Goal: Task Accomplishment & Management: Complete application form

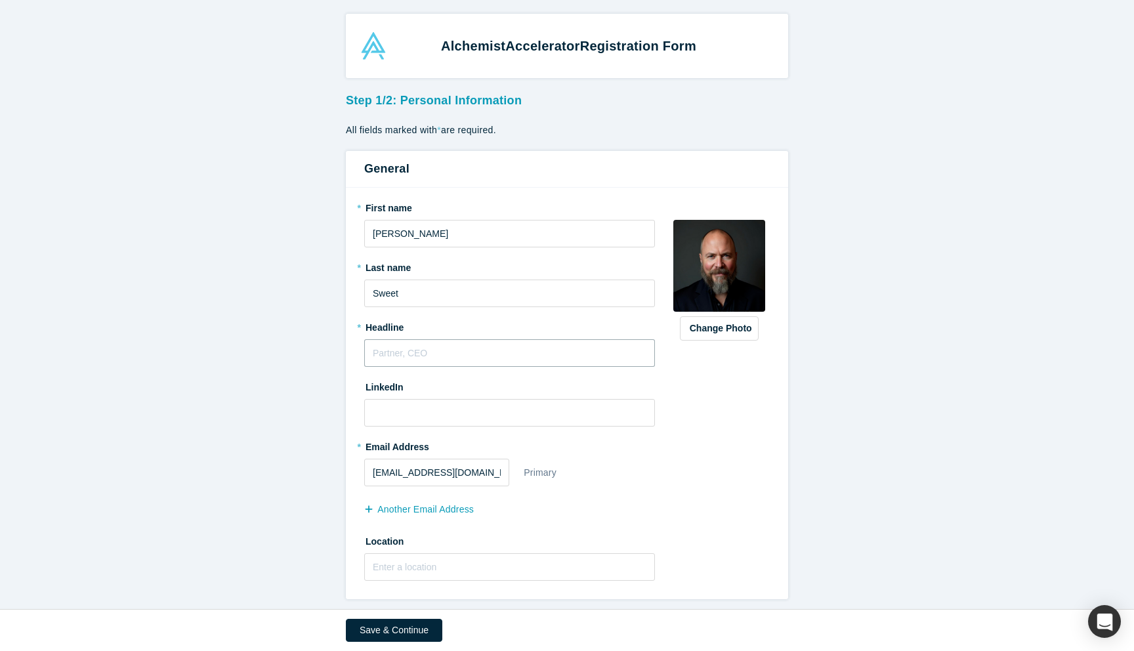
click at [463, 351] on input "text" at bounding box center [509, 353] width 291 height 28
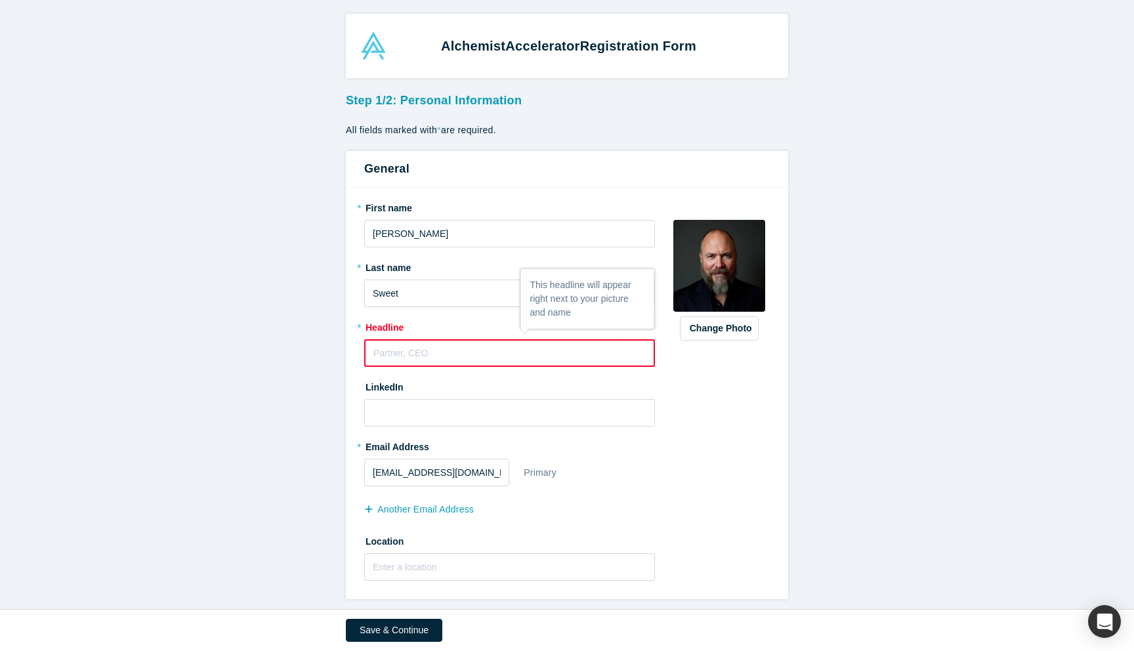
paste input "Startup Advisor & Investor | CloudPassage Founder | 6 Startups, 4 Exits | 22 Pa…"
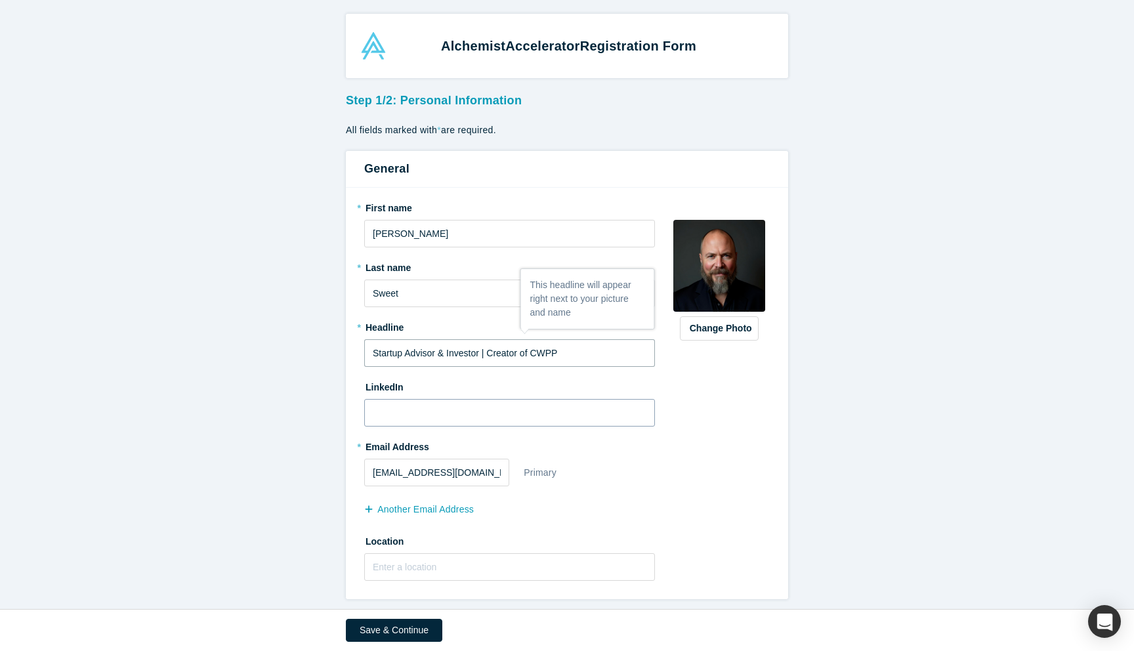
paste input "6 Startups, 4 Exits |"
type input "Startup Advisor & Investor | 6 Startups, 4 Exits | CWPP, CSPM, CNAPP Pioneer"
click at [423, 417] on input at bounding box center [509, 413] width 291 height 28
paste input "[URL][DOMAIN_NAME]"
type input "[URL][DOMAIN_NAME]"
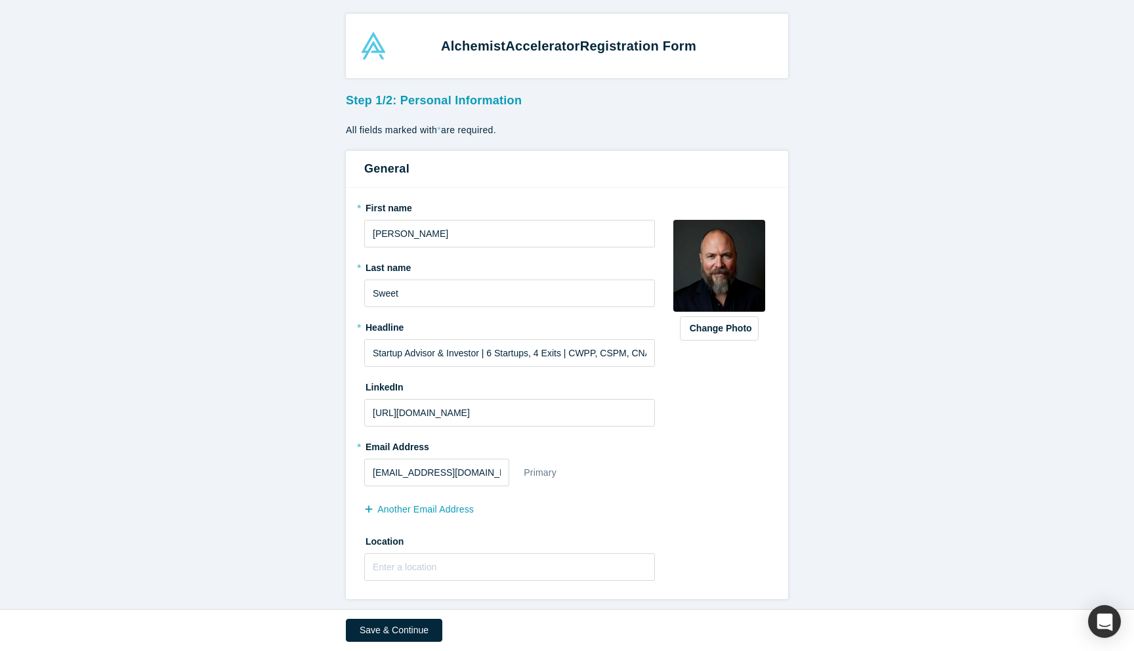
click at [757, 484] on div "Change Photo Zoom Save Remove Upload New" at bounding box center [720, 393] width 102 height 393
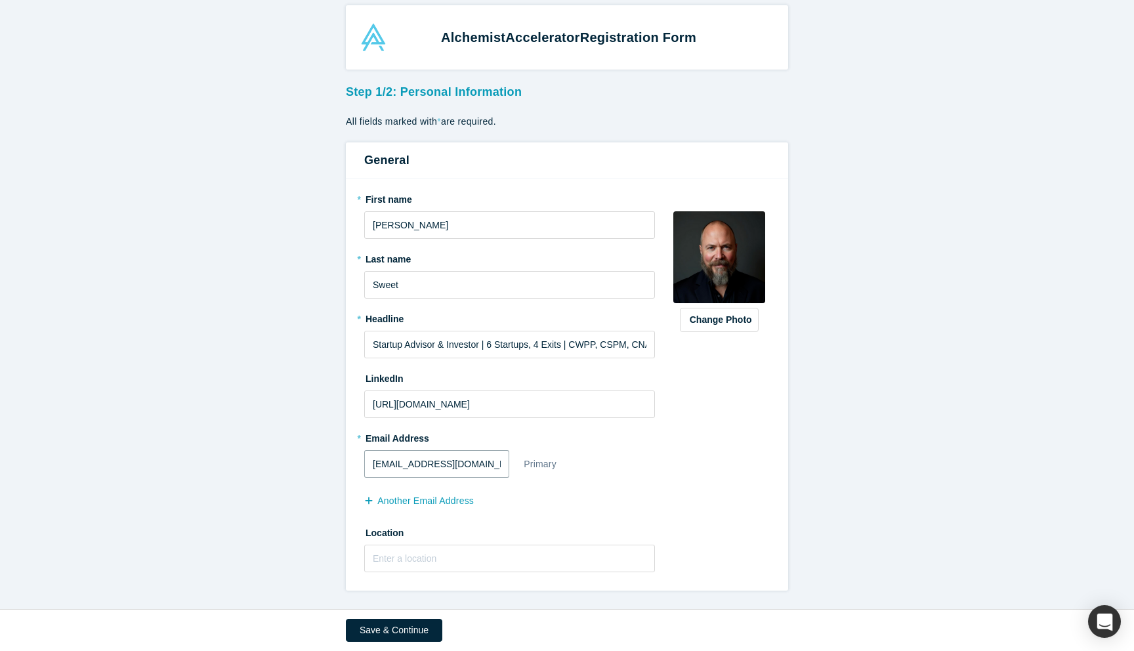
click at [498, 466] on input "[EMAIL_ADDRESS][DOMAIN_NAME]" at bounding box center [436, 464] width 145 height 28
click at [0, 650] on com-1password-button at bounding box center [0, 651] width 0 height 0
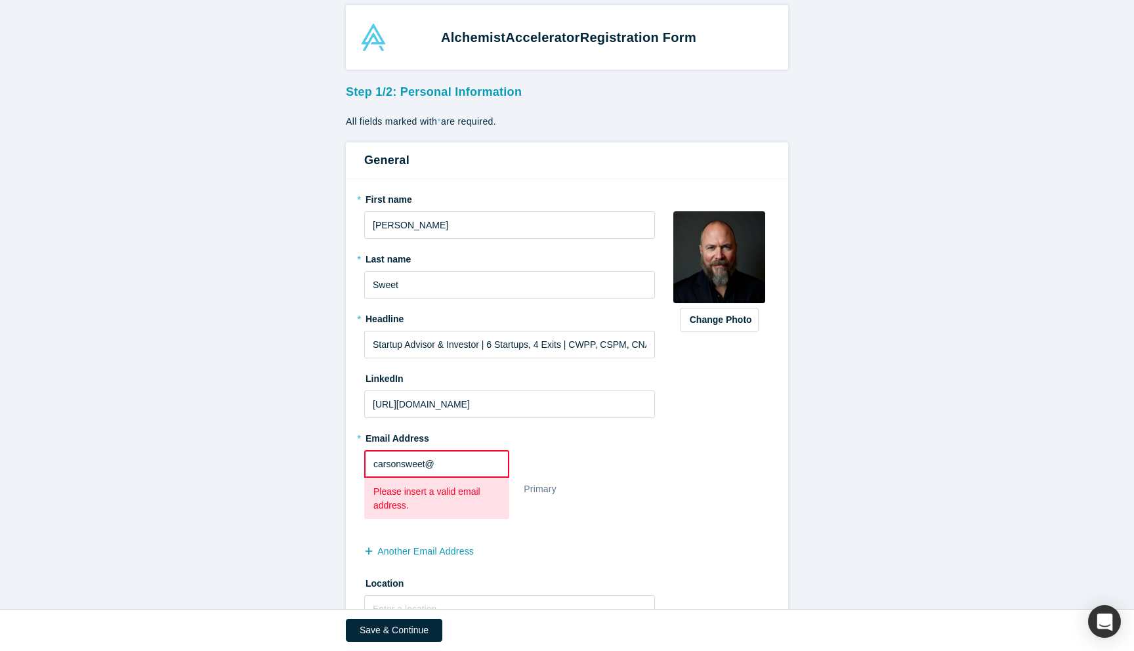
type input "carsonsweet"
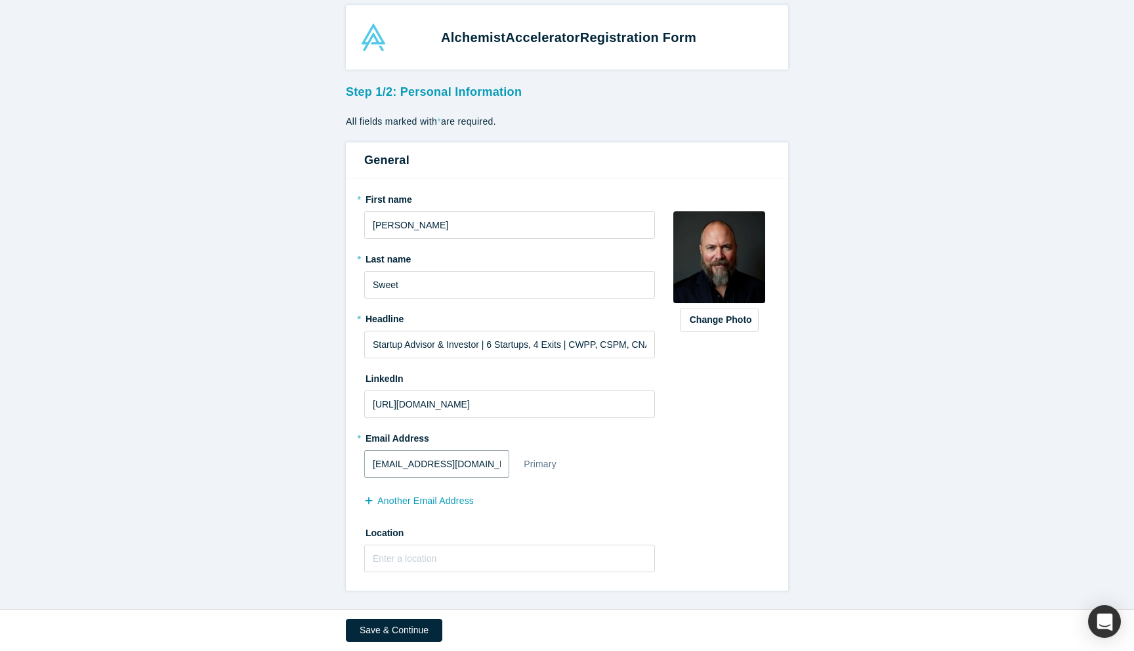
type input "[EMAIL_ADDRESS][DOMAIN_NAME]"
click at [476, 561] on input "text" at bounding box center [509, 559] width 291 height 28
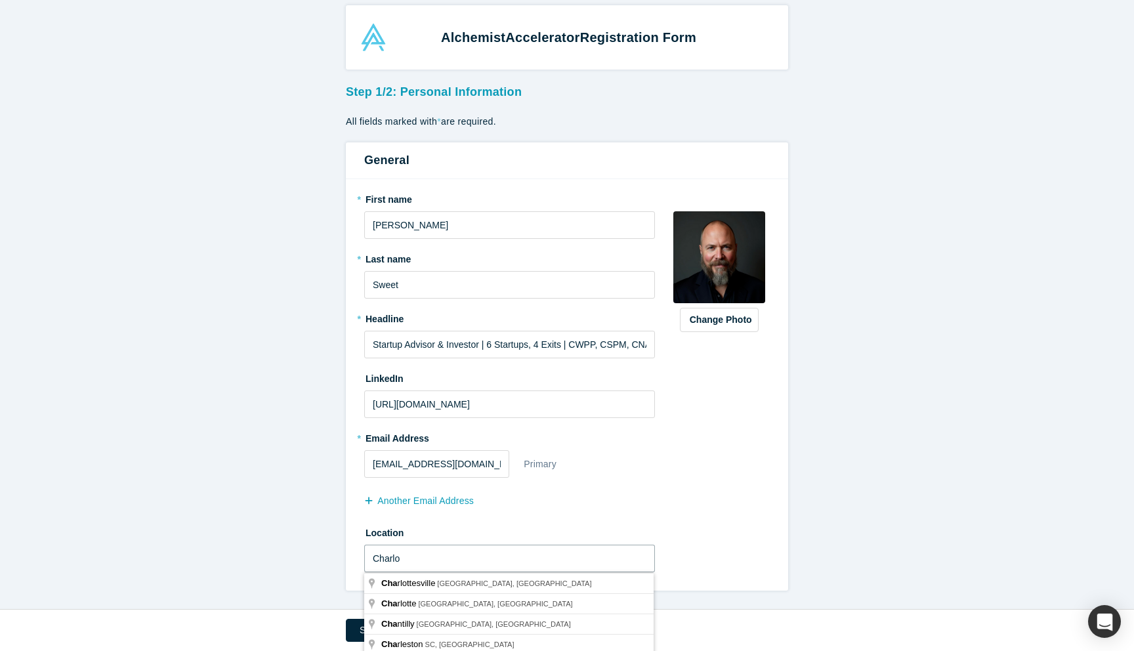
type input "[PERSON_NAME]"
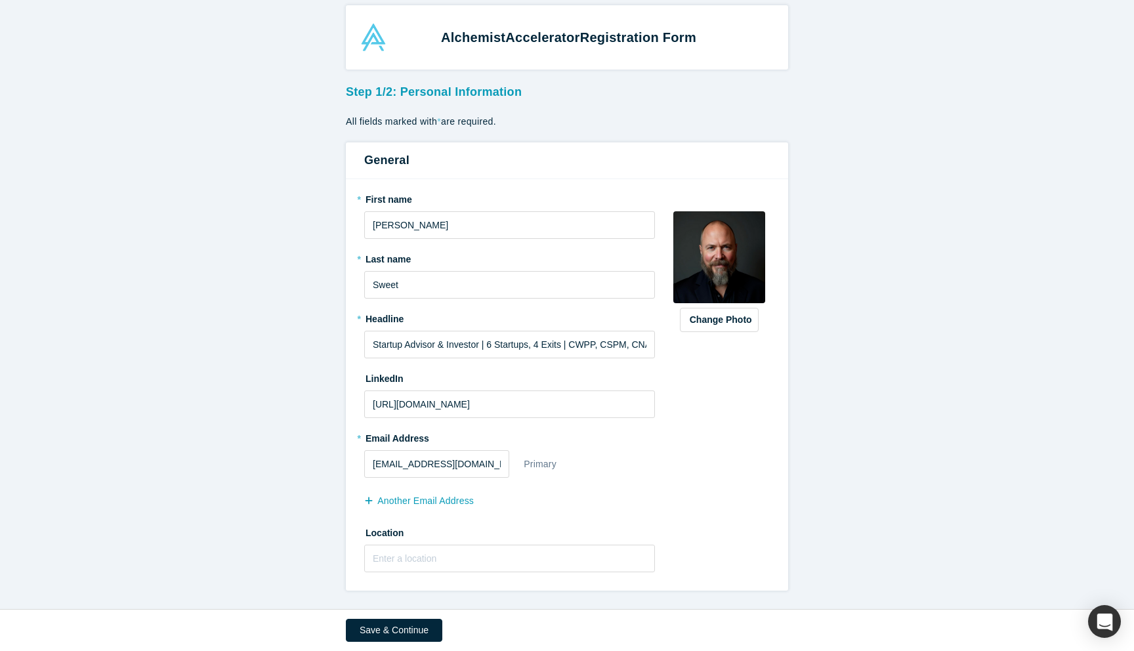
click at [315, 583] on form "Step 1/2: Personal Information All fields marked with * are required. General *…" at bounding box center [567, 335] width 1134 height 512
click at [372, 627] on button "Save & Continue" at bounding box center [394, 630] width 96 height 23
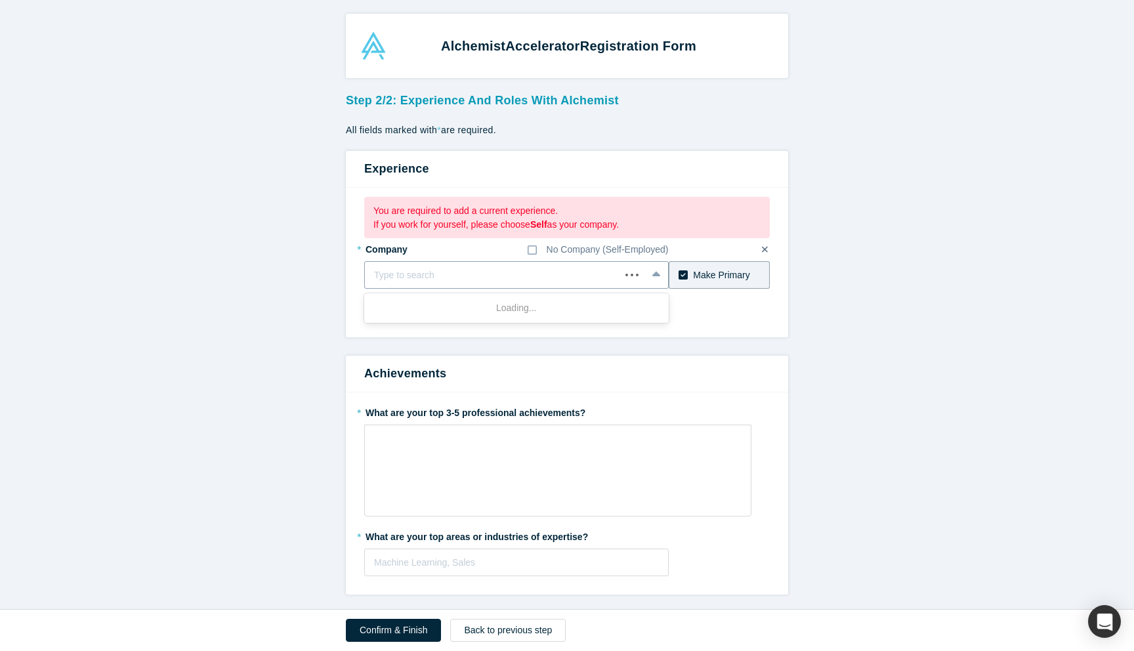
click at [444, 276] on div at bounding box center [492, 275] width 237 height 16
click at [533, 247] on icon at bounding box center [532, 250] width 9 height 11
click at [0, 0] on input "No Company (Self-Employed)" at bounding box center [0, 0] width 0 height 0
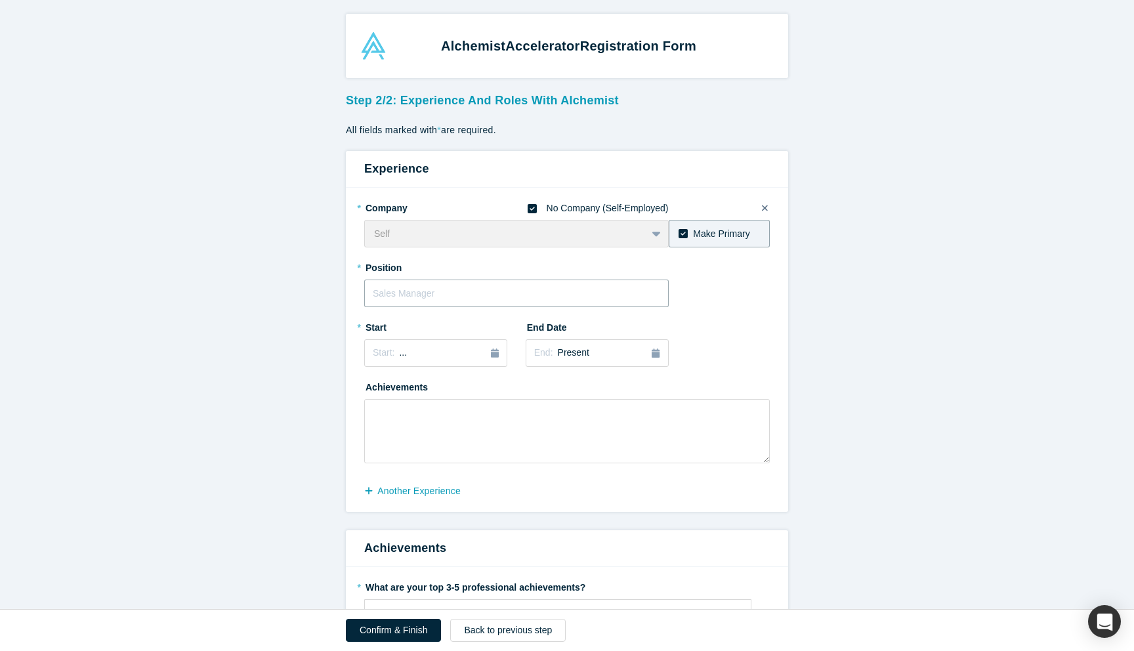
click at [509, 299] on input "text" at bounding box center [516, 294] width 305 height 28
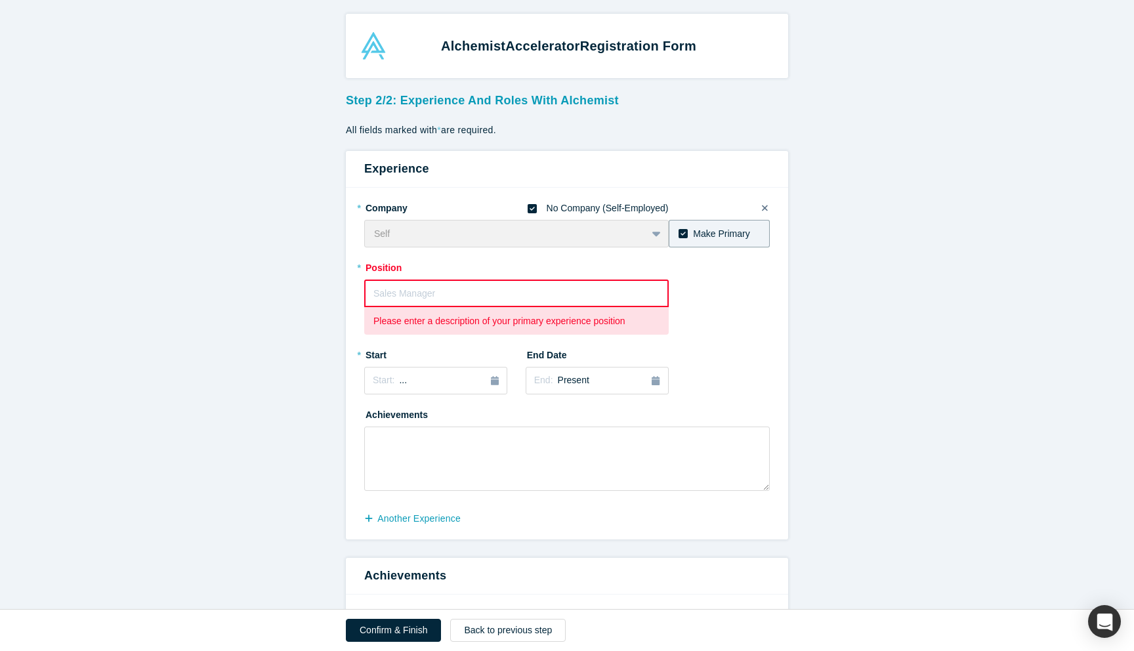
paste input "Fractional CTO/CISO | Startup Advisor & Investor"
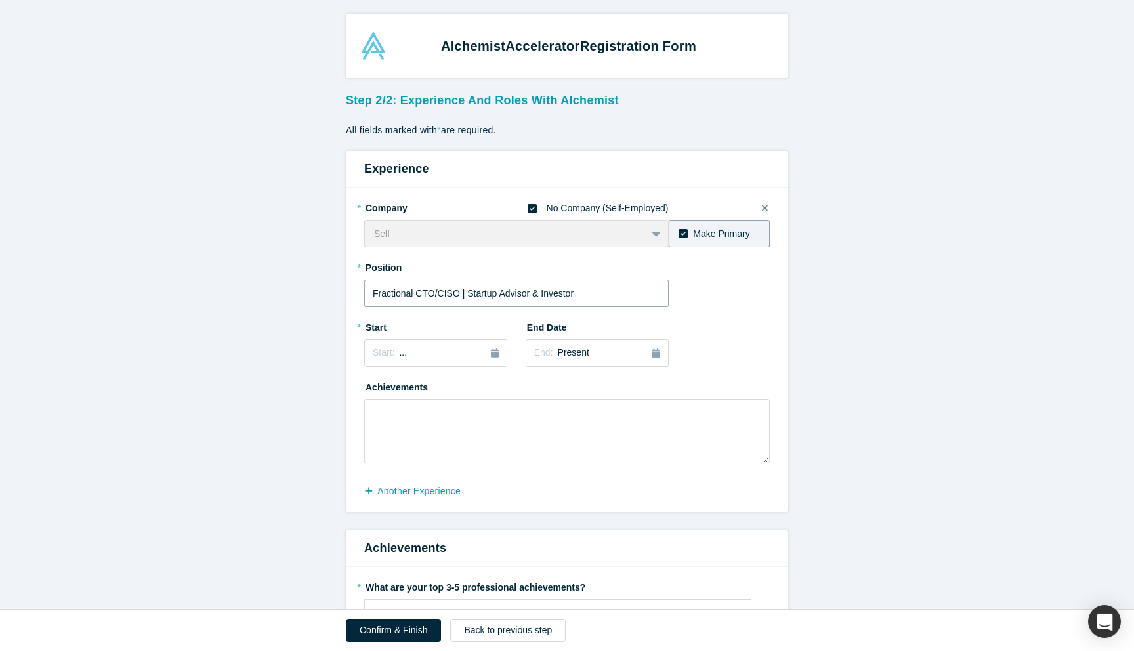
type input "Fractional CTO/CISO | Startup Advisor & Investor"
click at [402, 415] on div "Jan" at bounding box center [391, 417] width 42 height 14
click at [428, 358] on span "[DATE]" at bounding box center [413, 353] width 29 height 11
click at [373, 393] on button "Previous Year" at bounding box center [369, 389] width 13 height 13
click at [387, 417] on div "Jan" at bounding box center [391, 417] width 42 height 14
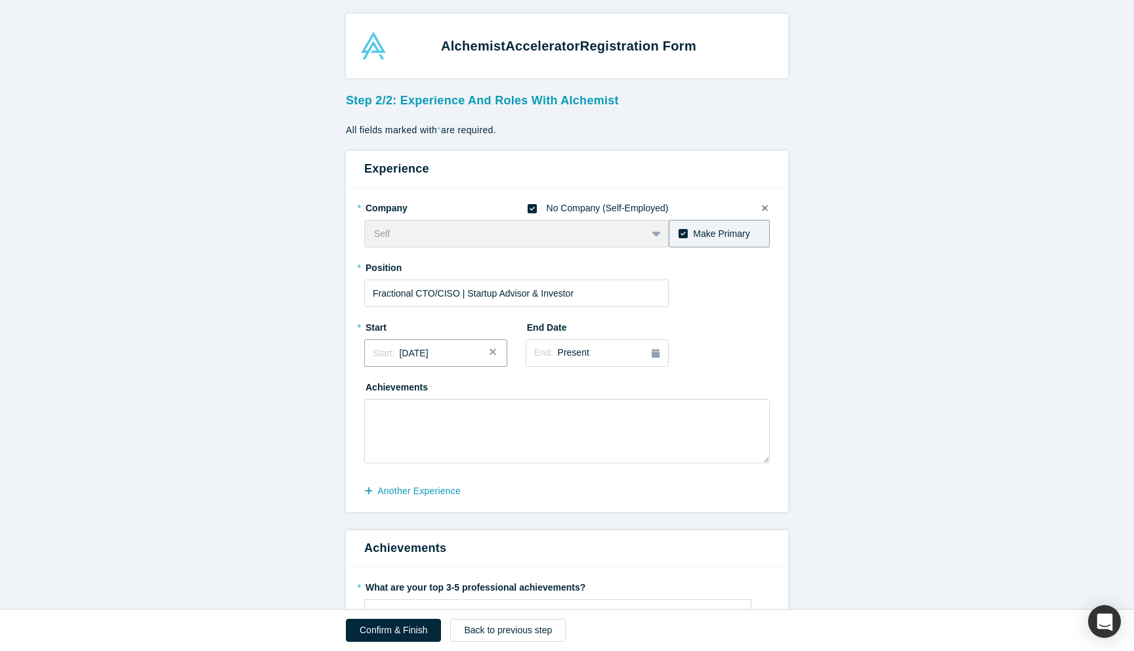
click at [471, 358] on div "Start: [DATE]" at bounding box center [436, 354] width 126 height 14
click at [442, 438] on div "May" at bounding box center [436, 434] width 42 height 14
click at [453, 354] on div "Start: [DATE]" at bounding box center [436, 354] width 126 height 14
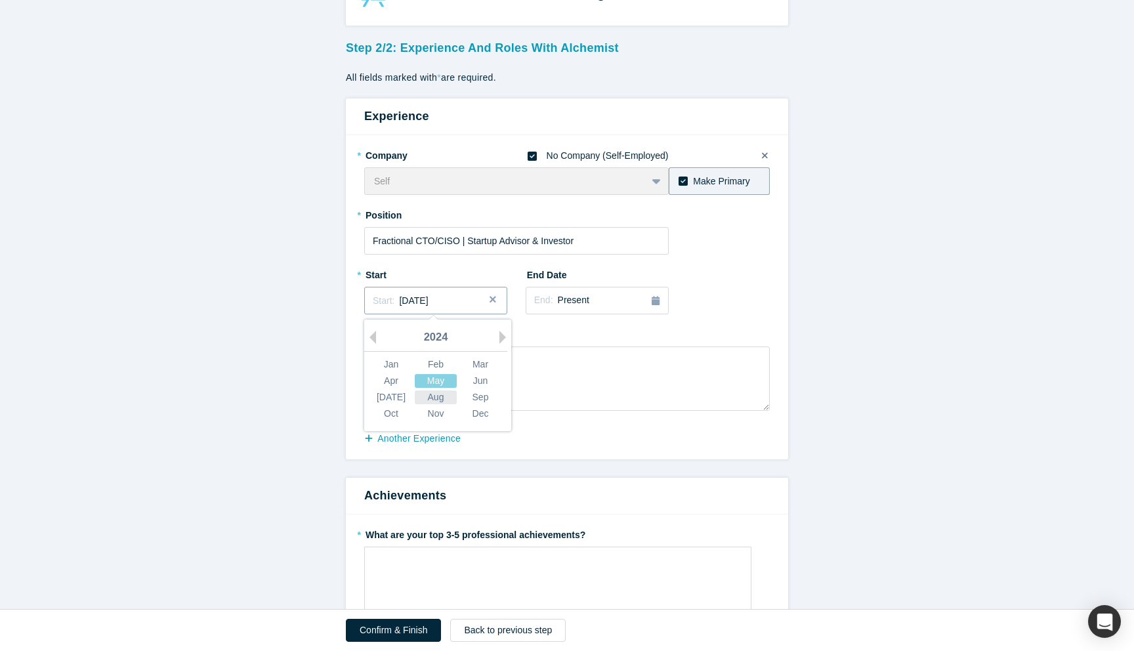
scroll to position [54, 0]
click at [473, 417] on div "Dec" at bounding box center [480, 412] width 42 height 14
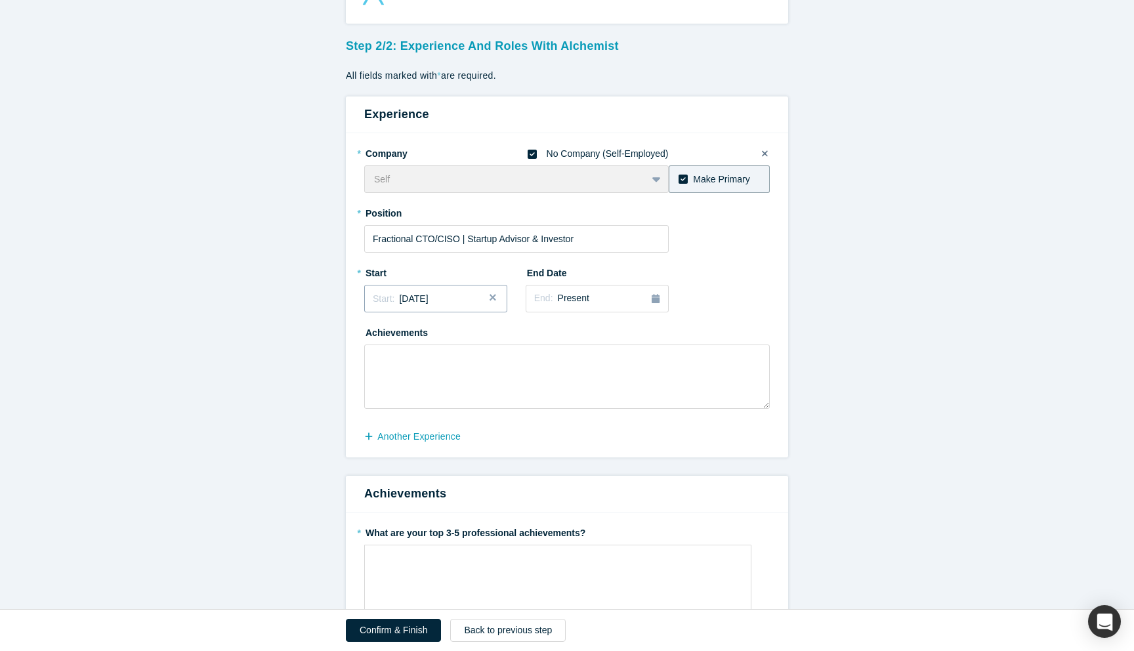
click at [443, 306] on button "Start: [DATE]" at bounding box center [435, 299] width 143 height 28
click at [398, 359] on div "Jan" at bounding box center [391, 363] width 42 height 14
click at [428, 302] on span "[DATE]" at bounding box center [413, 298] width 29 height 11
click at [441, 361] on div "Feb" at bounding box center [436, 363] width 42 height 14
click at [474, 375] on textarea at bounding box center [567, 377] width 406 height 64
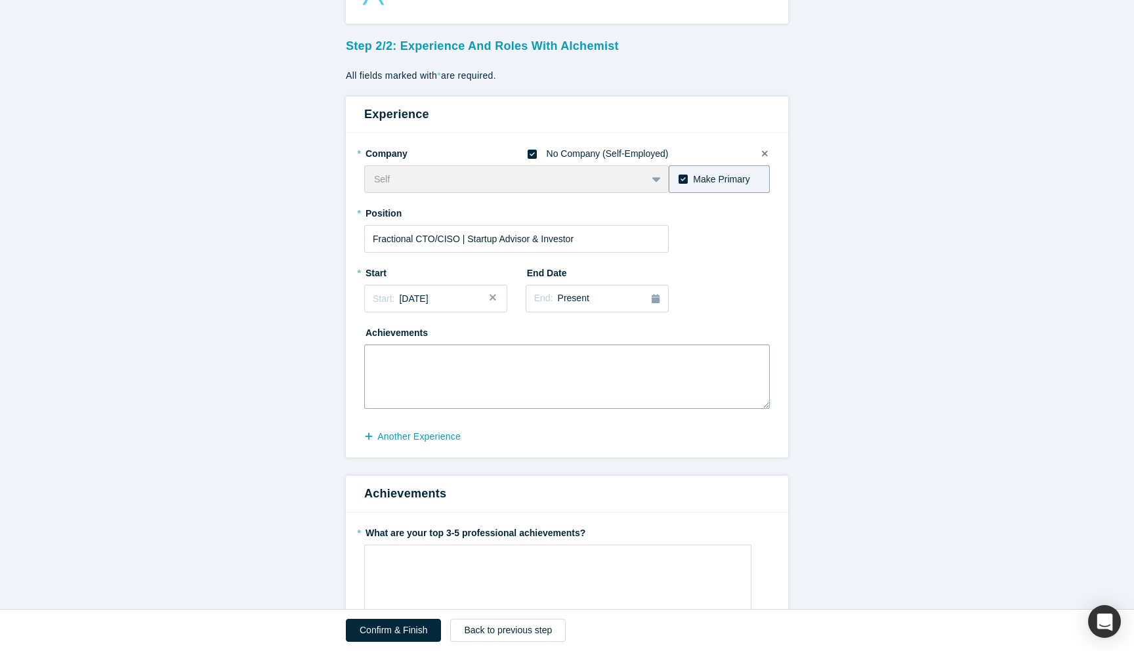
paste textarea "Consulting CTO, CISO, and advisor to startups and large enterprises. Provides i…"
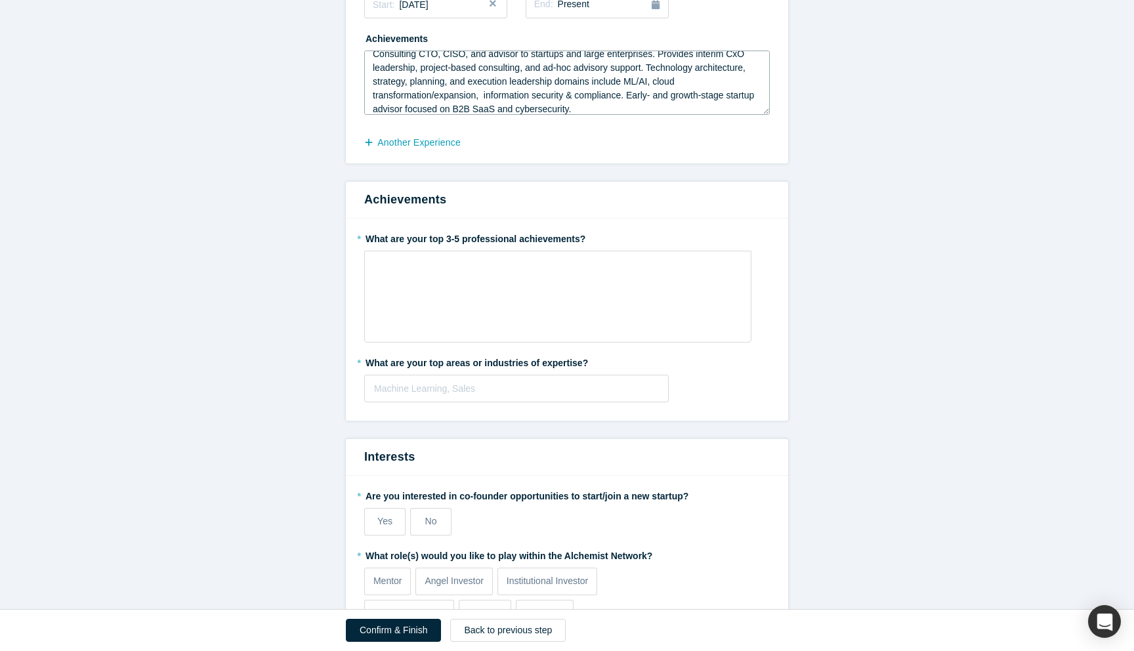
scroll to position [356, 0]
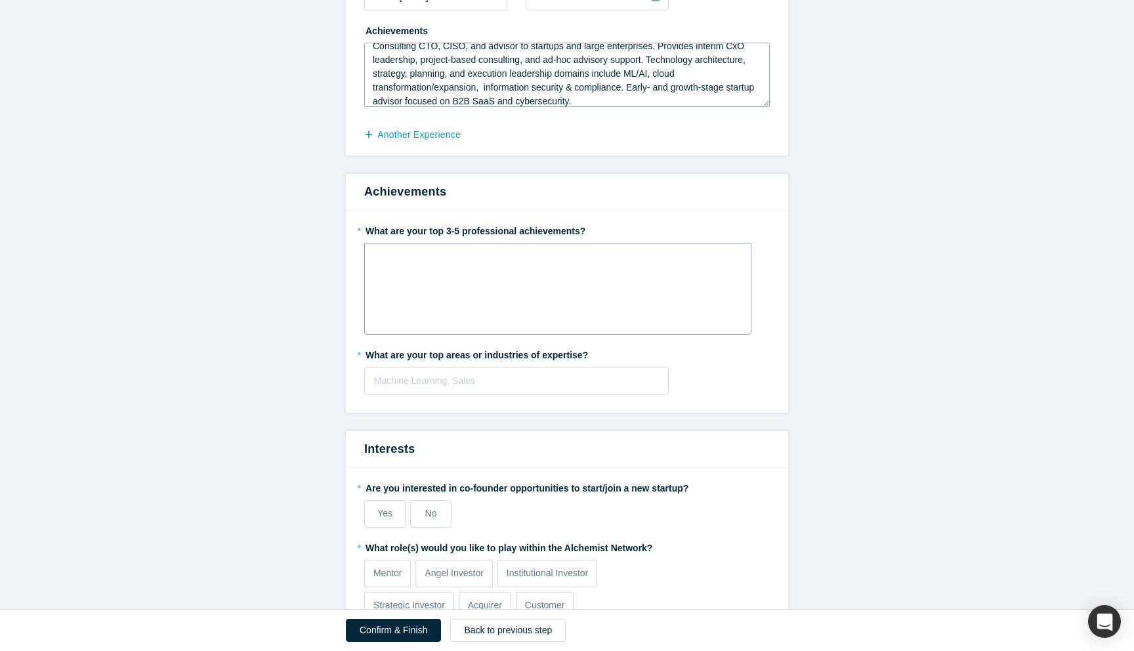
type textarea "Consulting CTO, CISO, and advisor to startups and large enterprises. Provides i…"
click at [581, 280] on div "rdw-wrapper" at bounding box center [557, 289] width 387 height 92
click at [469, 328] on img "rdw-list-control" at bounding box center [468, 325] width 11 height 9
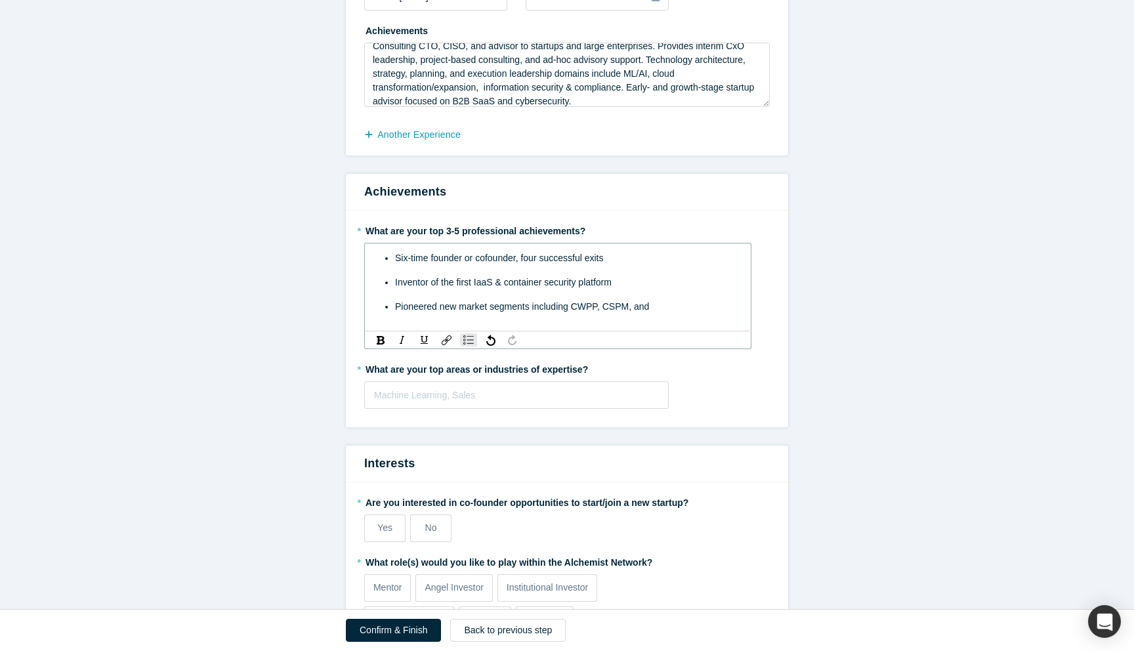
click at [503, 283] on span "Inventor of the first IaaS & container security platform" at bounding box center [503, 282] width 217 height 11
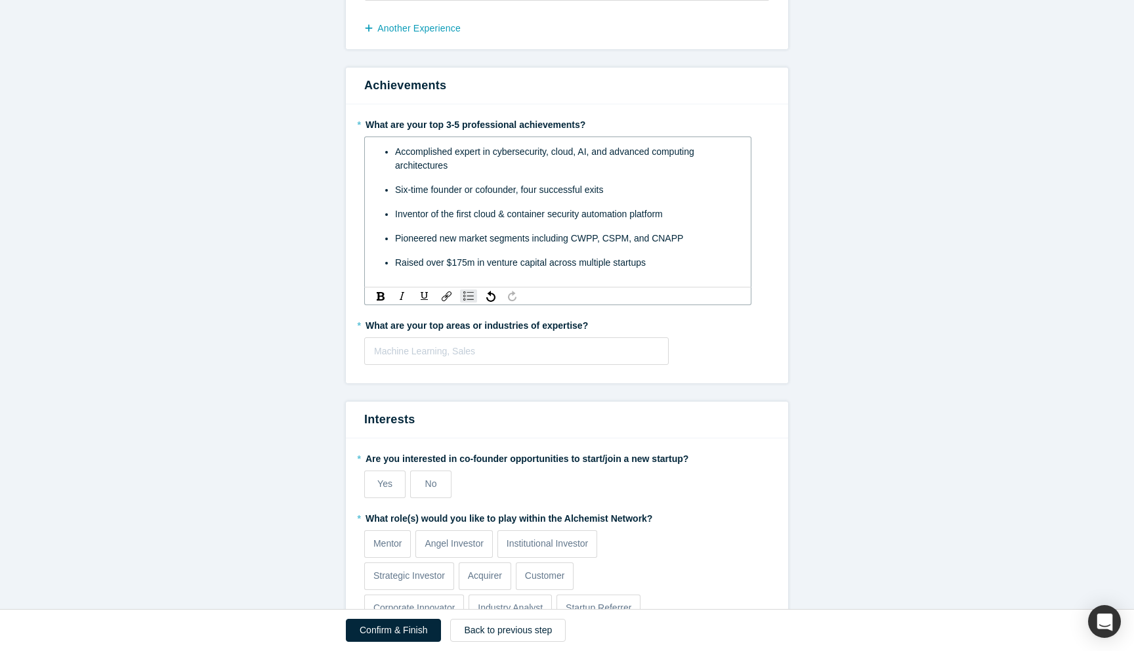
scroll to position [471, 0]
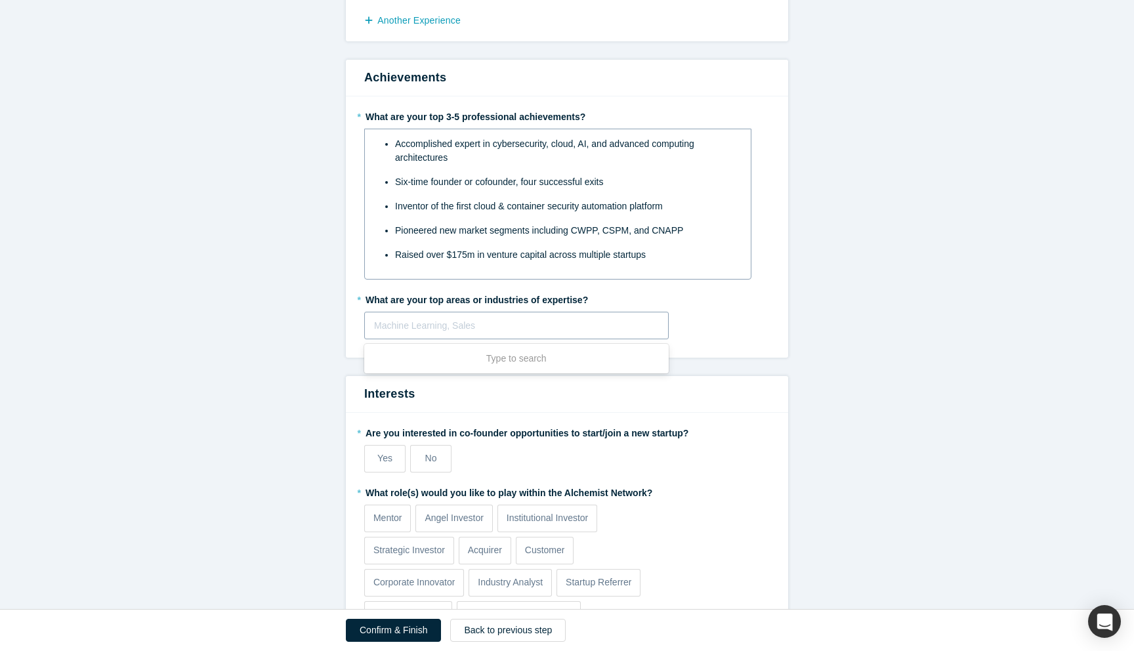
click at [524, 339] on div "Use Up and Down to choose options, press Enter to select the currently focused …" at bounding box center [516, 326] width 305 height 28
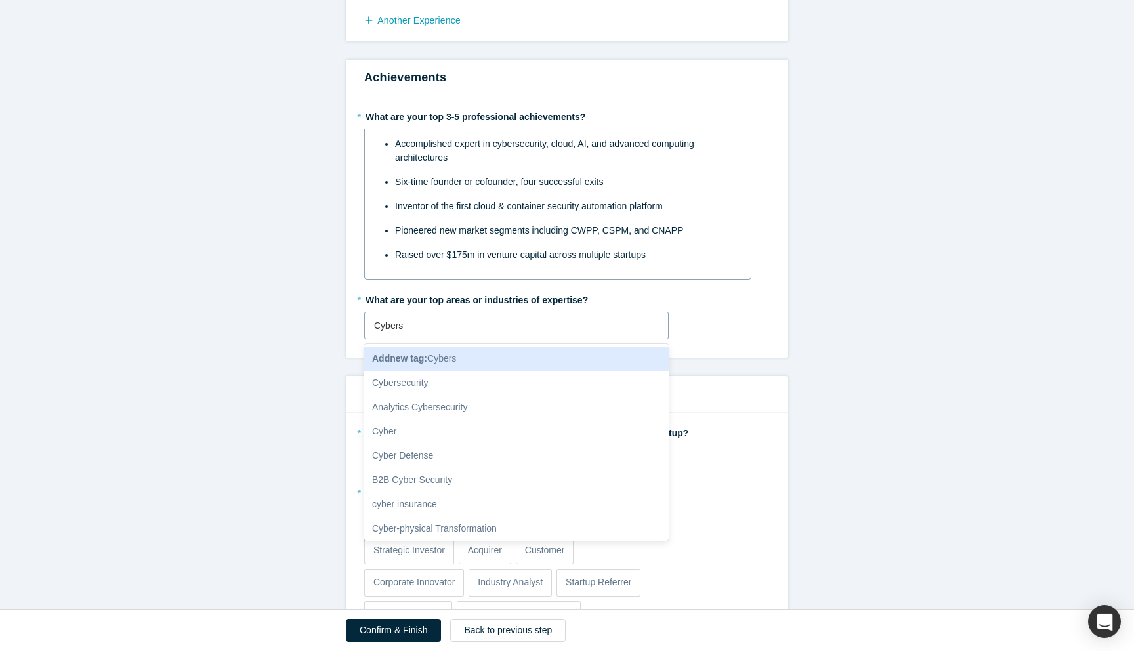
type input "Cyberse"
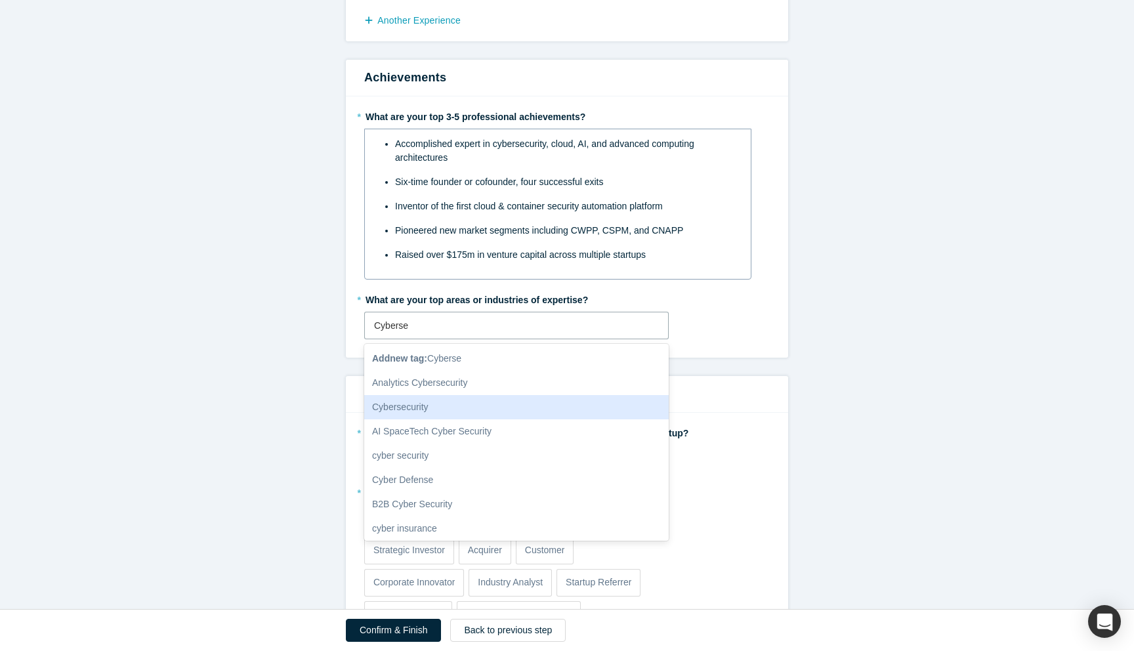
click at [472, 406] on div "Cybersecurity" at bounding box center [516, 407] width 305 height 24
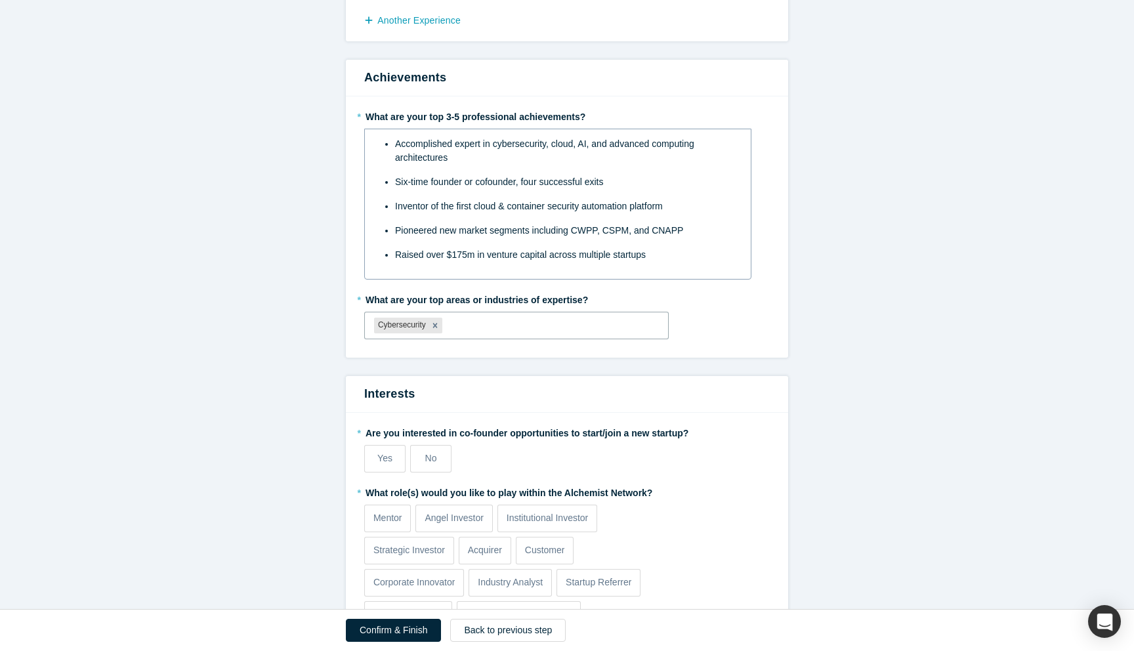
type input "c"
type input "cloud"
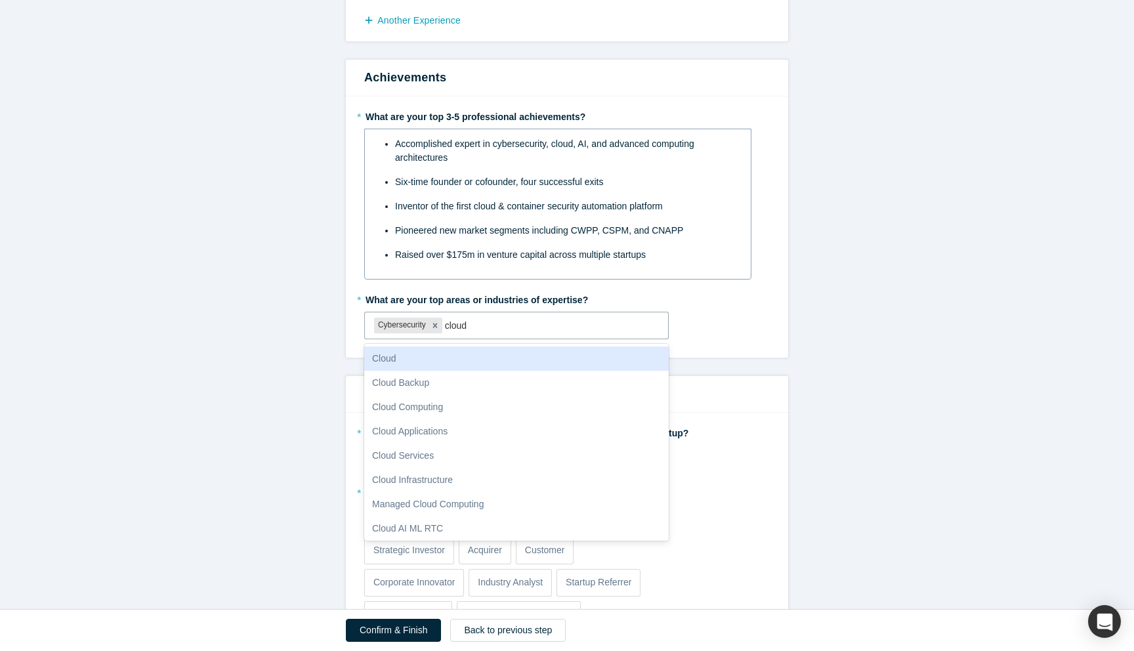
click at [471, 363] on div "Cloud" at bounding box center [516, 359] width 305 height 24
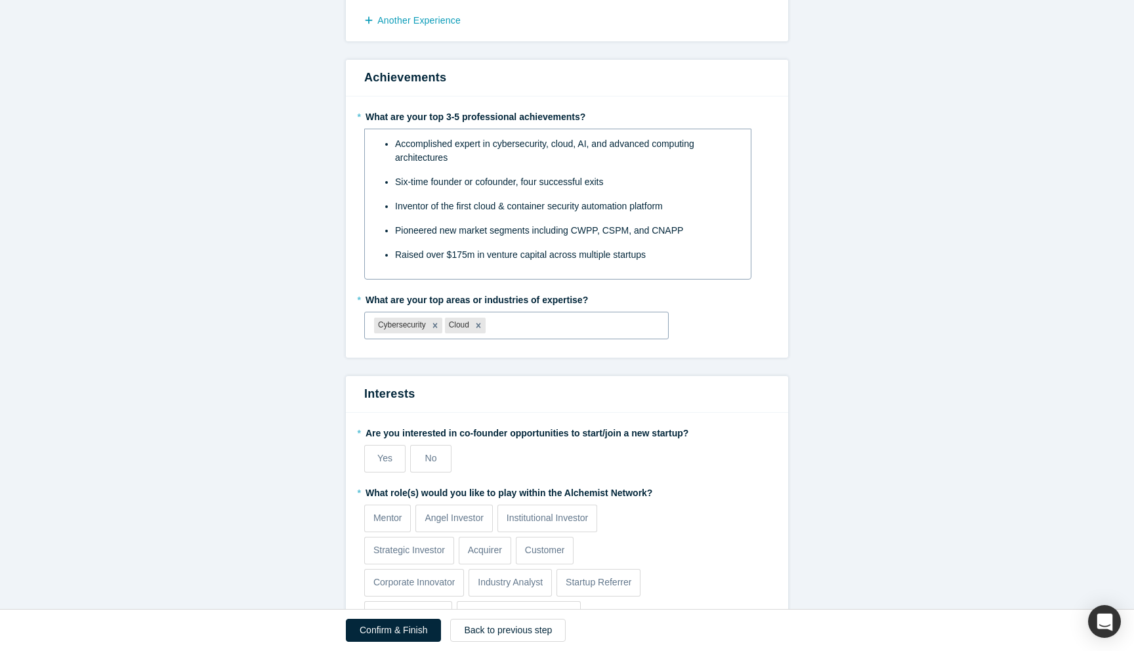
click at [509, 326] on div at bounding box center [573, 326] width 171 height 16
type input "AI"
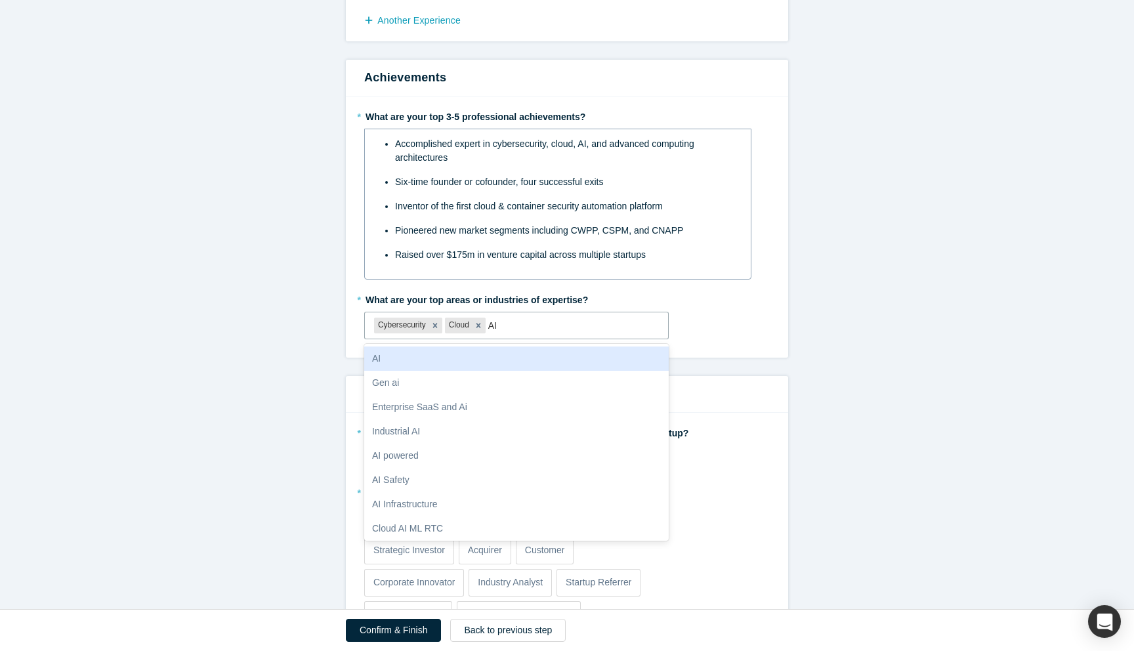
click at [470, 357] on div "AI" at bounding box center [516, 359] width 305 height 24
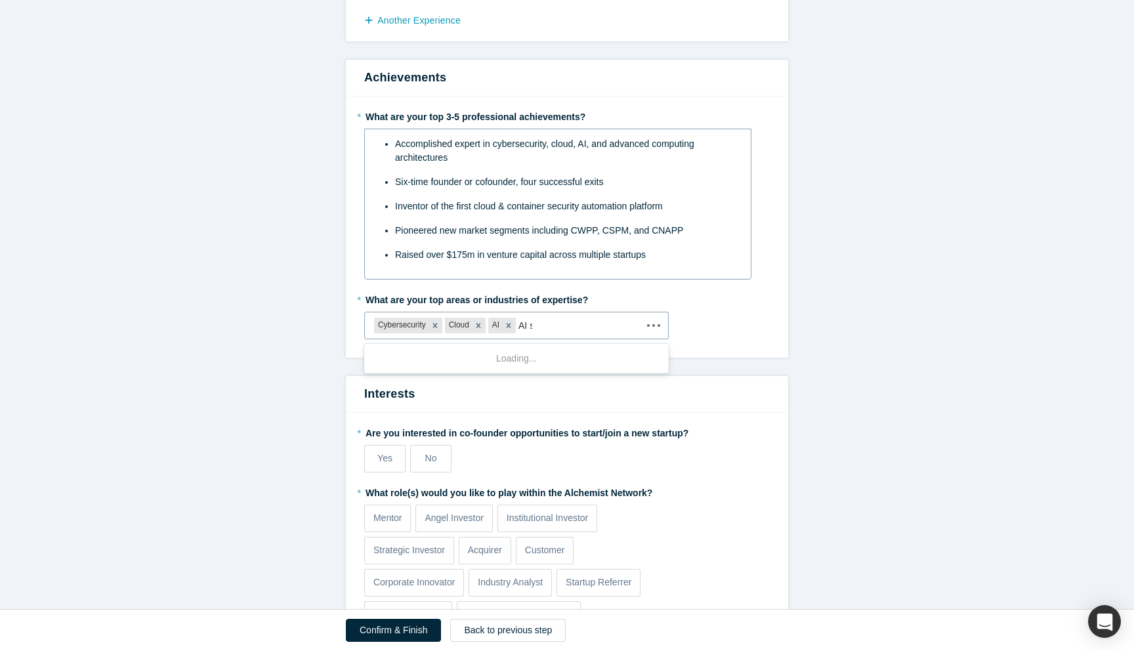
type input "AI sa"
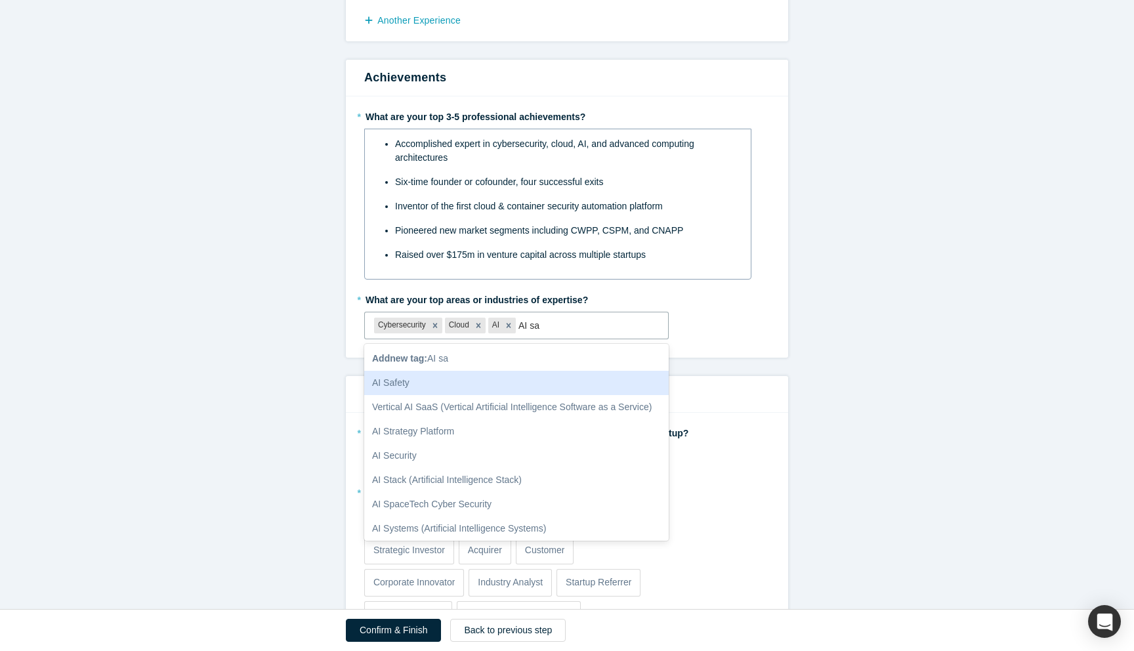
click at [489, 381] on div "AI Safety" at bounding box center [516, 383] width 305 height 24
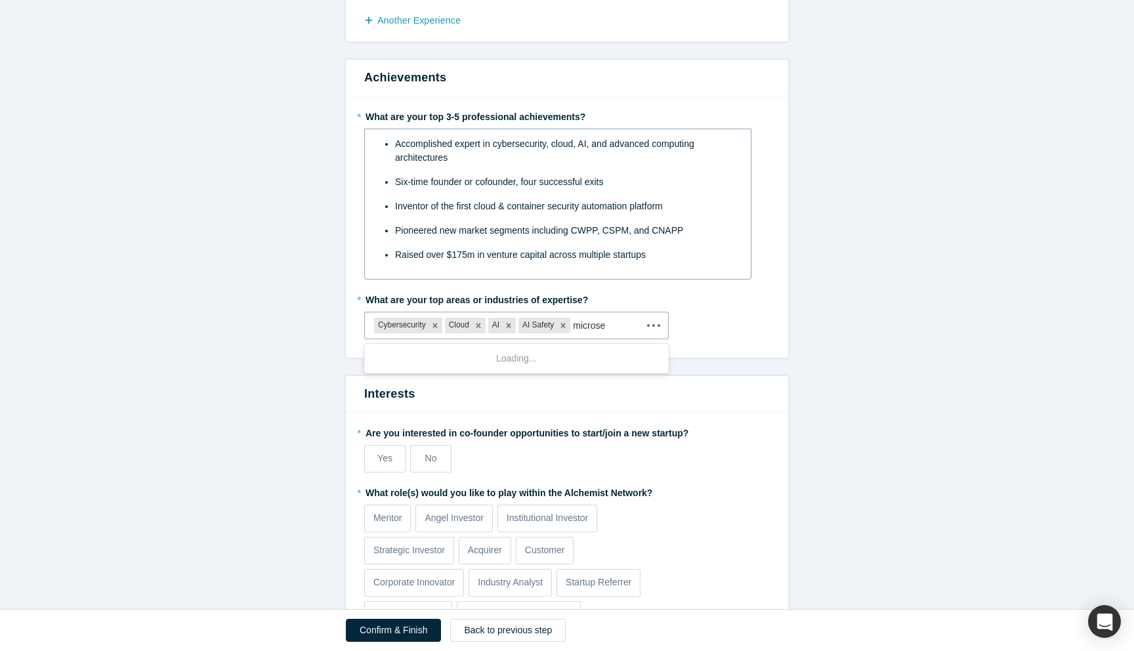
type input "microser"
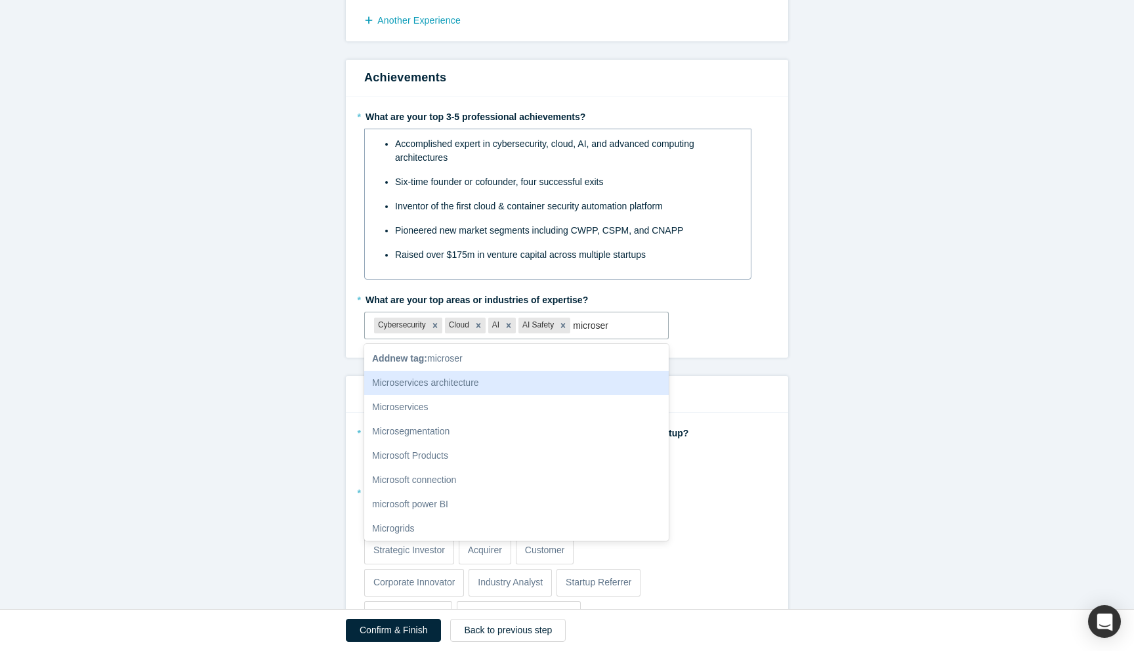
click at [591, 391] on div "Microservices architecture" at bounding box center [516, 383] width 305 height 24
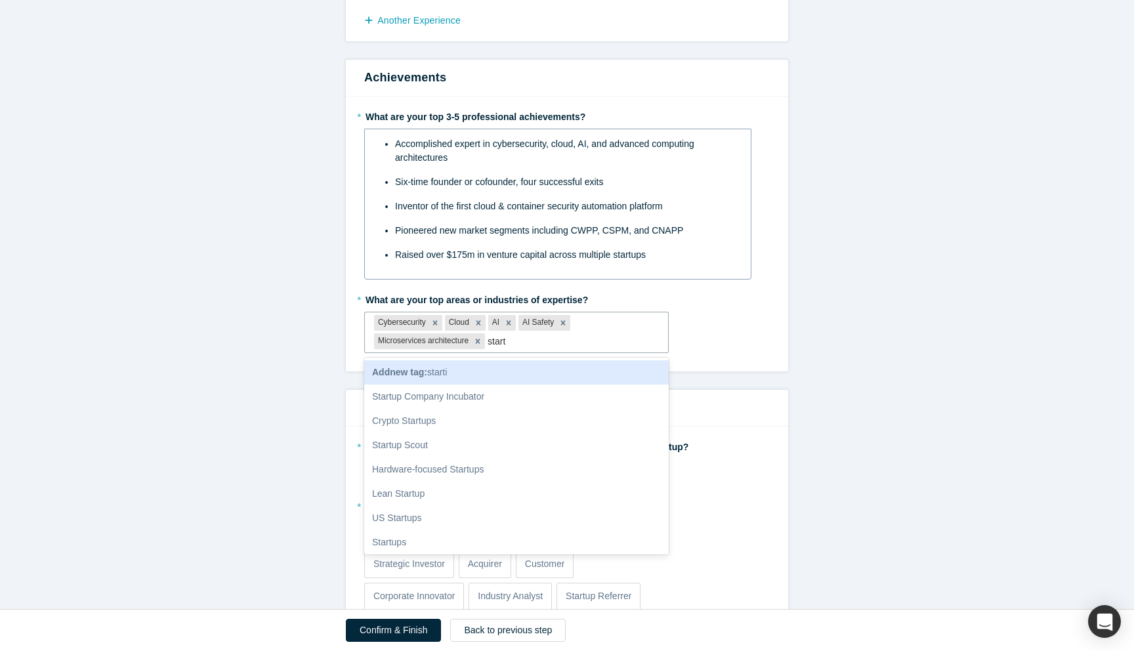
type input "startu"
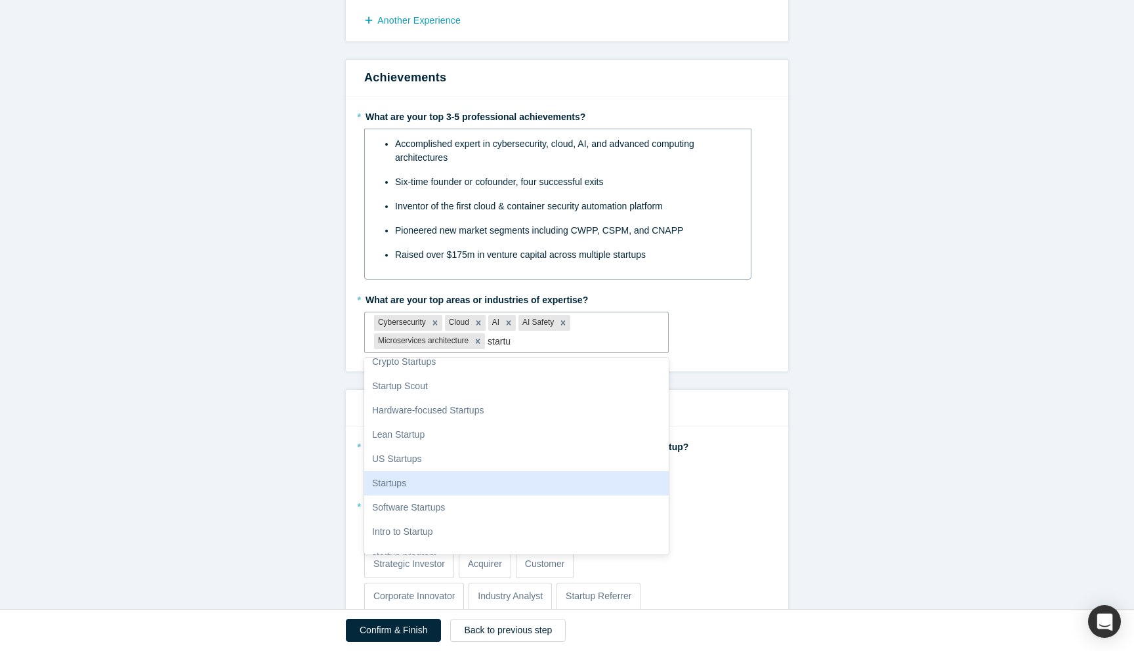
scroll to position [75, 0]
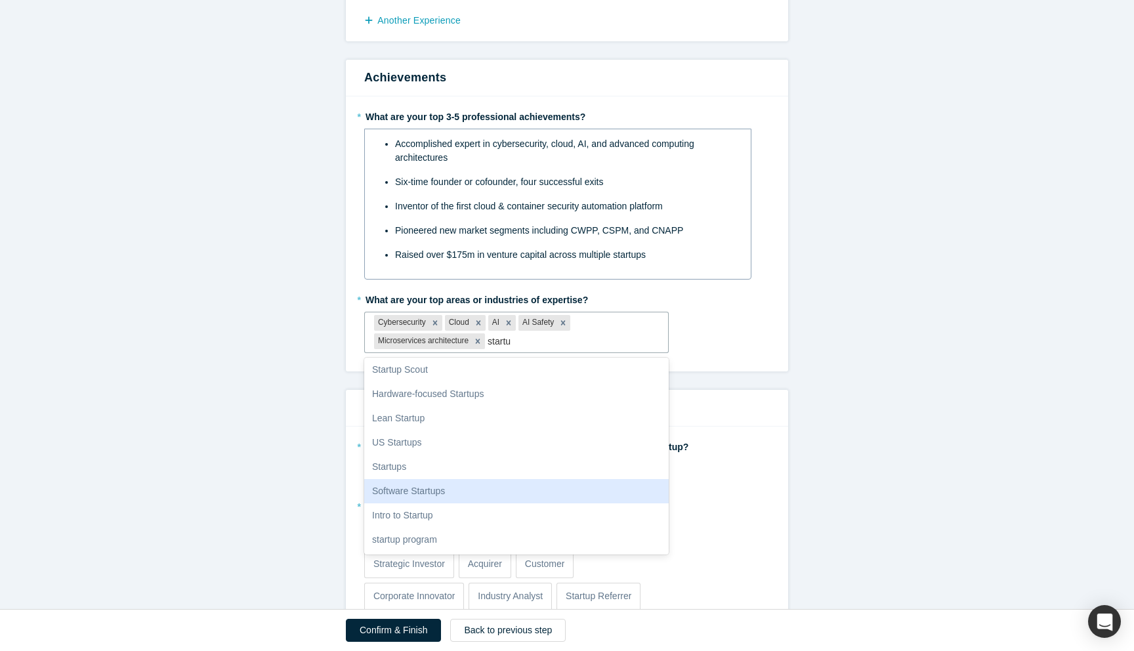
click at [530, 494] on div "Software Startups" at bounding box center [516, 491] width 305 height 24
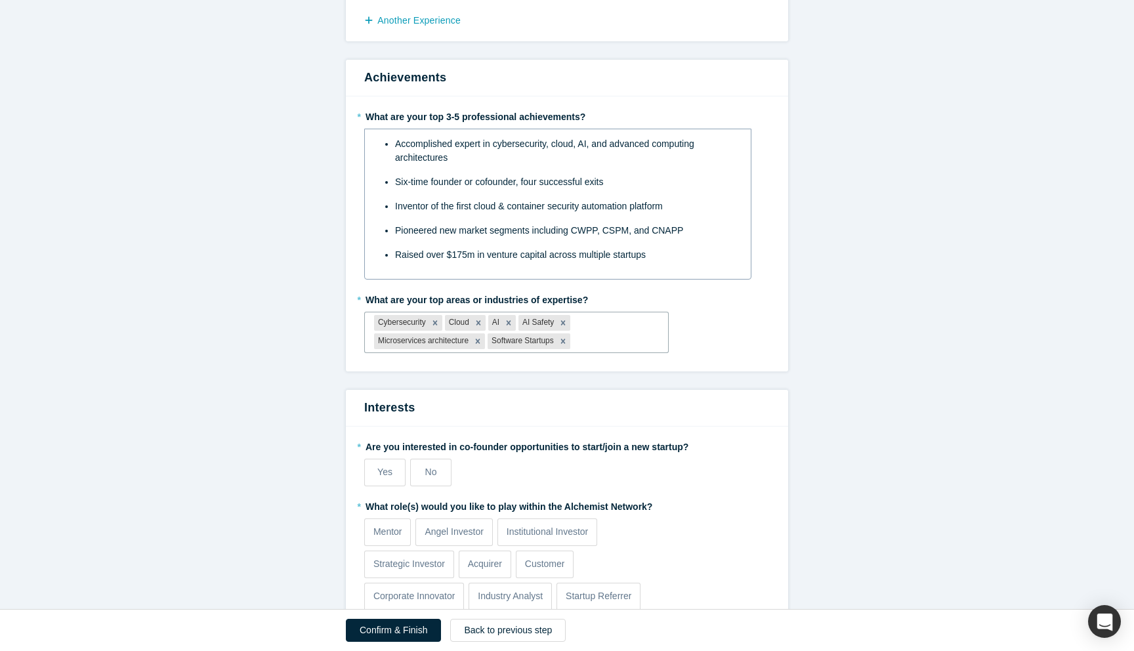
click at [846, 406] on form "Step 2/2: Experience and Roles with Alchemist All fields marked with * are requ…" at bounding box center [567, 157] width 1134 height 1081
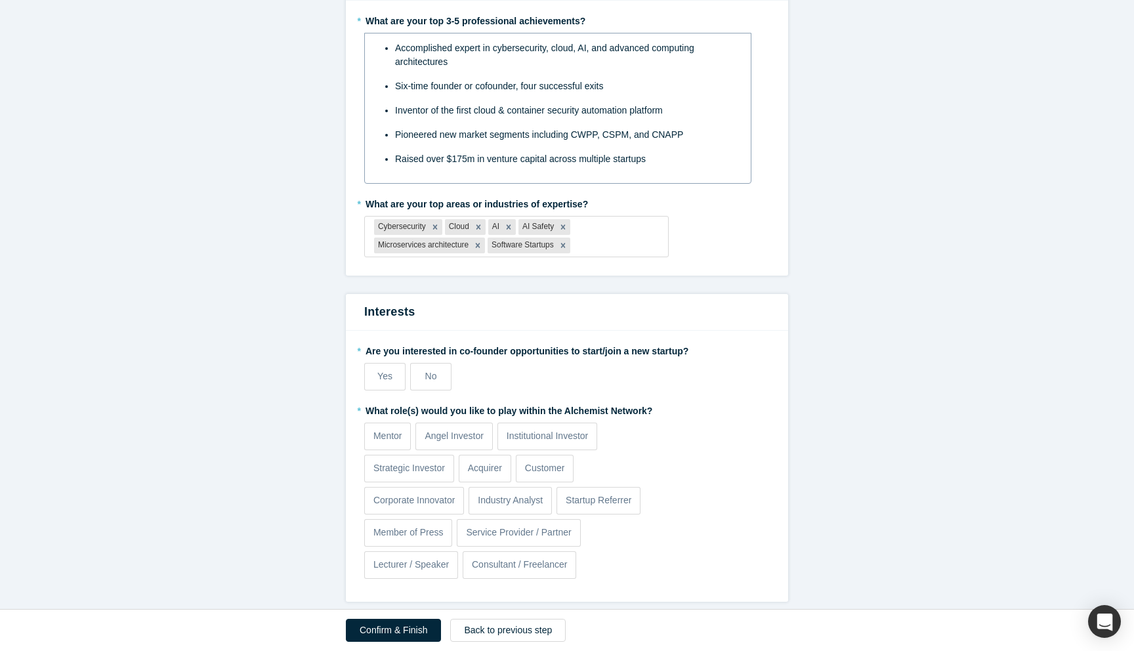
scroll to position [578, 0]
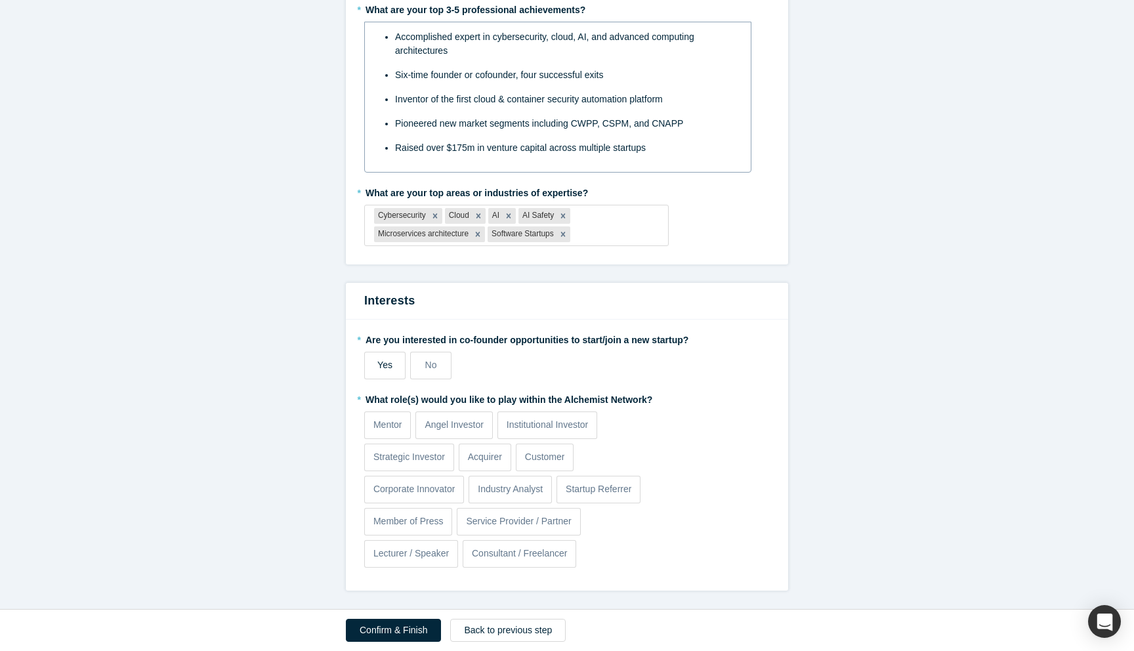
click at [388, 365] on span "Yes" at bounding box center [384, 365] width 15 height 11
click at [0, 0] on input "Yes" at bounding box center [0, 0] width 0 height 0
click at [423, 372] on label "No" at bounding box center [430, 366] width 41 height 28
click at [0, 0] on input "No" at bounding box center [0, 0] width 0 height 0
click at [391, 430] on p "Mentor" at bounding box center [387, 425] width 29 height 14
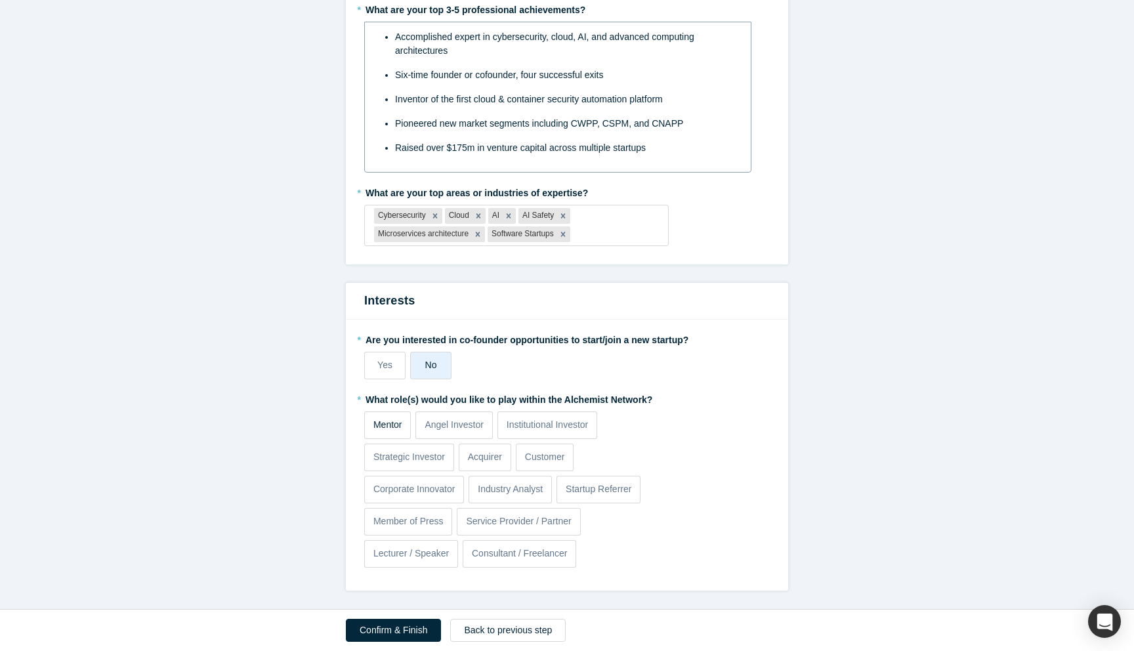
click at [0, 0] on input "Mentor" at bounding box center [0, 0] width 0 height 0
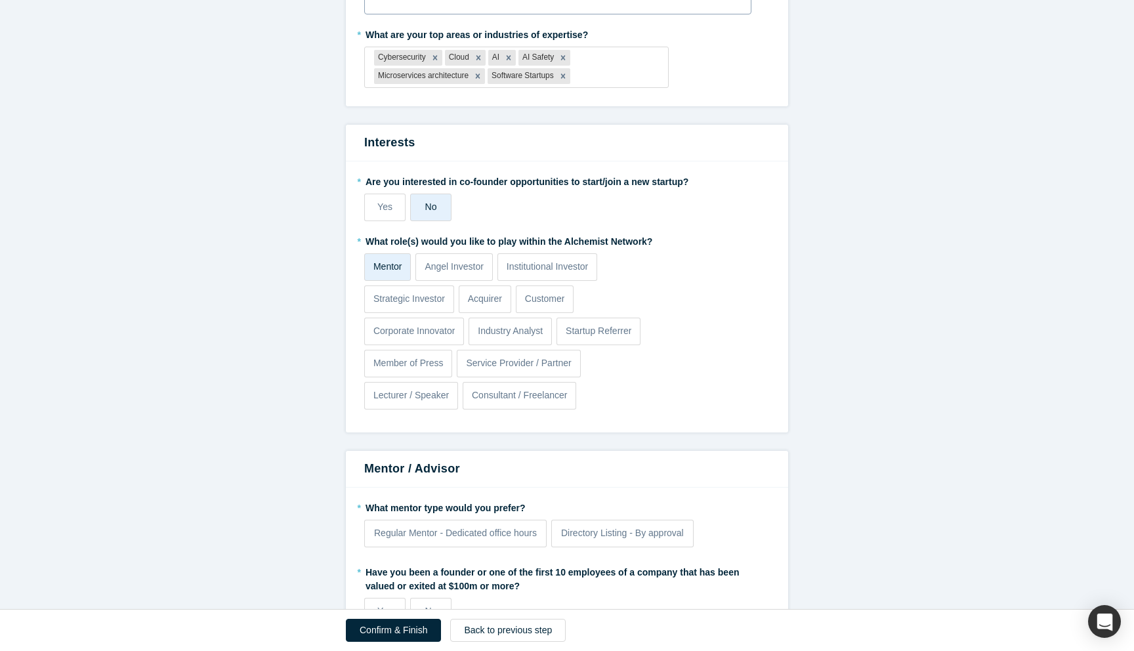
scroll to position [750, 0]
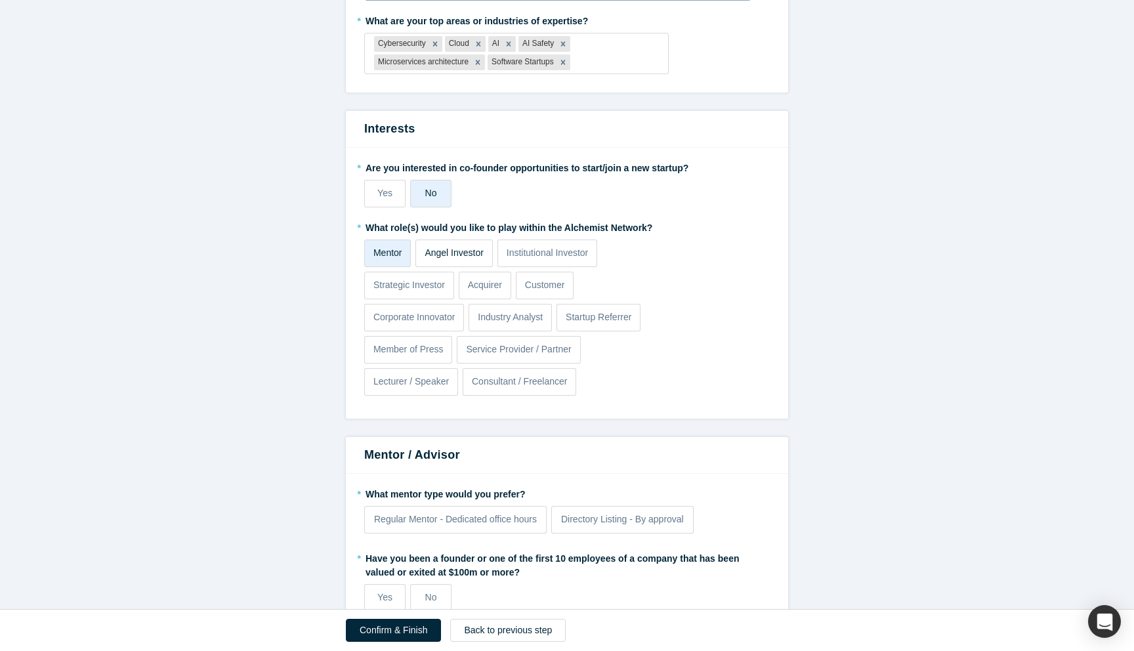
click at [477, 257] on p "Angel Investor" at bounding box center [454, 253] width 59 height 14
click at [0, 0] on input "Angel Investor" at bounding box center [0, 0] width 0 height 0
click at [448, 256] on p "Angel Investor" at bounding box center [454, 253] width 59 height 14
click at [0, 0] on input "Angel Investor" at bounding box center [0, 0] width 0 height 0
click at [439, 286] on p "Strategic Investor" at bounding box center [409, 285] width 72 height 14
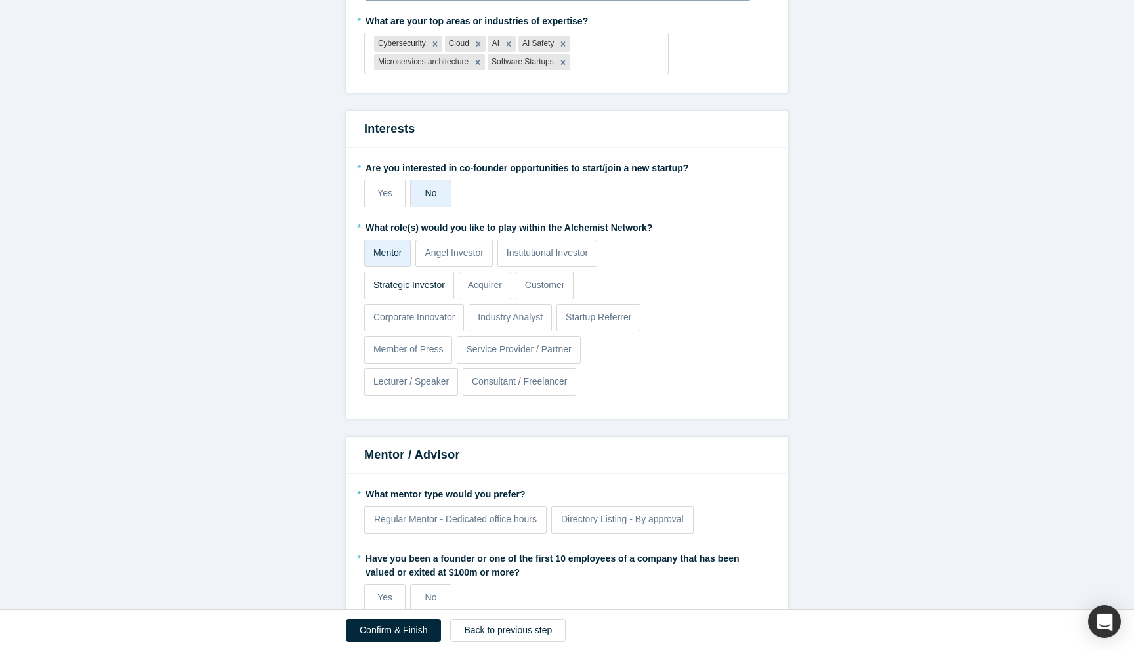
click at [0, 0] on input "Strategic Investor" at bounding box center [0, 0] width 0 height 0
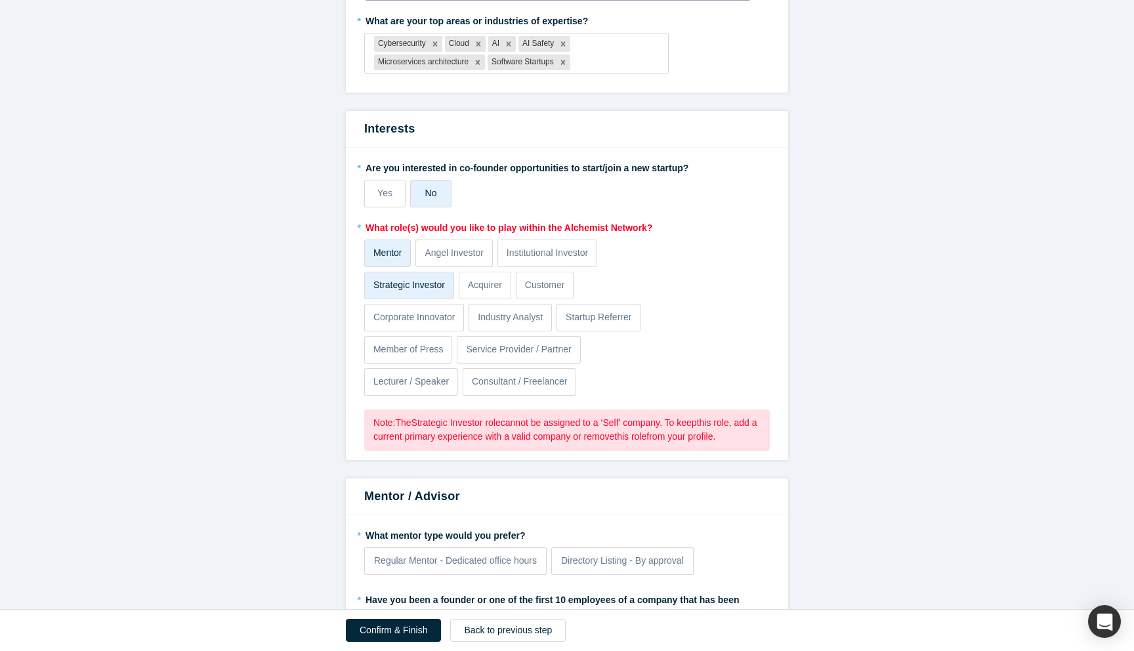
click at [431, 287] on p "Strategic Investor" at bounding box center [409, 285] width 72 height 14
click at [0, 0] on input "Strategic Investor" at bounding box center [0, 0] width 0 height 0
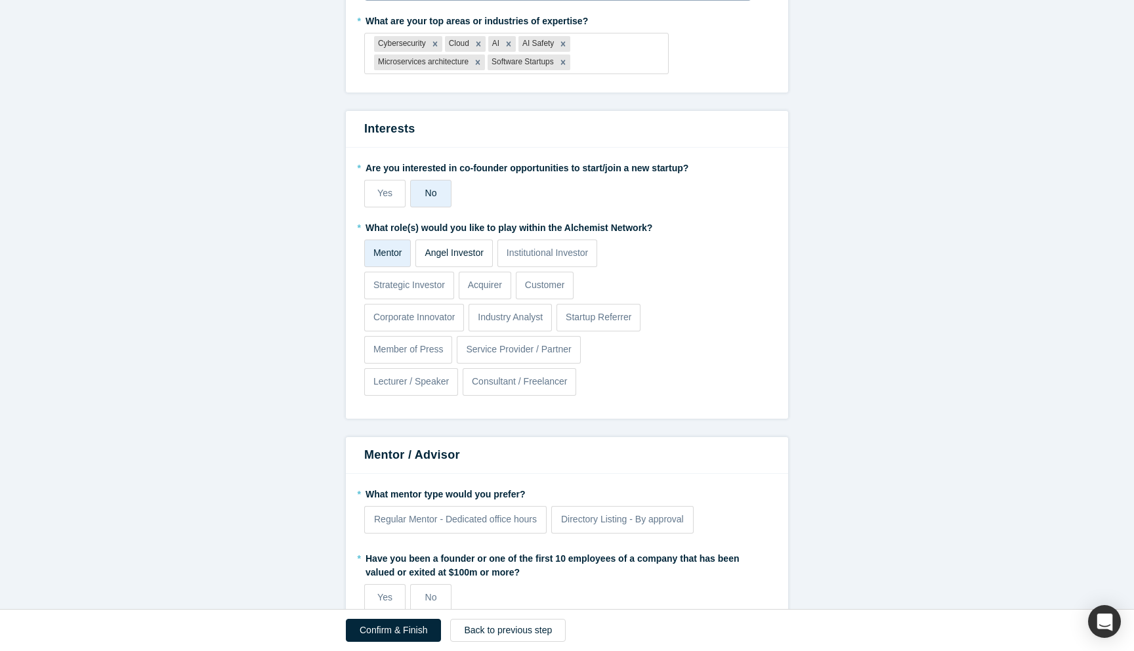
click at [446, 259] on p "Angel Investor" at bounding box center [454, 253] width 59 height 14
click at [0, 0] on input "Angel Investor" at bounding box center [0, 0] width 0 height 0
click at [523, 325] on label "Industry Analyst" at bounding box center [510, 318] width 83 height 28
click at [0, 0] on input "Industry Analyst" at bounding box center [0, 0] width 0 height 0
click at [587, 324] on label "Startup Referrer" at bounding box center [599, 318] width 84 height 28
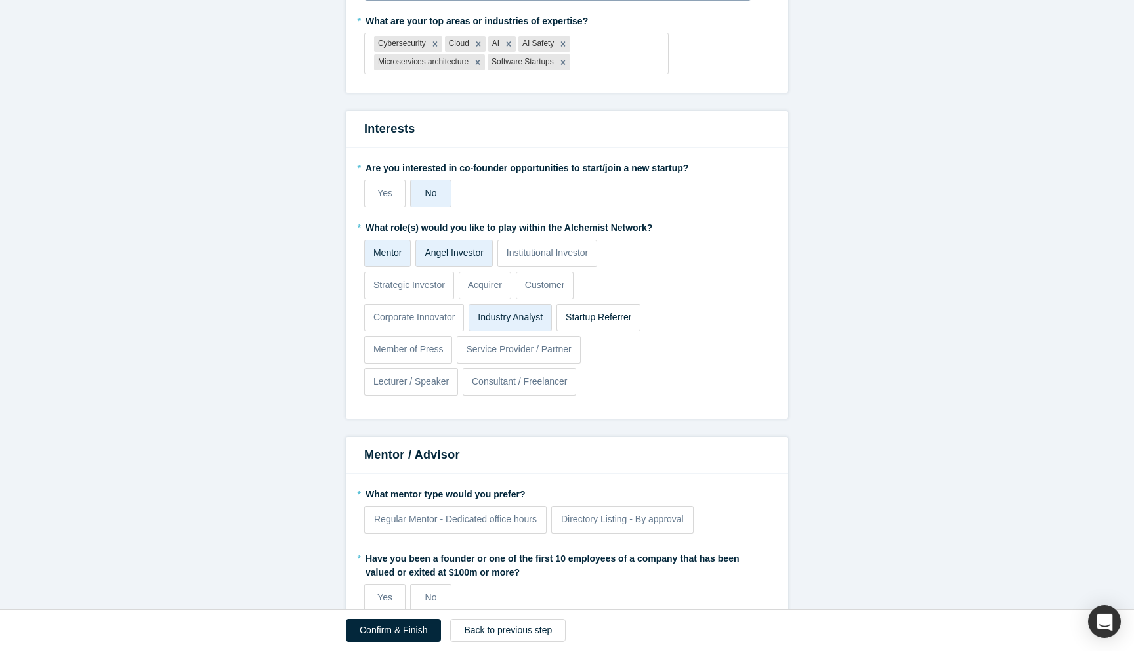
click at [0, 0] on input "Startup Referrer" at bounding box center [0, 0] width 0 height 0
click at [503, 345] on p "Service Provider / Partner" at bounding box center [518, 350] width 105 height 14
click at [0, 0] on input "Service Provider / Partner" at bounding box center [0, 0] width 0 height 0
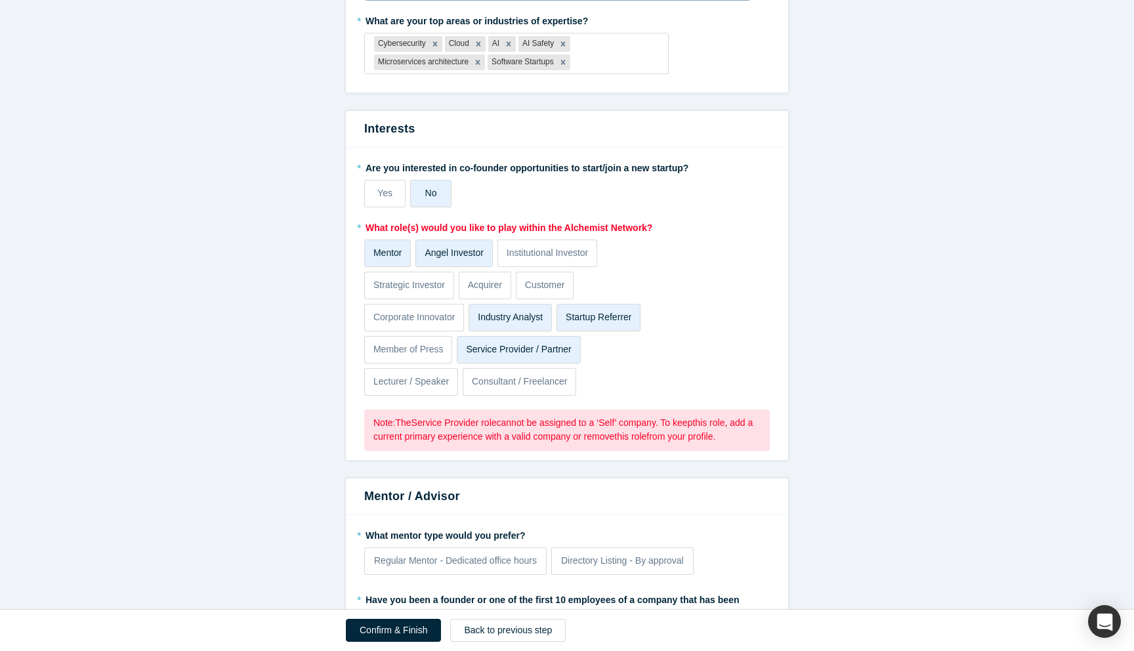
click at [502, 346] on p "Service Provider / Partner" at bounding box center [518, 350] width 105 height 14
click at [0, 0] on input "Service Provider / Partner" at bounding box center [0, 0] width 0 height 0
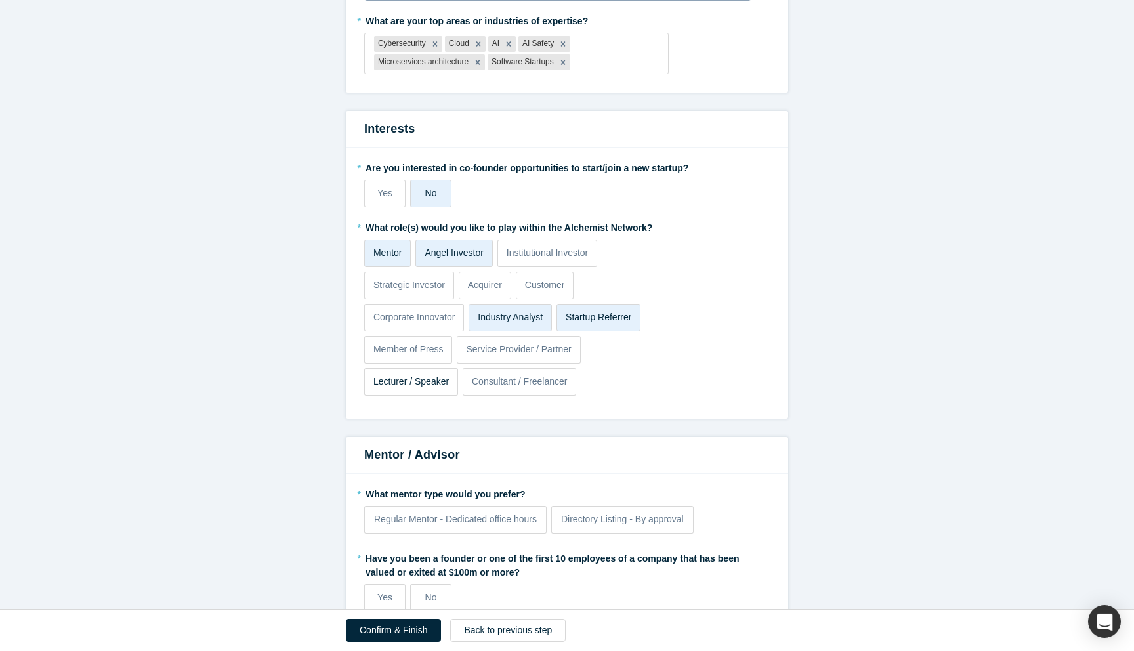
click at [433, 387] on p "Lecturer / Speaker" at bounding box center [410, 382] width 75 height 14
click at [0, 0] on input "Lecturer / Speaker" at bounding box center [0, 0] width 0 height 0
click at [486, 387] on p "Consultant / Freelancer" at bounding box center [520, 382] width 96 height 14
click at [0, 0] on input "Consultant / Freelancer" at bounding box center [0, 0] width 0 height 0
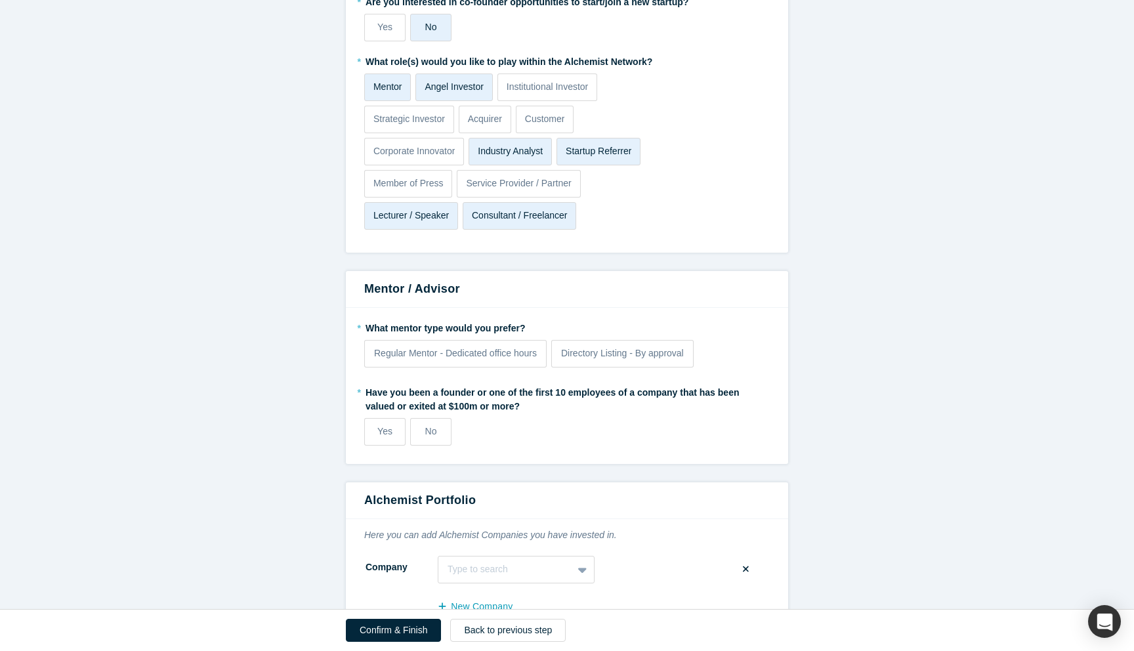
scroll to position [927, 0]
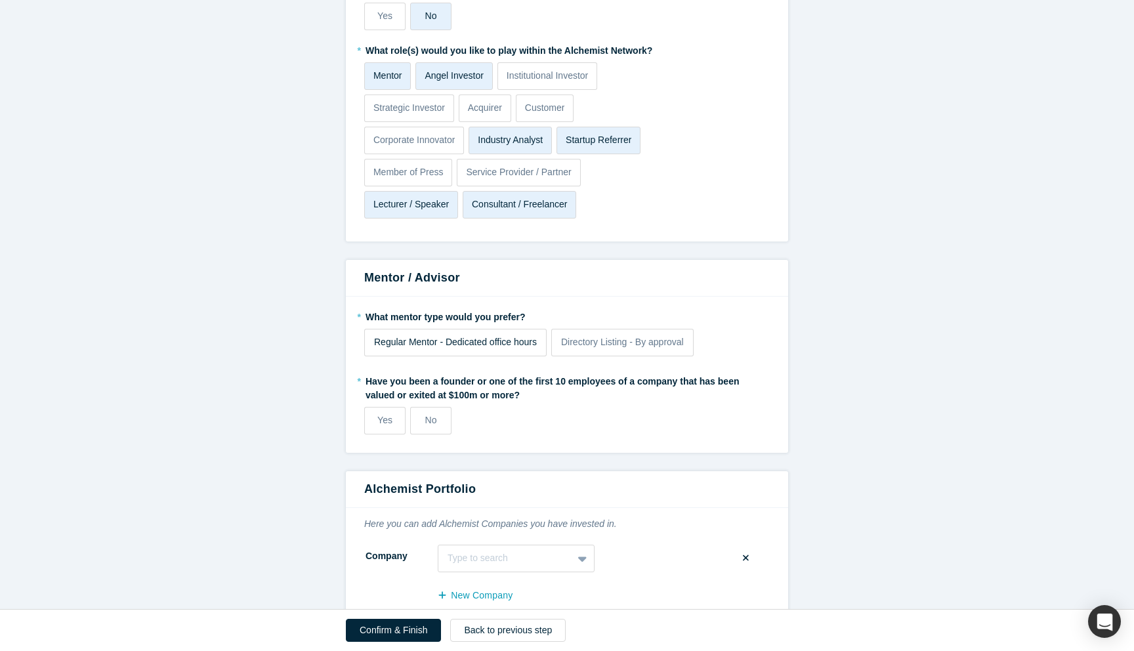
click at [507, 345] on span "Regular Mentor - Dedicated office hours" at bounding box center [455, 342] width 163 height 11
click at [0, 0] on input "Regular Mentor - Dedicated office hours" at bounding box center [0, 0] width 0 height 0
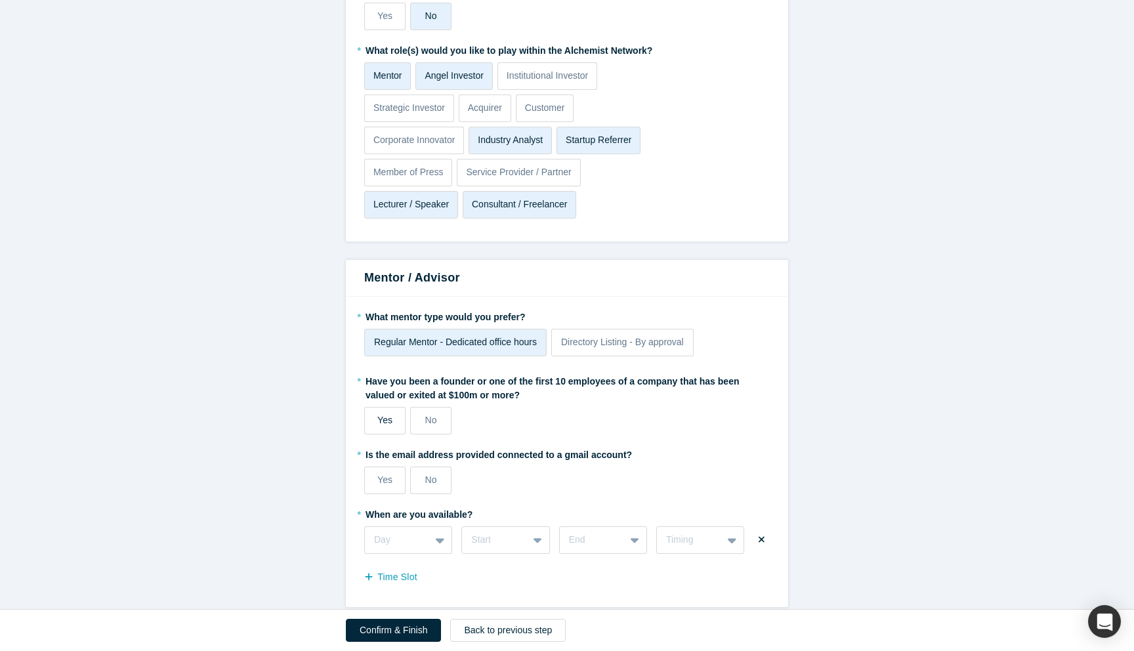
click at [385, 424] on span "Yes" at bounding box center [384, 420] width 15 height 11
click at [0, 0] on input "Yes" at bounding box center [0, 0] width 0 height 0
click at [813, 440] on form "Step 2/2: Experience and Roles with Alchemist All fields marked with * are requ…" at bounding box center [567, 402] width 1134 height 2484
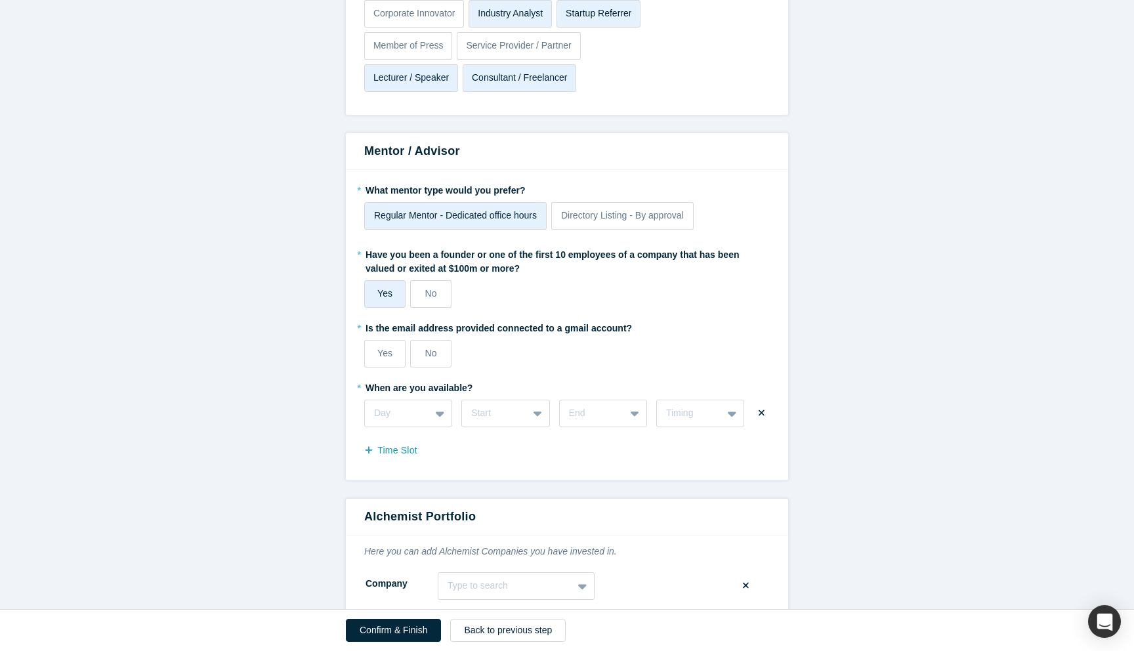
scroll to position [1057, 0]
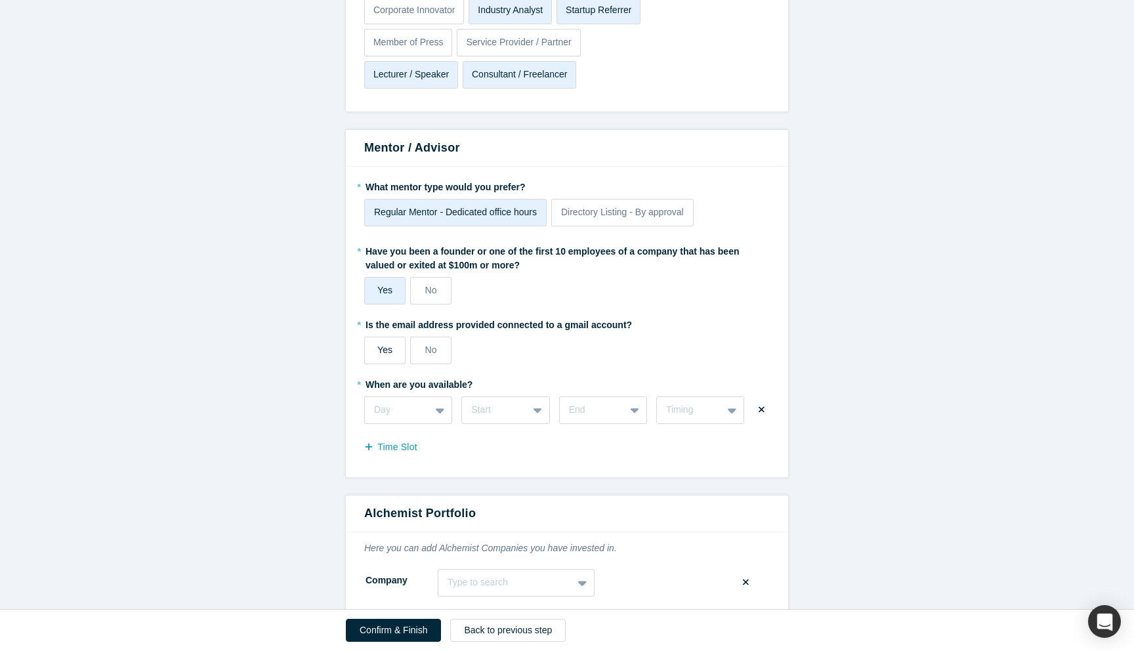
drag, startPoint x: 392, startPoint y: 357, endPoint x: 402, endPoint y: 356, distance: 9.9
click at [402, 356] on label "Yes" at bounding box center [384, 351] width 41 height 28
click at [0, 0] on input "Yes" at bounding box center [0, 0] width 0 height 0
click at [425, 356] on div "No" at bounding box center [431, 350] width 12 height 14
click at [0, 0] on input "No" at bounding box center [0, 0] width 0 height 0
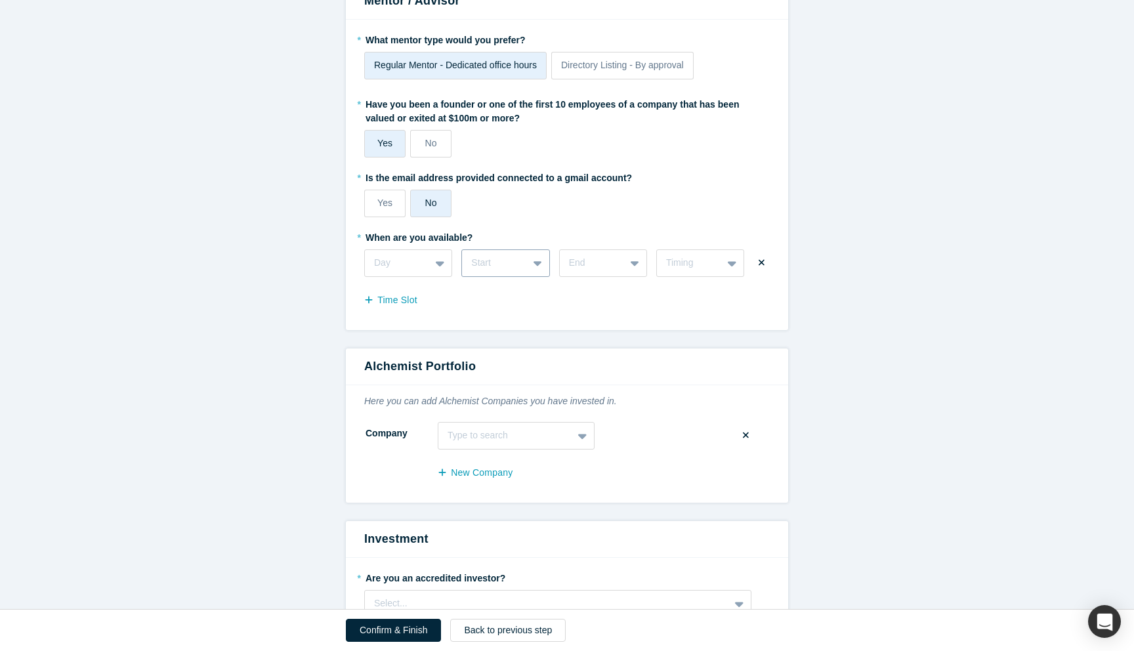
scroll to position [1179, 0]
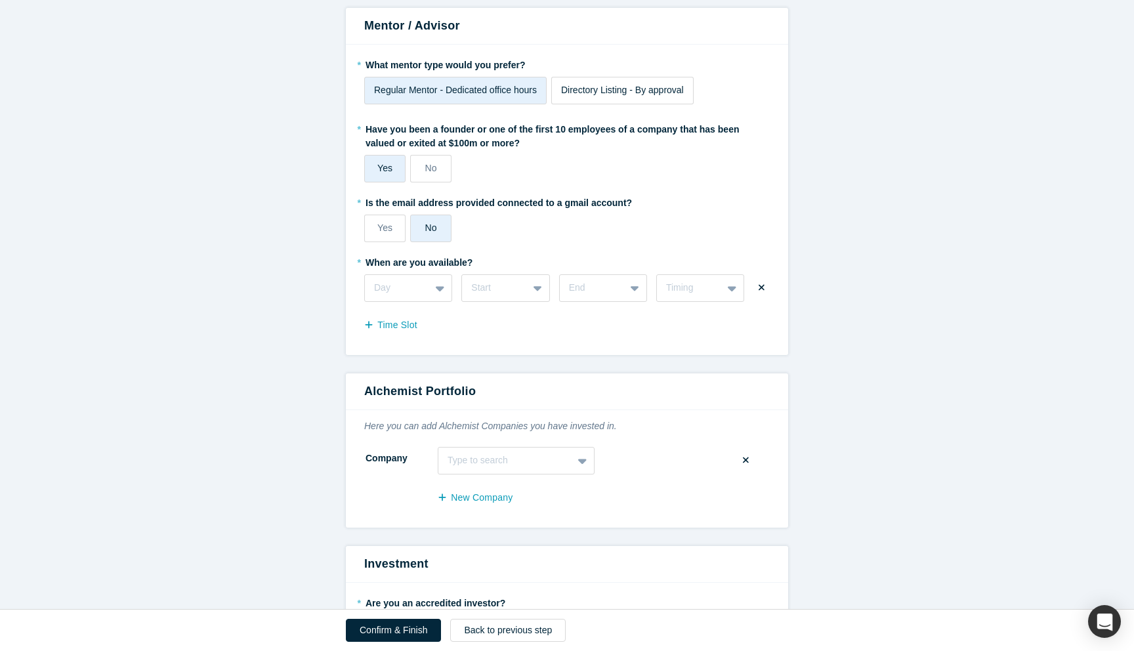
click at [606, 89] on span "Directory Listing - By approval" at bounding box center [622, 90] width 123 height 11
click at [0, 0] on input "Directory Listing - By approval" at bounding box center [0, 0] width 0 height 0
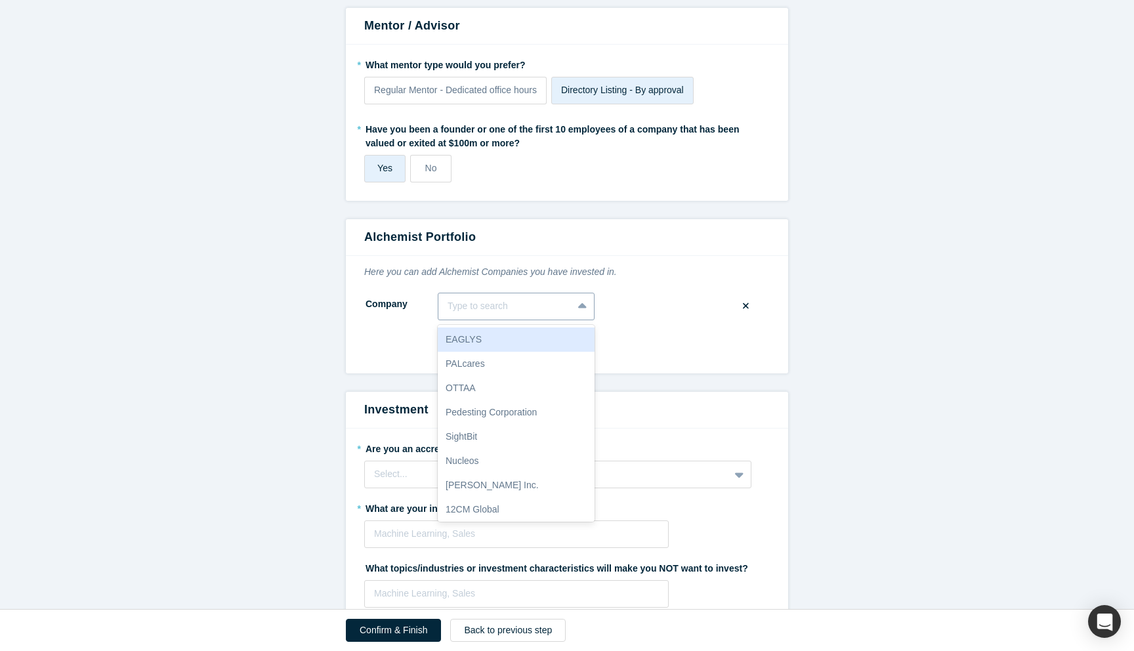
click at [527, 312] on div at bounding box center [506, 306] width 116 height 16
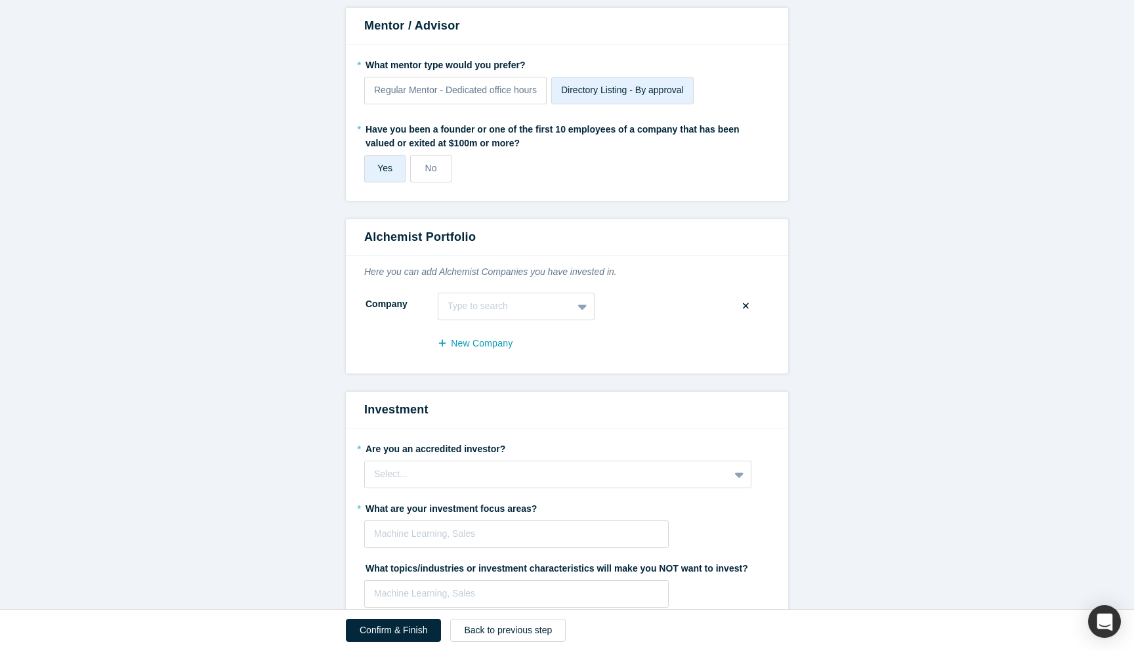
click at [645, 297] on div "Company Type to search To pick up a draggable item, press the space bar. While …" at bounding box center [567, 307] width 406 height 28
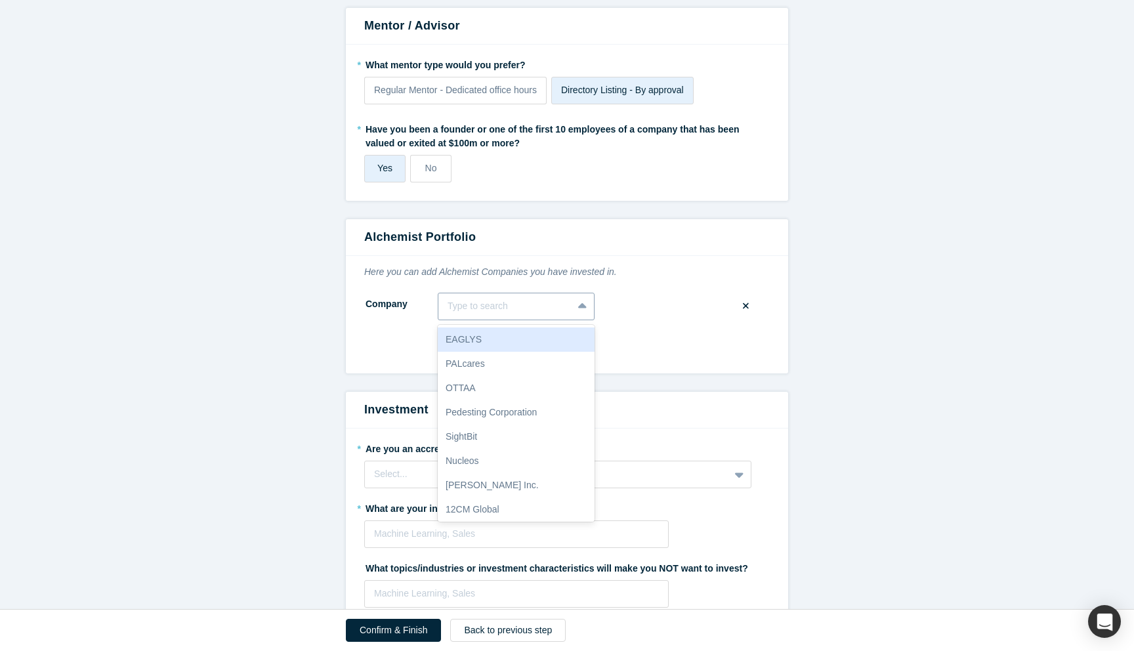
click at [542, 308] on div at bounding box center [506, 306] width 116 height 16
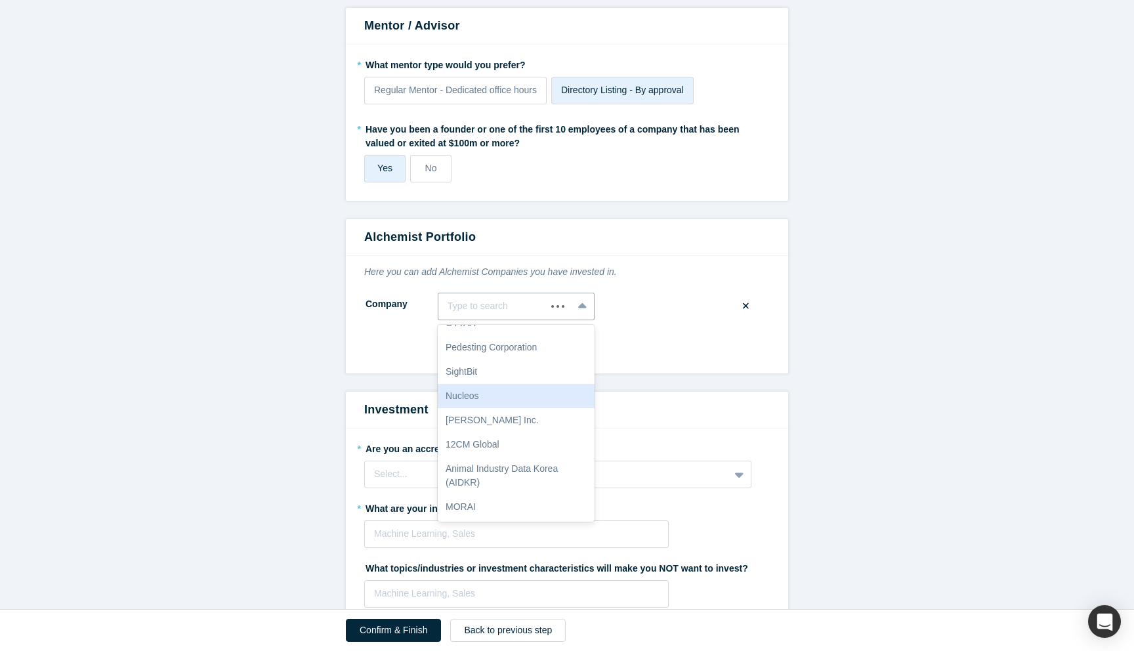
click at [900, 440] on form "Step 2/2: Experience and Roles with Alchemist All fields marked with * are requ…" at bounding box center [567, 72] width 1134 height 2329
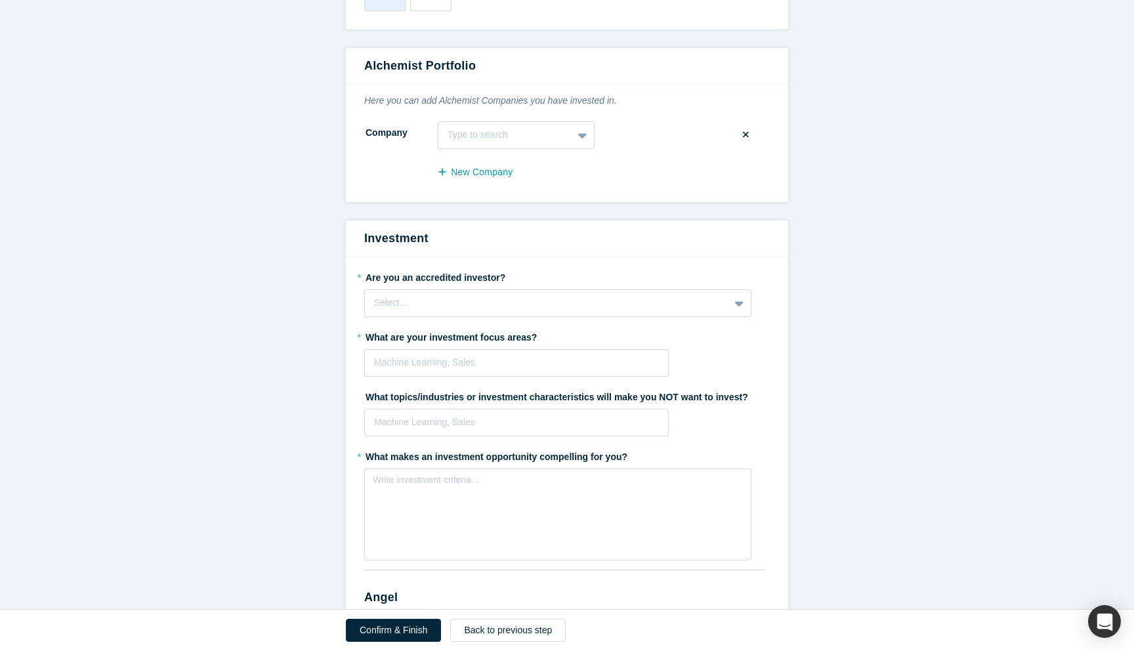
scroll to position [1368, 0]
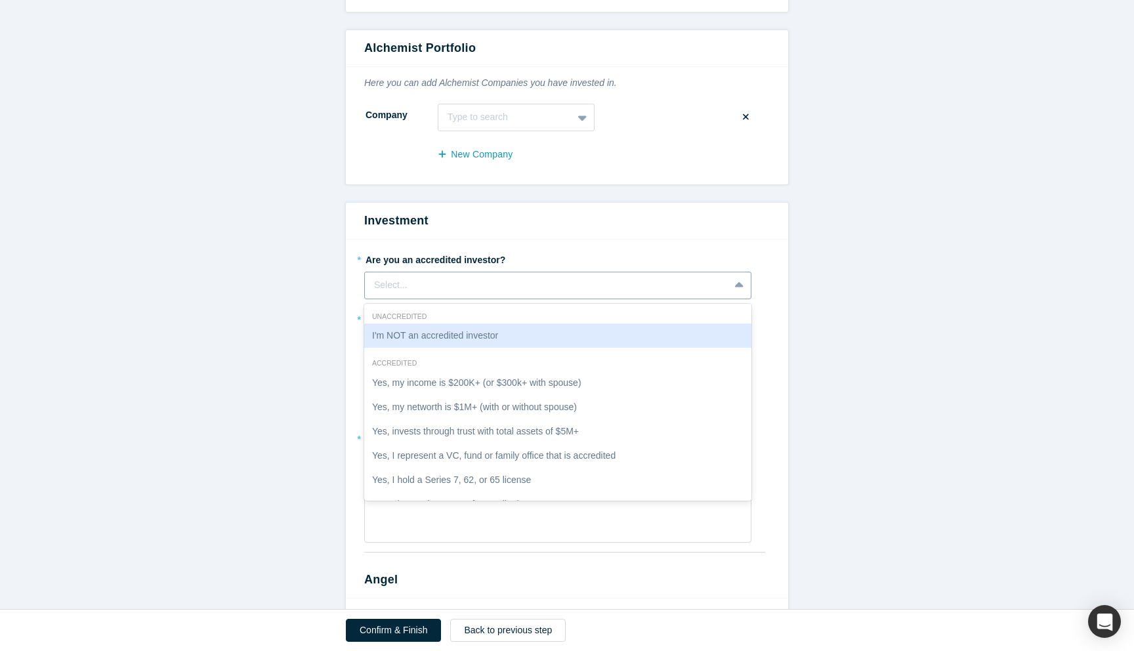
click at [693, 287] on div "Select..." at bounding box center [547, 285] width 346 height 14
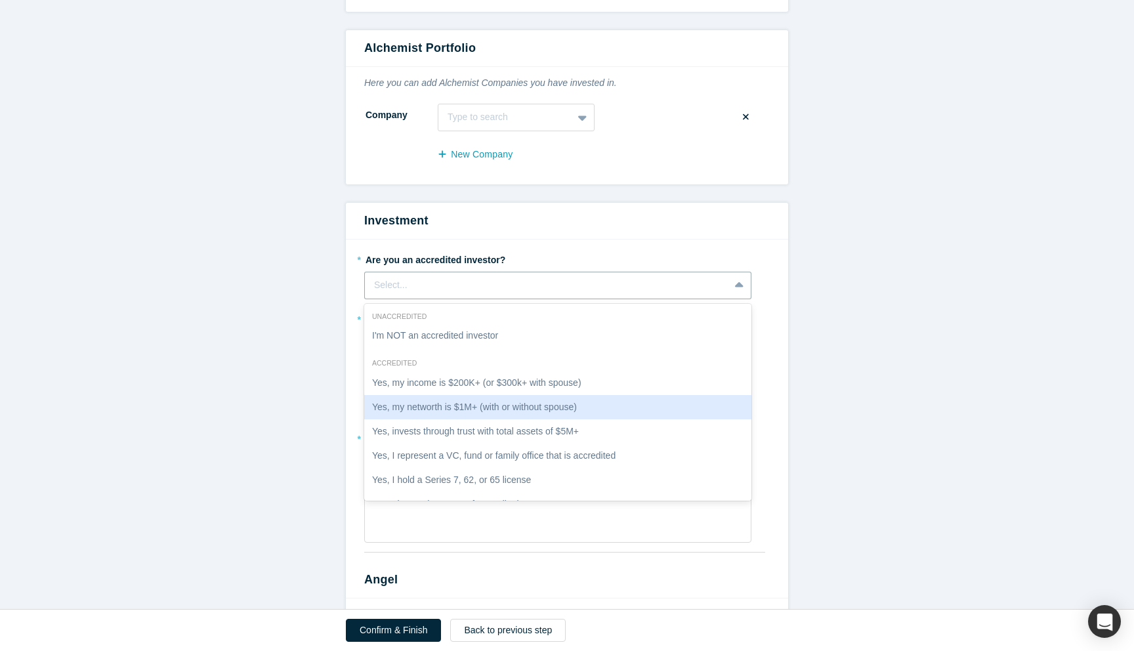
click at [614, 408] on div "Yes, my networth is $1M+ (with or without spouse)" at bounding box center [557, 407] width 387 height 24
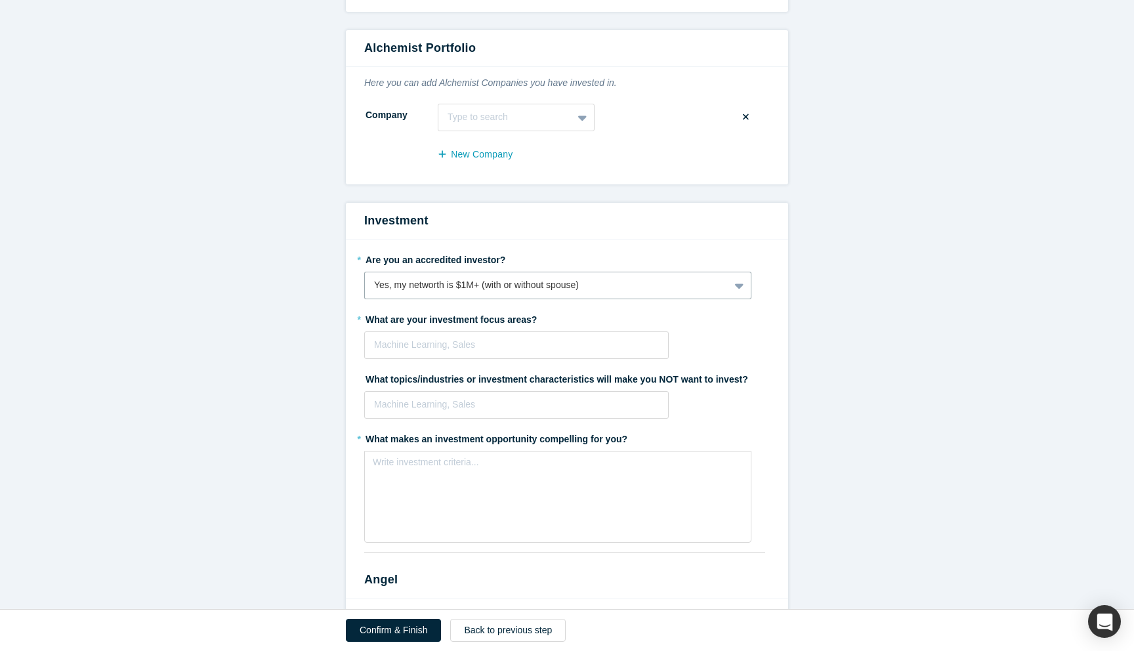
click at [754, 352] on div "* What are your investment focus areas? Machine Learning, Sales To pick up a dr…" at bounding box center [567, 333] width 406 height 51
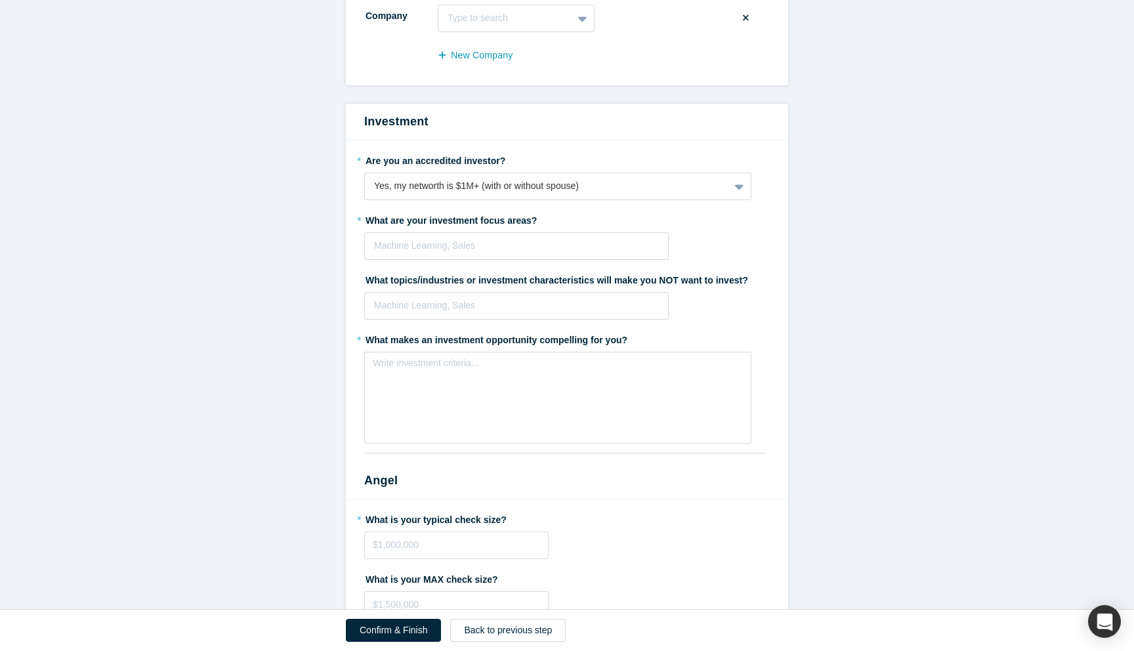
scroll to position [1475, 0]
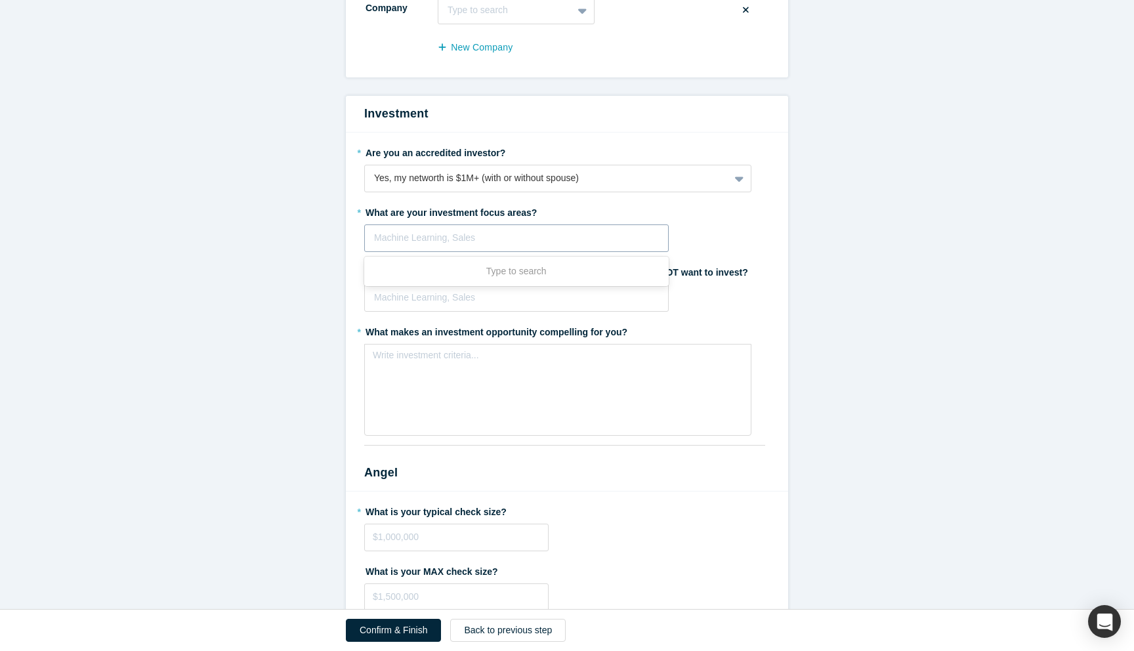
click at [536, 244] on div at bounding box center [516, 238] width 285 height 16
type input "AI security"
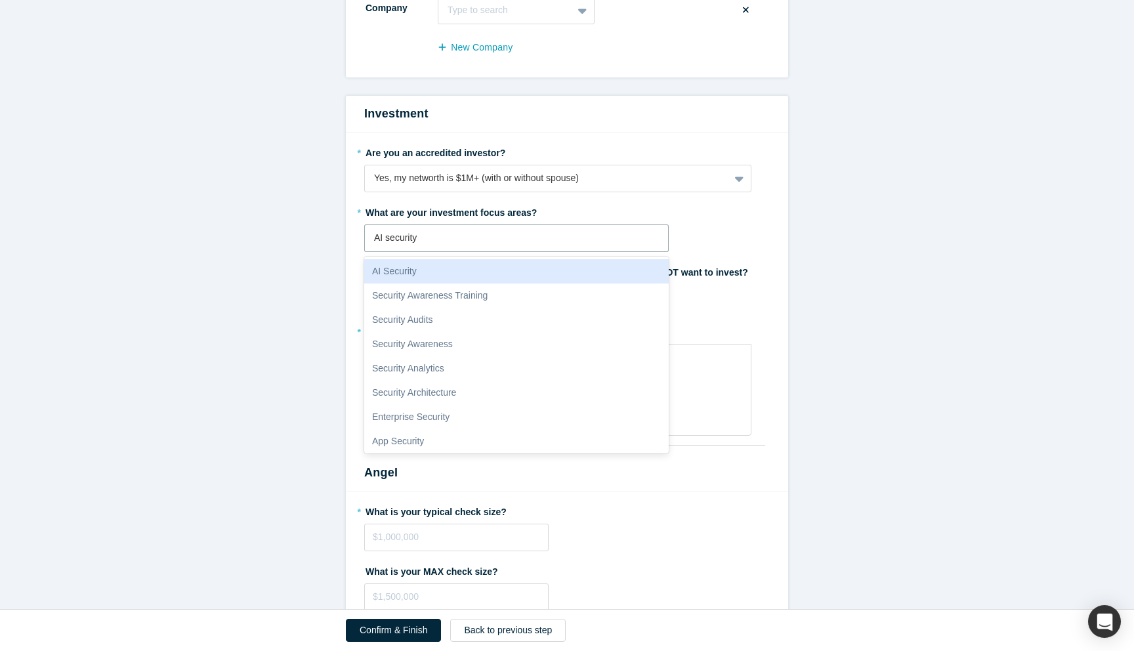
click at [461, 275] on div "AI Security" at bounding box center [516, 271] width 305 height 24
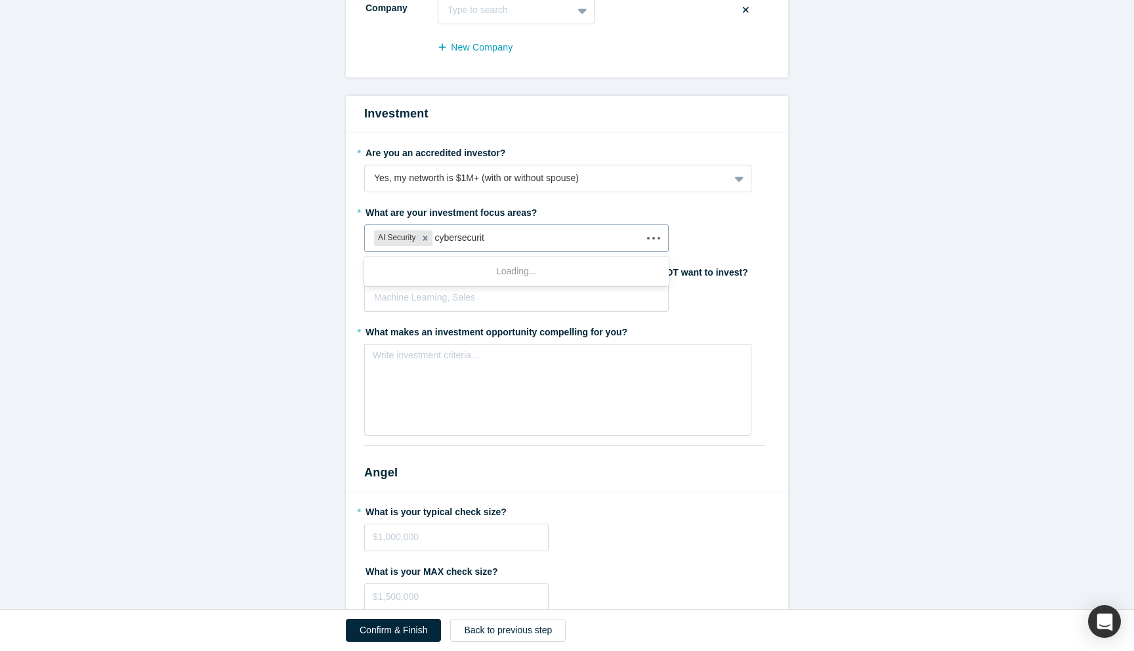
type input "cybersecurity"
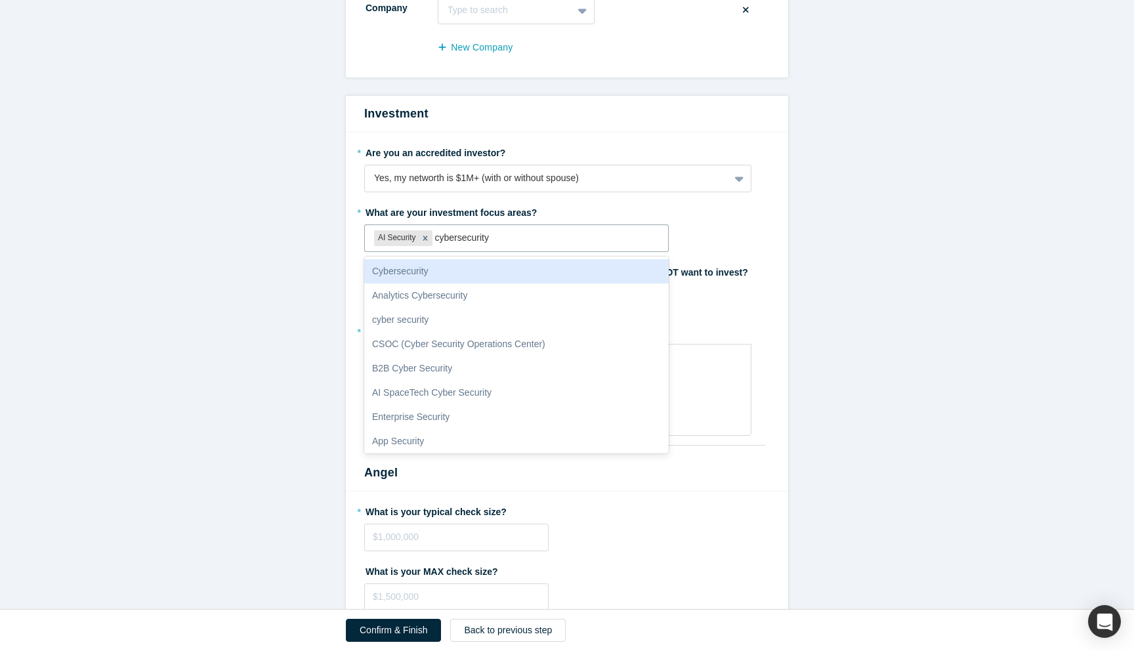
click at [441, 274] on div "Cybersecurity" at bounding box center [516, 271] width 305 height 24
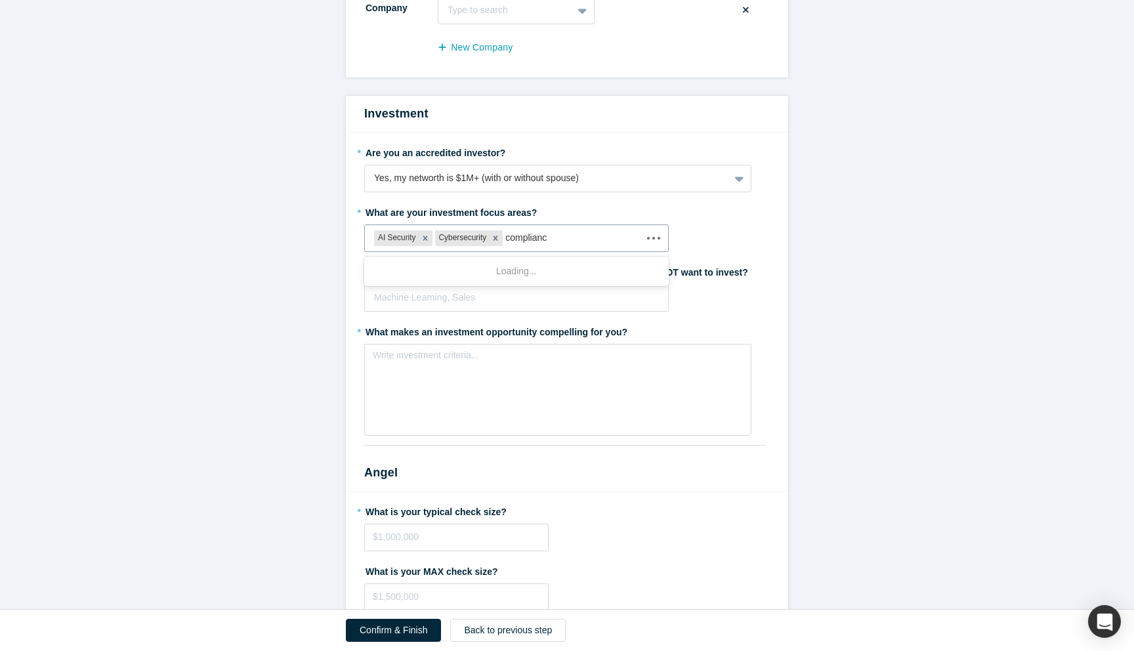
type input "compliance"
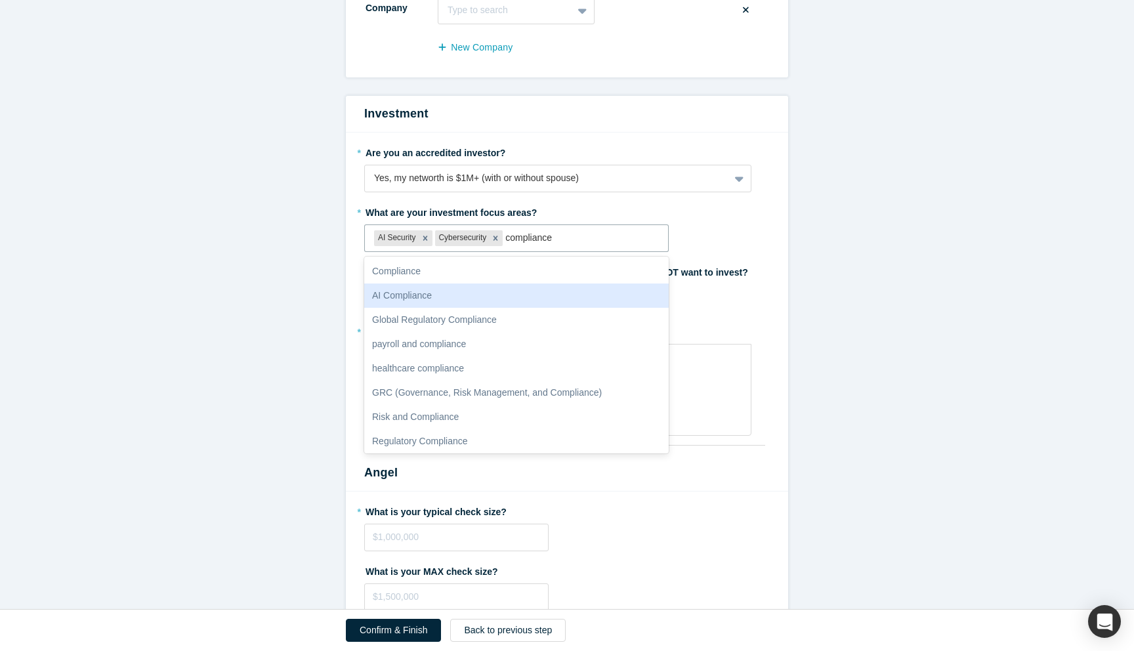
click at [507, 289] on div "AI Compliance" at bounding box center [516, 296] width 305 height 24
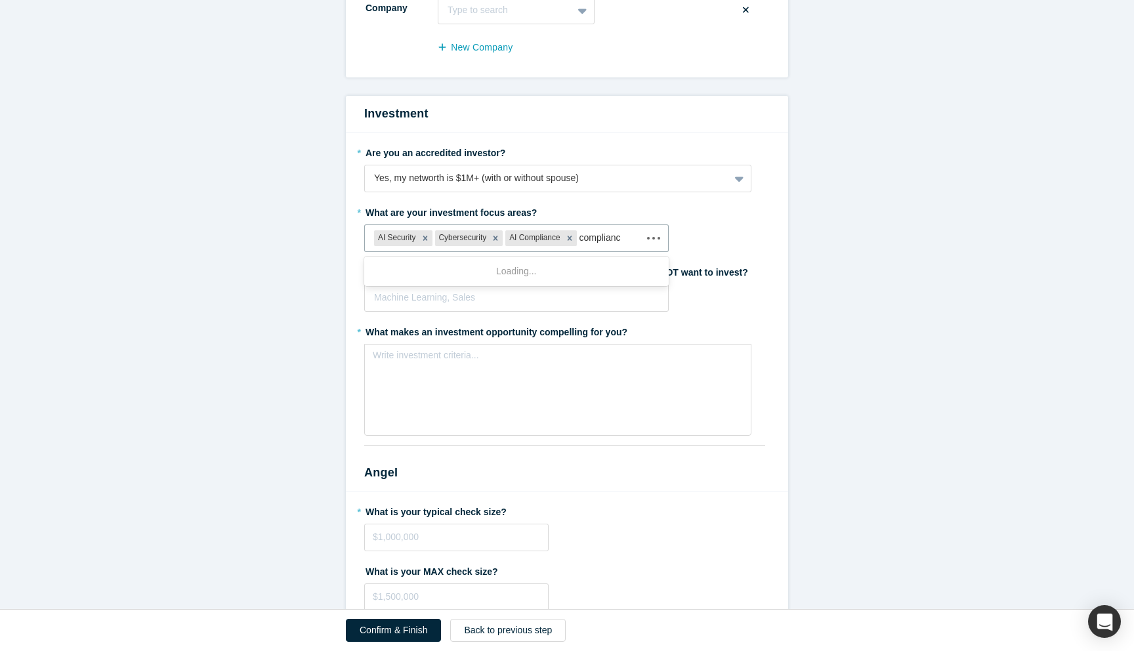
type input "compliance"
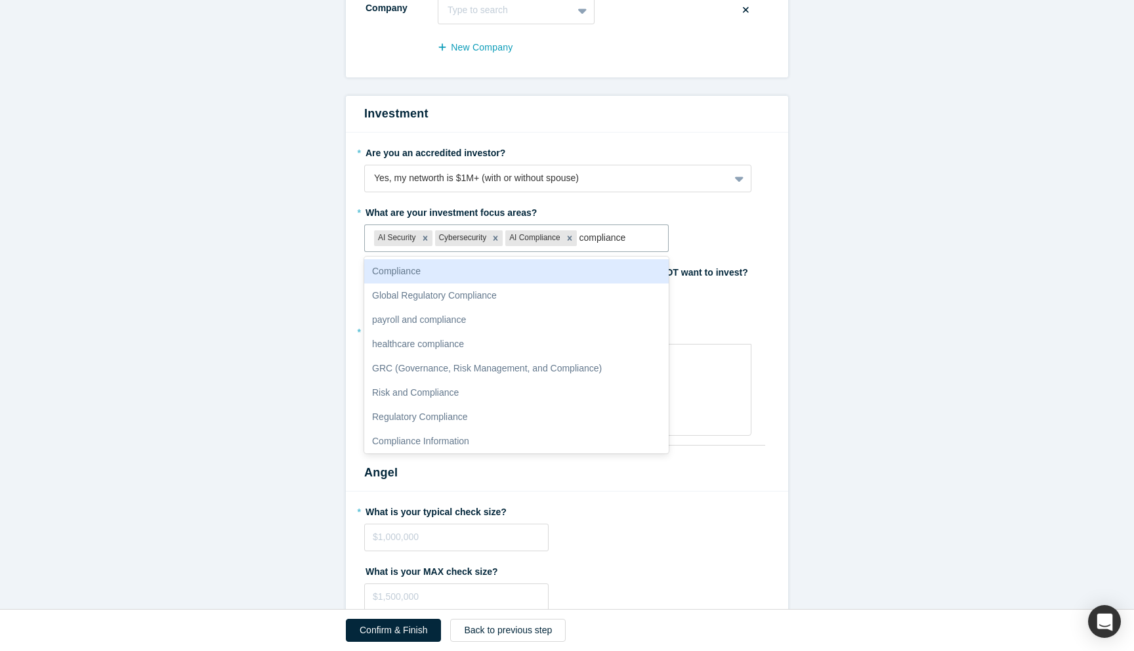
click at [488, 277] on div "Compliance" at bounding box center [516, 271] width 305 height 24
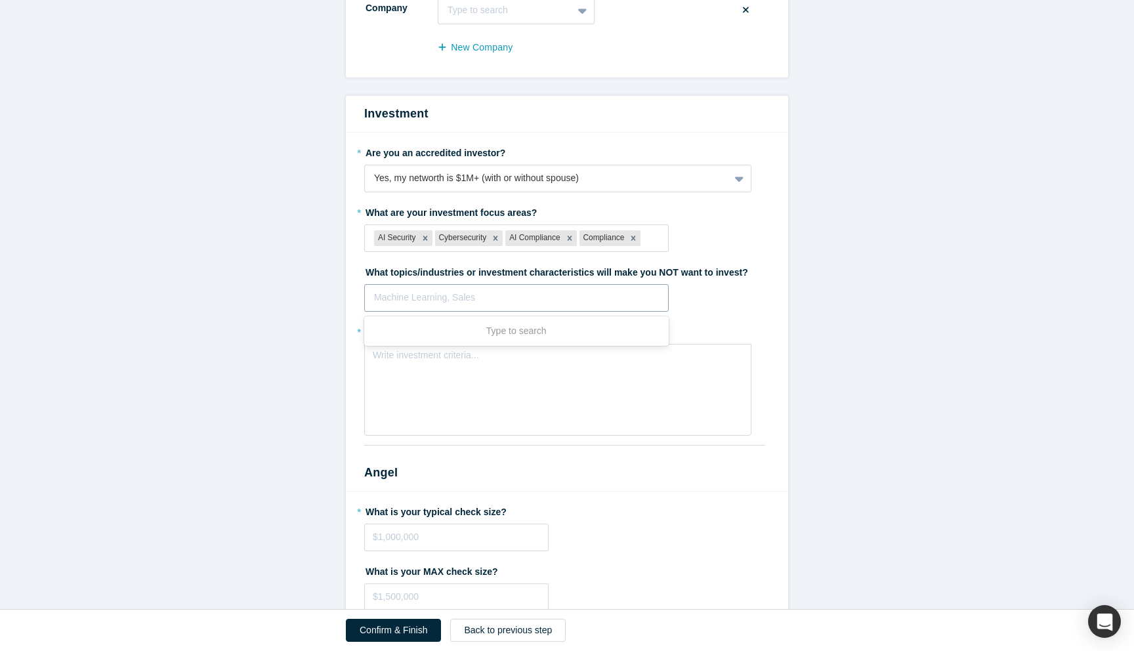
click at [595, 302] on div at bounding box center [516, 297] width 285 height 16
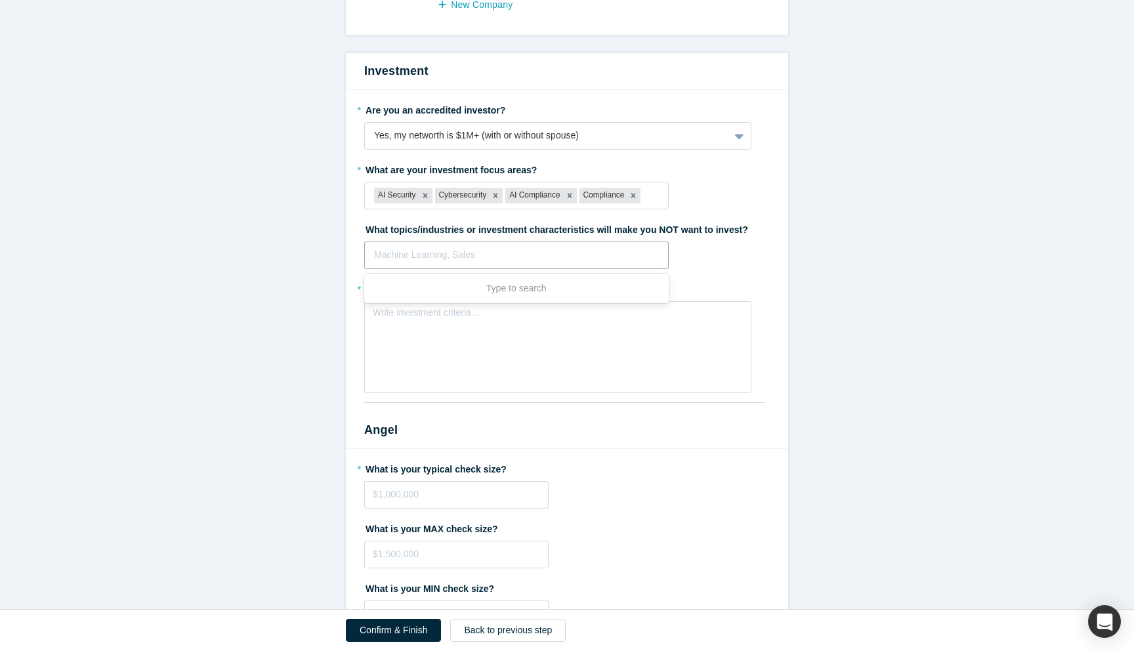
scroll to position [1527, 0]
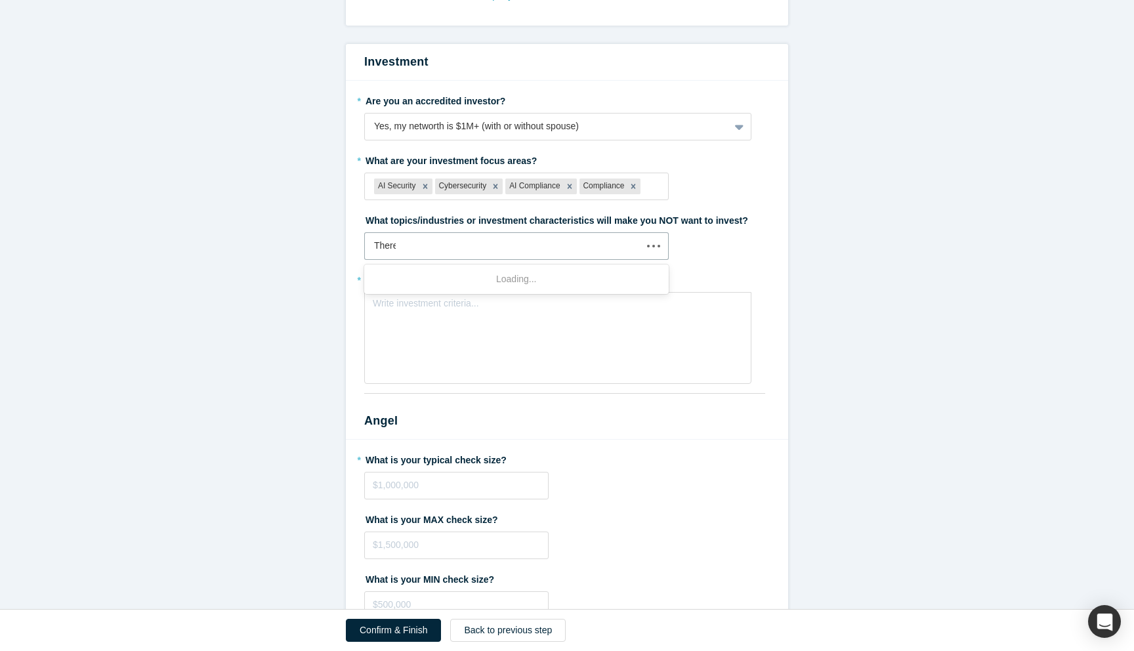
type input "There"
click at [629, 348] on div "Write investment criteria..." at bounding box center [557, 338] width 387 height 92
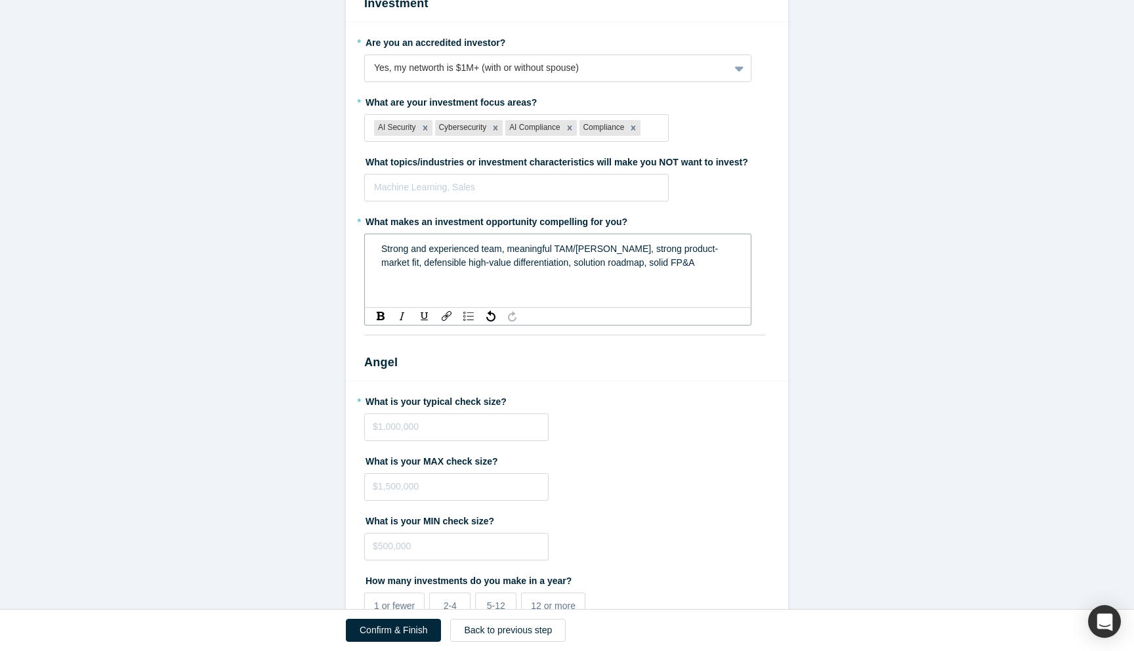
scroll to position [1613, 0]
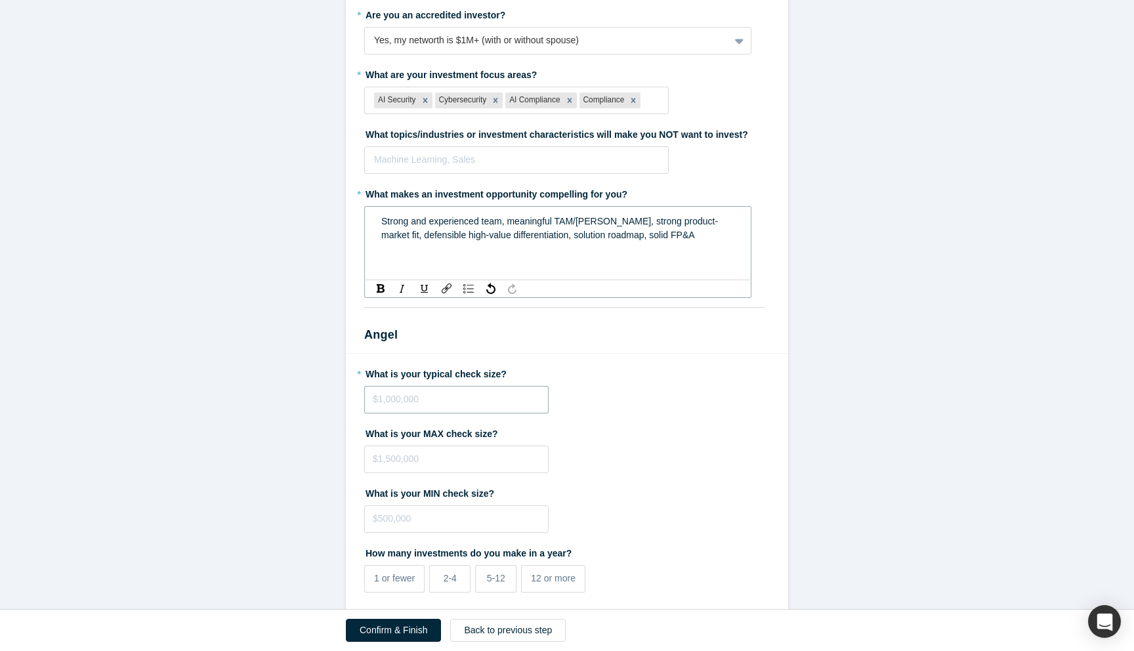
click at [479, 398] on input "tel" at bounding box center [456, 400] width 184 height 28
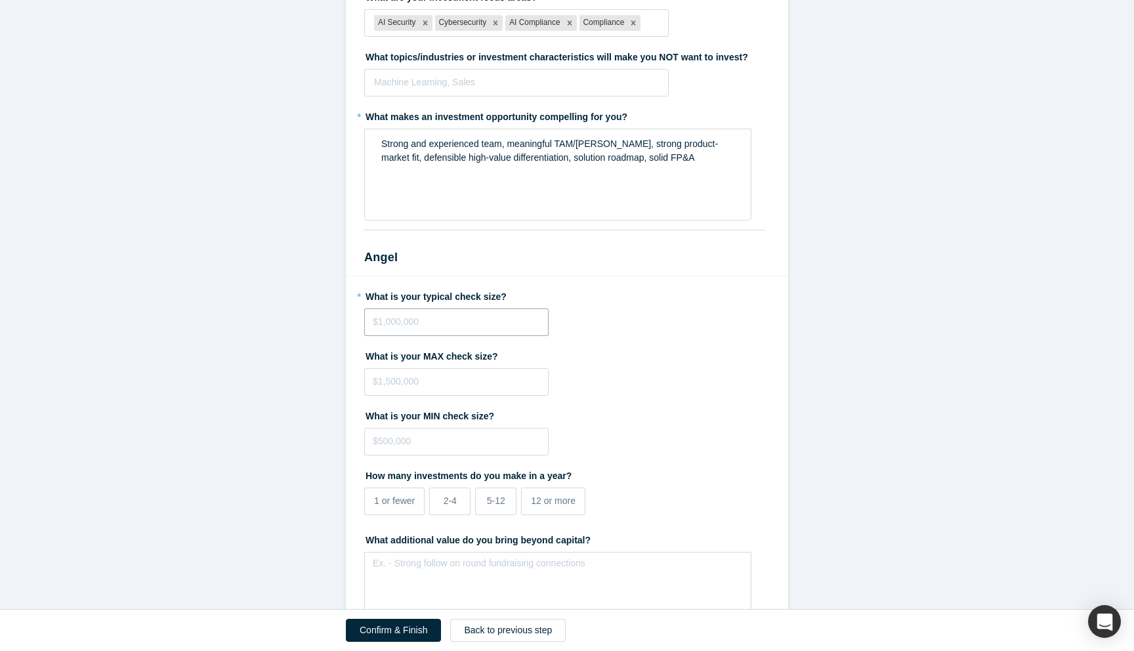
scroll to position [1709, 0]
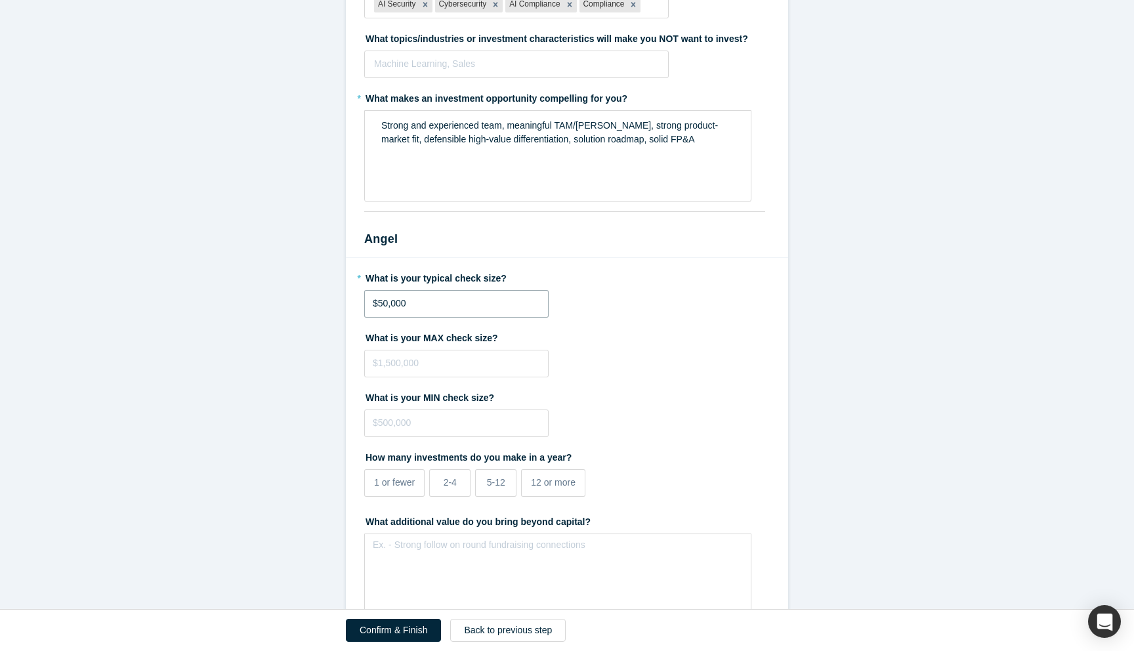
type input "$50,000"
type input "$100,000"
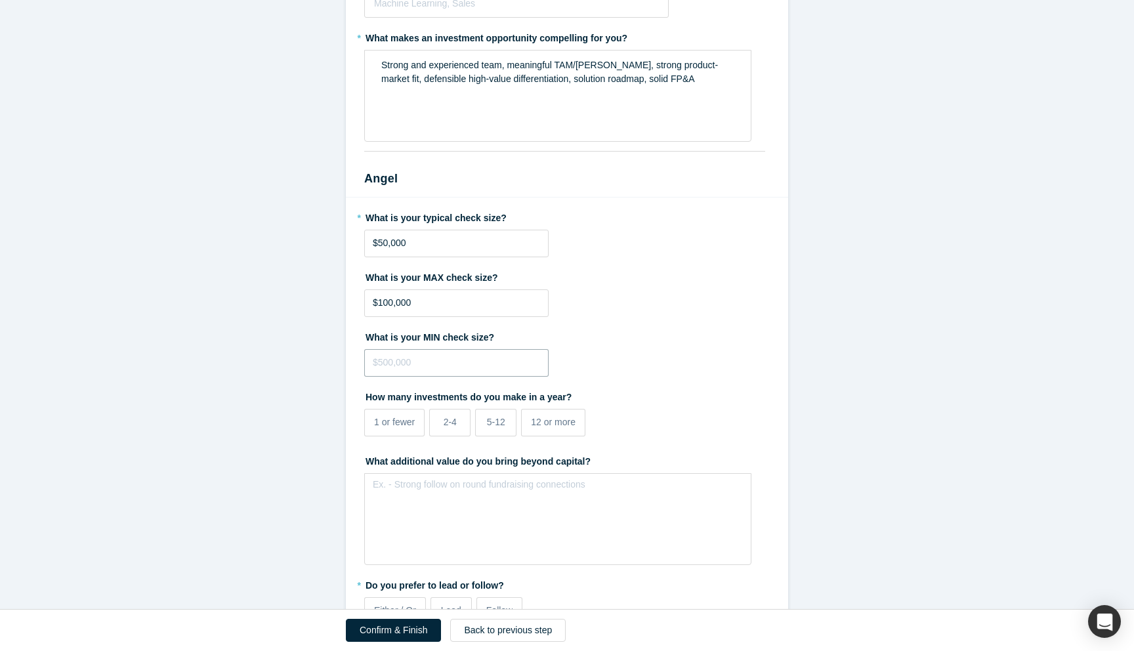
scroll to position [1777, 0]
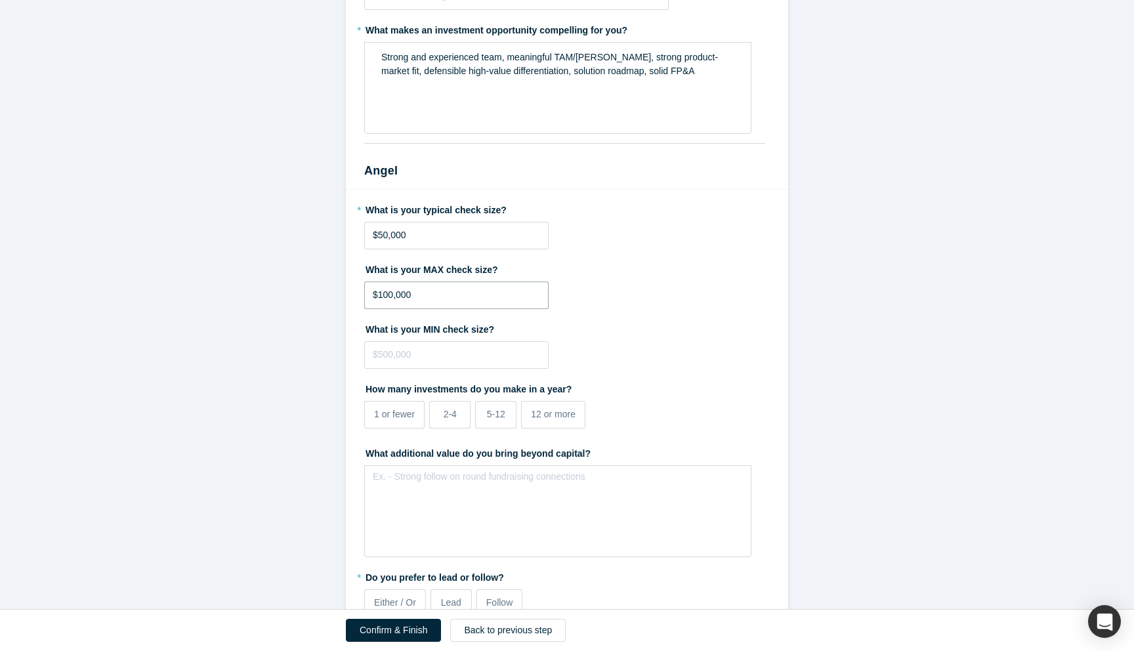
click at [486, 305] on input "$100,000" at bounding box center [456, 296] width 184 height 28
click at [442, 415] on label "2-4" at bounding box center [449, 415] width 41 height 28
click at [0, 0] on input "2-4" at bounding box center [0, 0] width 0 height 0
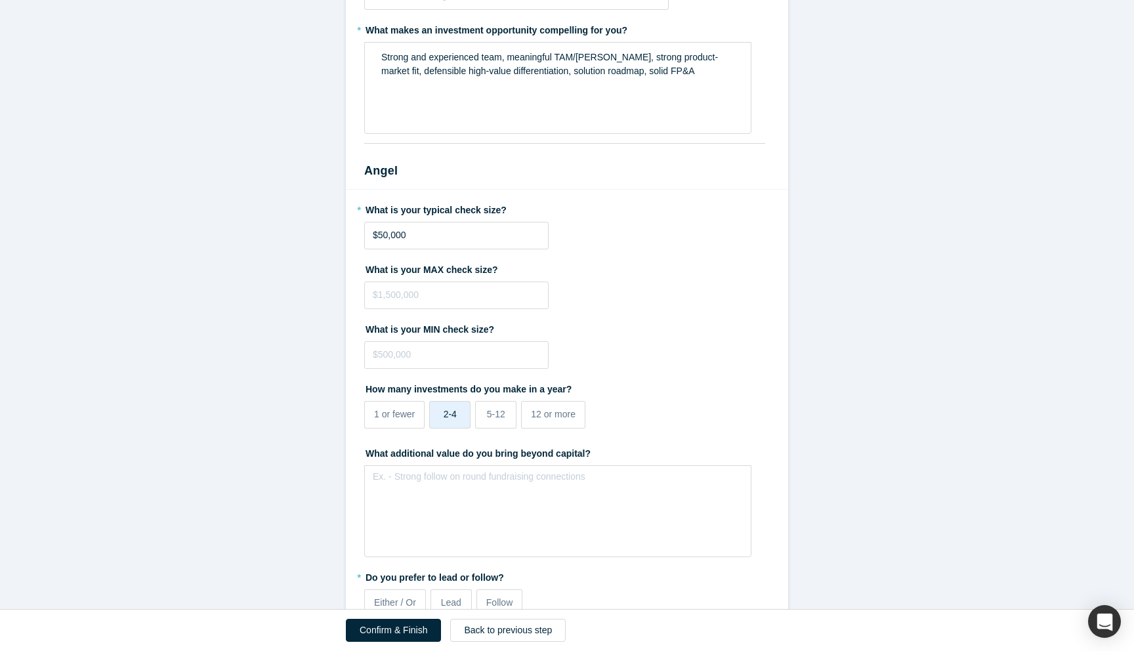
scroll to position [1826, 0]
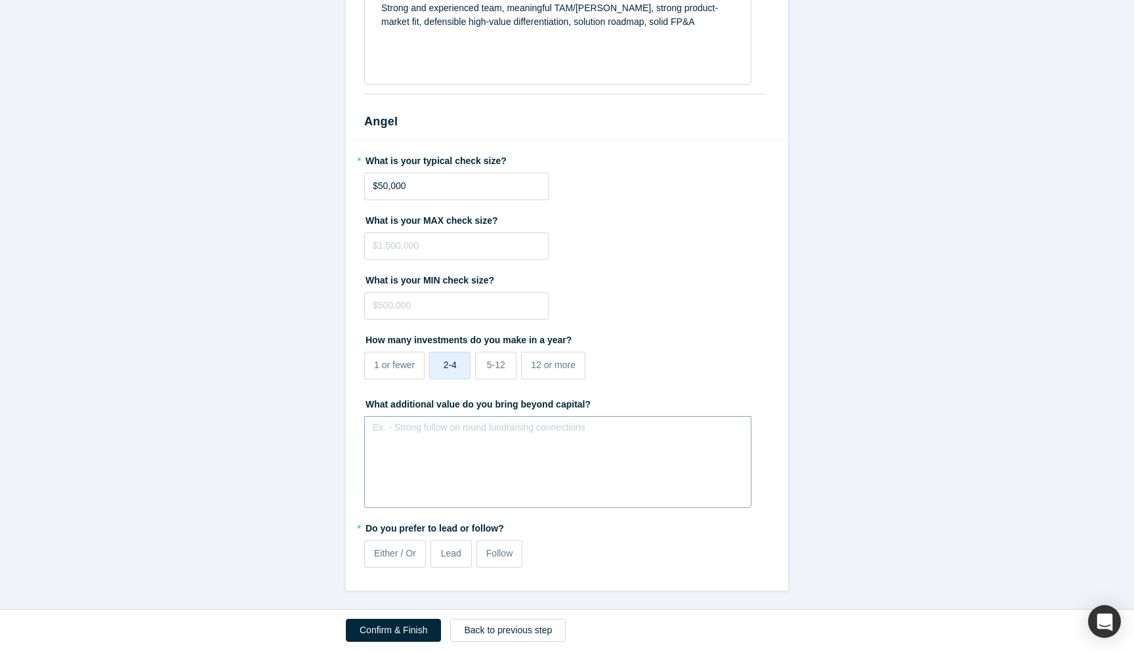
click at [582, 447] on div "Ex. - Strong follow on round fundraising connections" at bounding box center [557, 462] width 387 height 92
click at [559, 451] on div "Ex. - Strong follow on round fundraising connections" at bounding box center [557, 453] width 387 height 74
click at [411, 564] on label "Either / Or" at bounding box center [395, 554] width 62 height 28
click at [0, 0] on input "Either / Or" at bounding box center [0, 0] width 0 height 0
drag, startPoint x: 382, startPoint y: 627, endPoint x: 456, endPoint y: 214, distance: 420.0
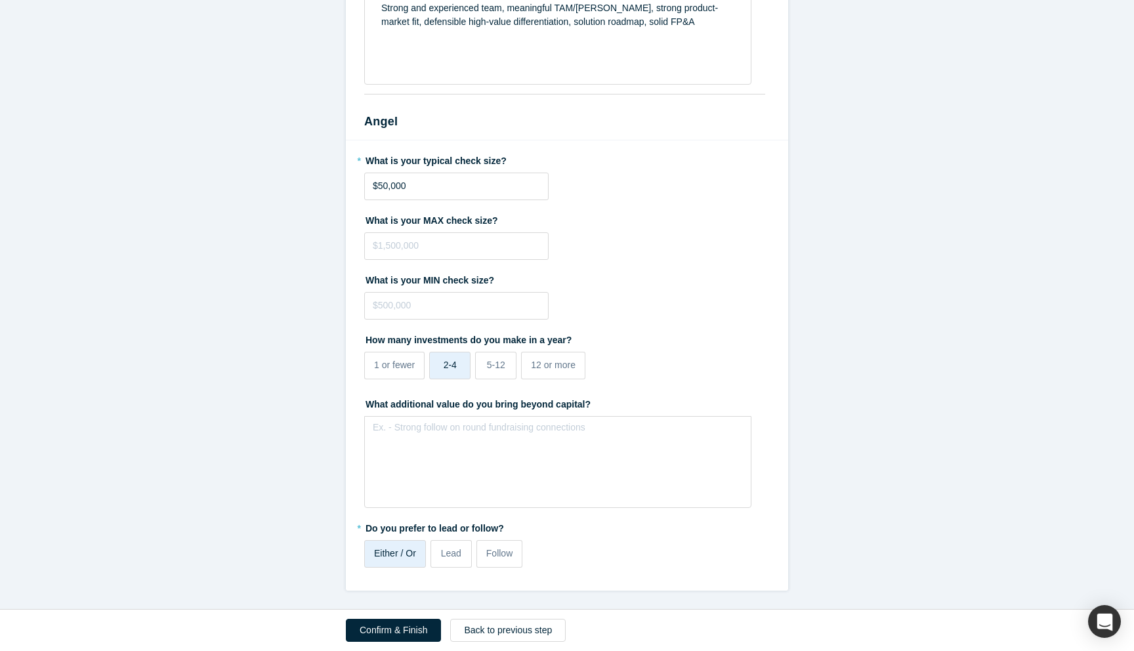
click at [456, 215] on div "Alchemist Accelerator Registration Form Step 2/2: Experience and Roles with Alc…" at bounding box center [567, 325] width 1134 height 651
click at [379, 632] on button "Confirm & Finish" at bounding box center [393, 630] width 95 height 23
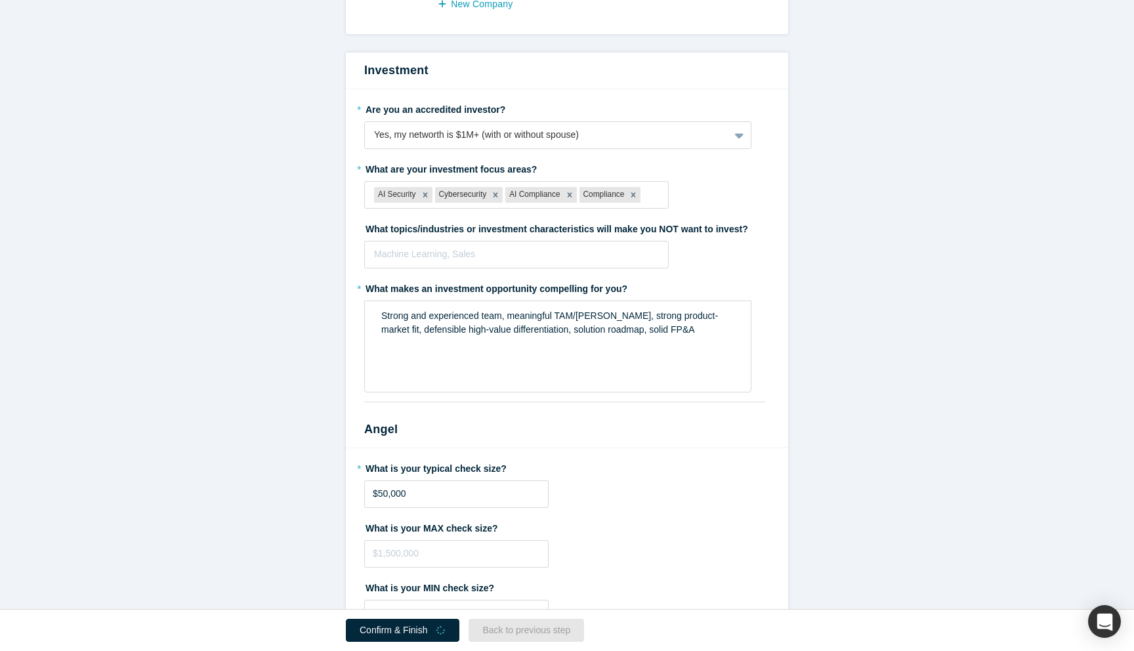
scroll to position [2134, 0]
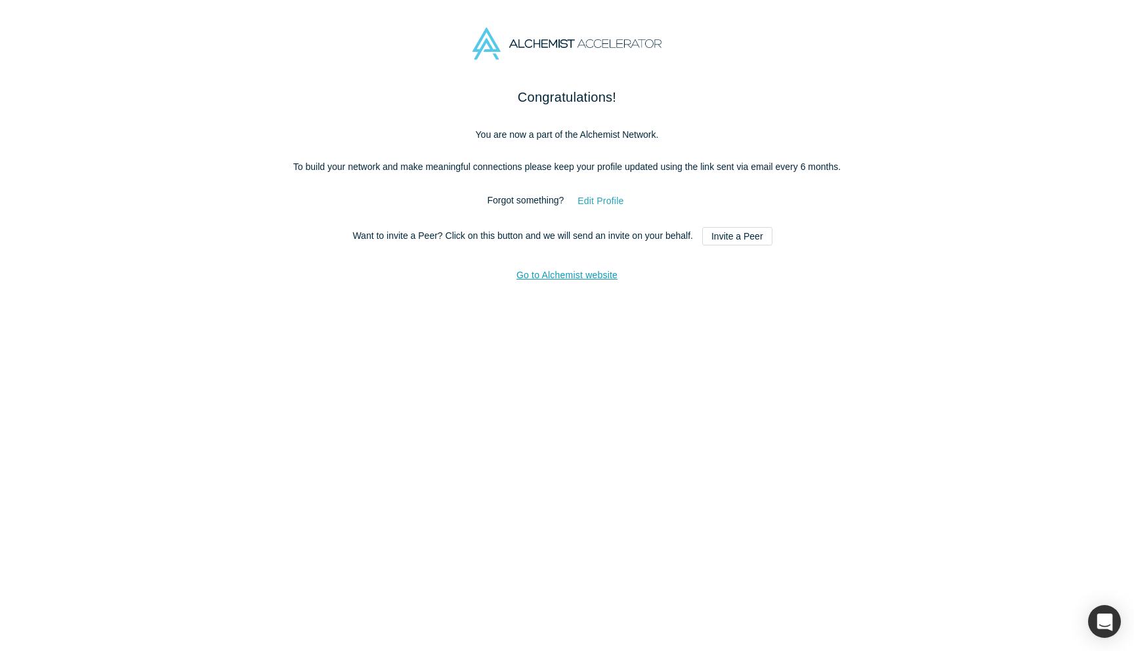
click at [623, 213] on button "Edit Profile" at bounding box center [601, 201] width 74 height 23
select select "US"
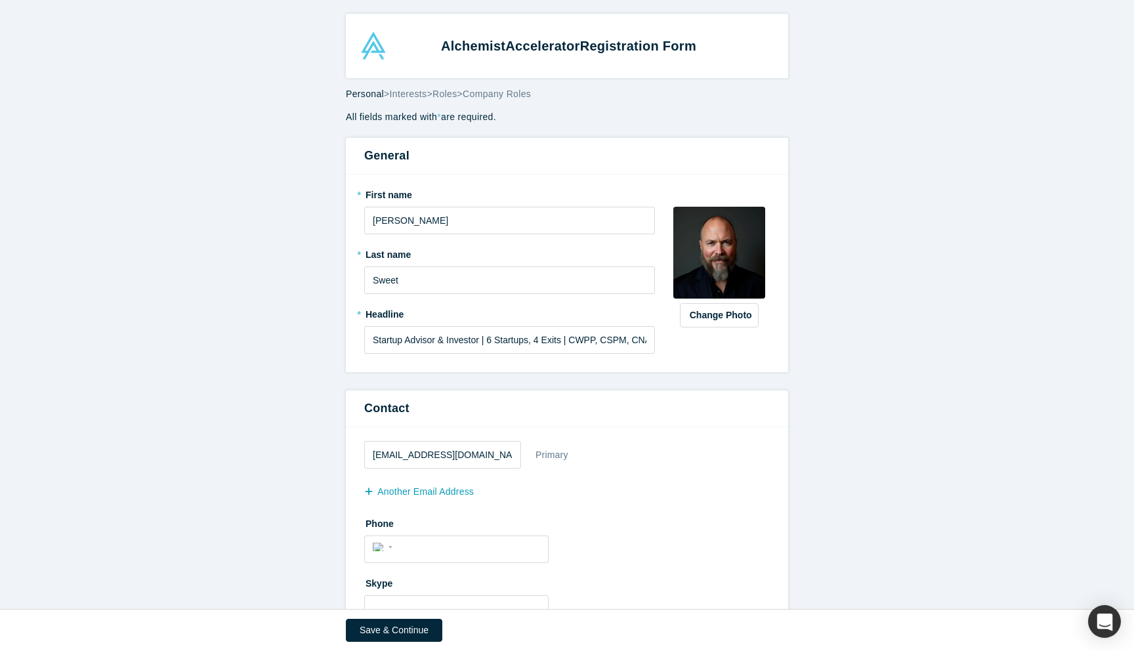
click at [853, 382] on form "All fields marked with * are required. General * First name [PERSON_NAME] * Las…" at bounding box center [567, 621] width 1134 height 1023
click at [827, 383] on form "All fields marked with * are required. General * First name [PERSON_NAME] * Las…" at bounding box center [567, 621] width 1134 height 1023
click at [280, 337] on form "All fields marked with * are required. General * First name [PERSON_NAME] * Las…" at bounding box center [567, 621] width 1134 height 1023
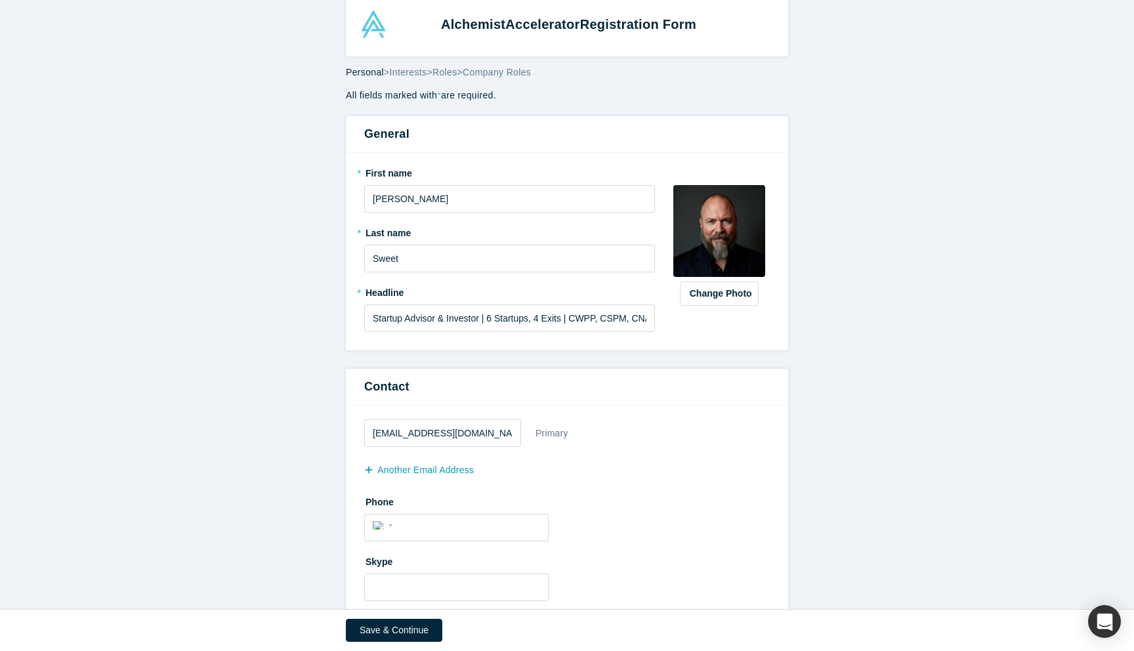
click at [734, 249] on img at bounding box center [719, 231] width 92 height 92
click at [822, 284] on form "All fields marked with * are required. General * First name [PERSON_NAME] * Las…" at bounding box center [567, 600] width 1134 height 1023
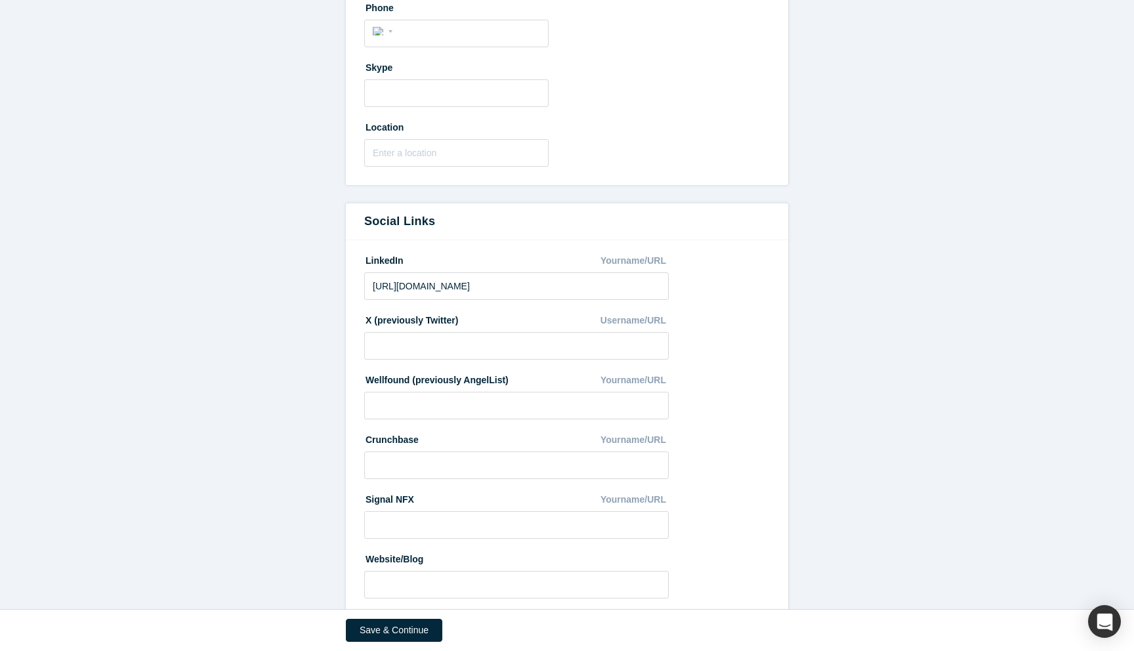
scroll to position [542, 0]
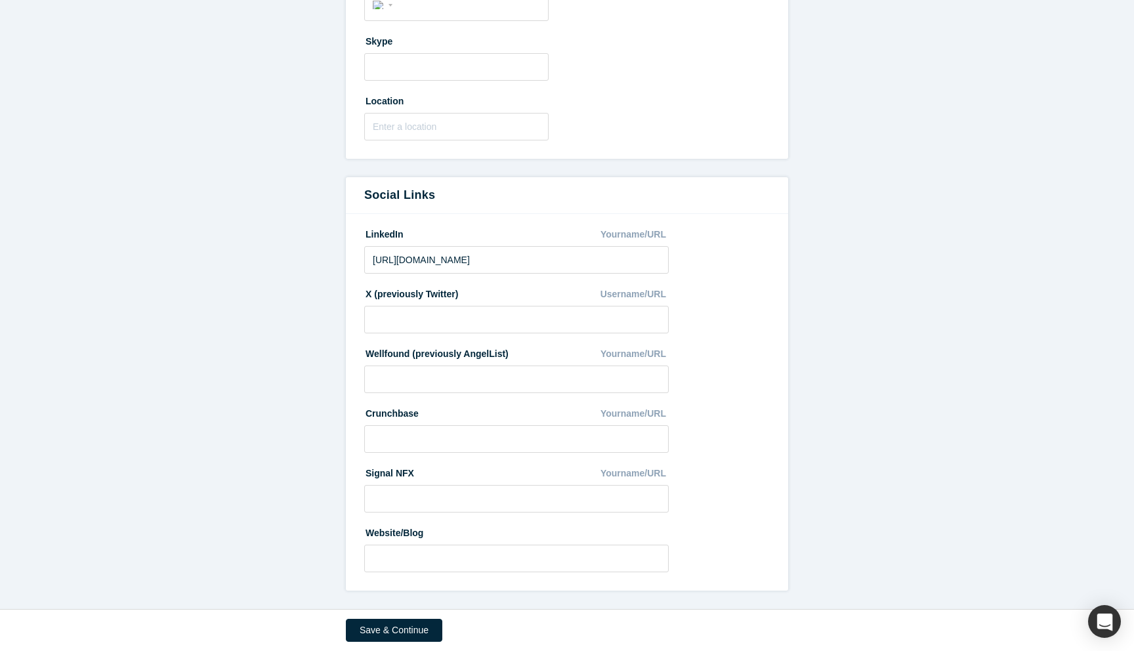
click at [273, 455] on form "All fields marked with * are required. General * First name [PERSON_NAME] * Las…" at bounding box center [567, 79] width 1134 height 1023
click at [380, 562] on input at bounding box center [516, 559] width 305 height 28
type input "[URL][DOMAIN_NAME]"
click at [379, 629] on button "Save & Continue" at bounding box center [394, 630] width 96 height 23
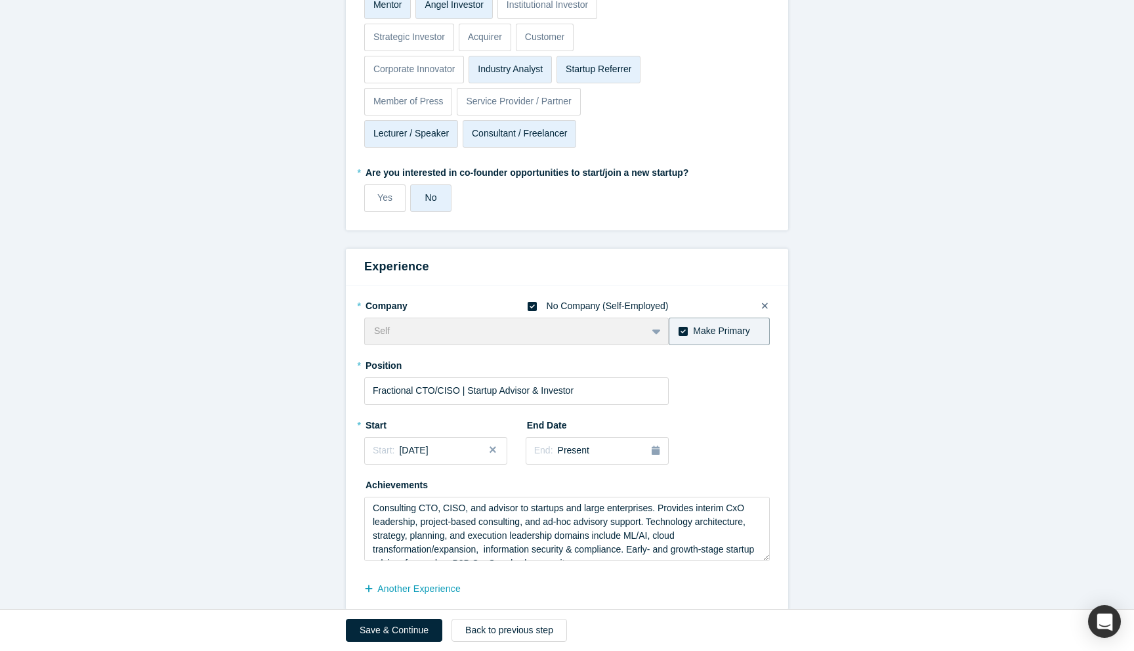
scroll to position [542, 0]
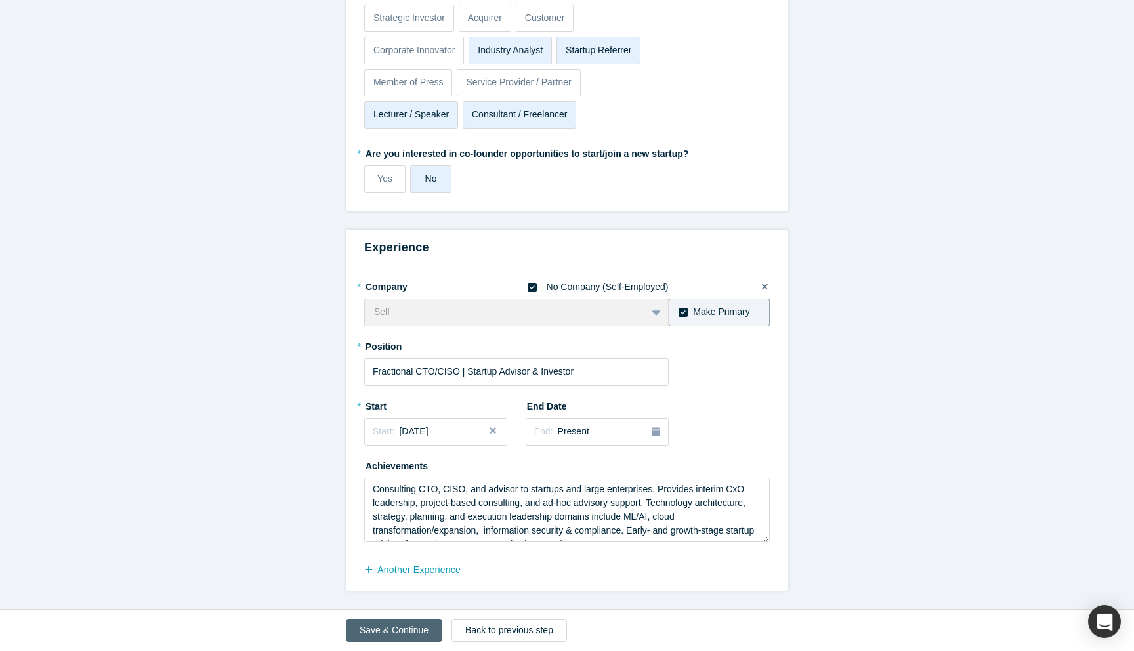
click at [380, 627] on button "Save & Continue" at bounding box center [394, 630] width 96 height 23
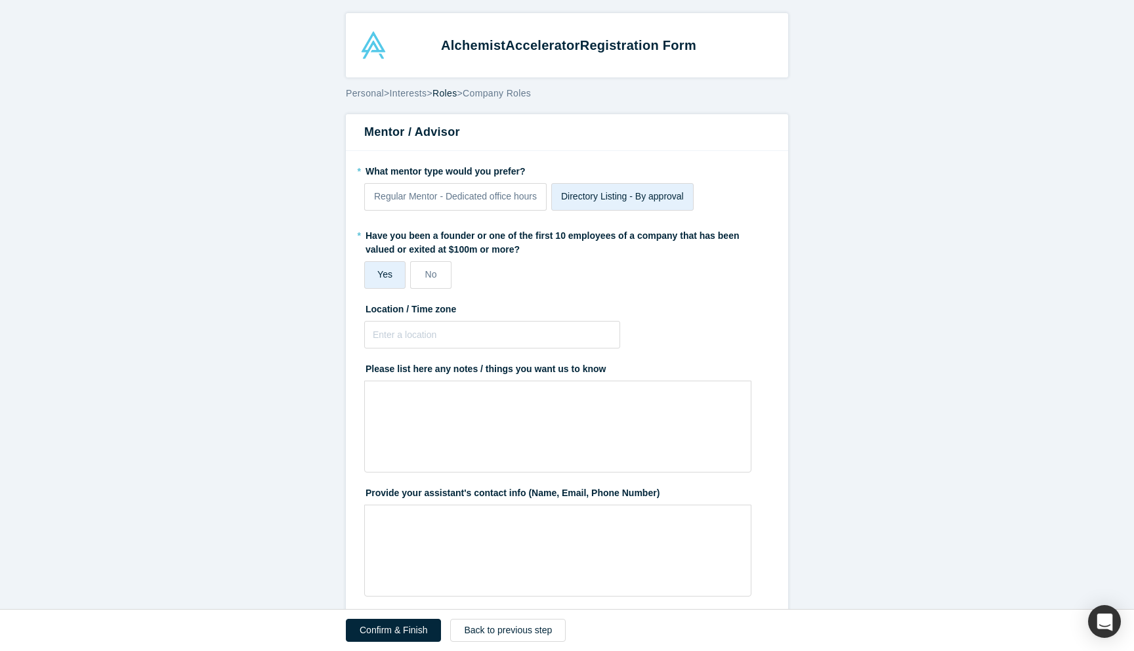
scroll to position [0, 0]
click at [435, 348] on input "text" at bounding box center [492, 336] width 256 height 28
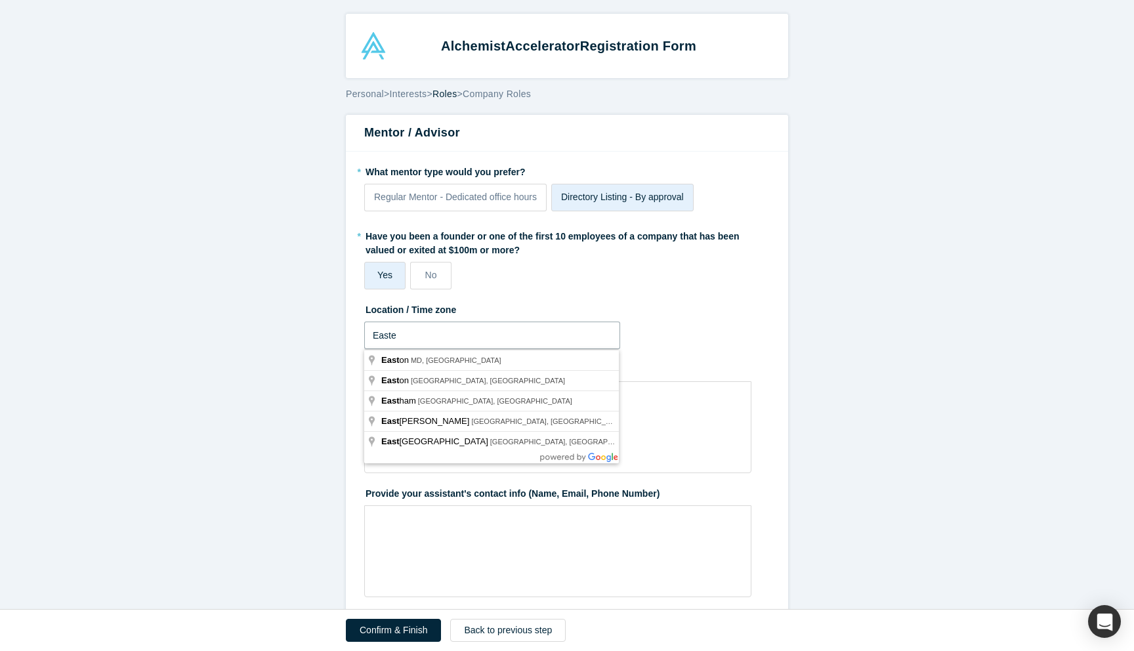
type input "[DATE]"
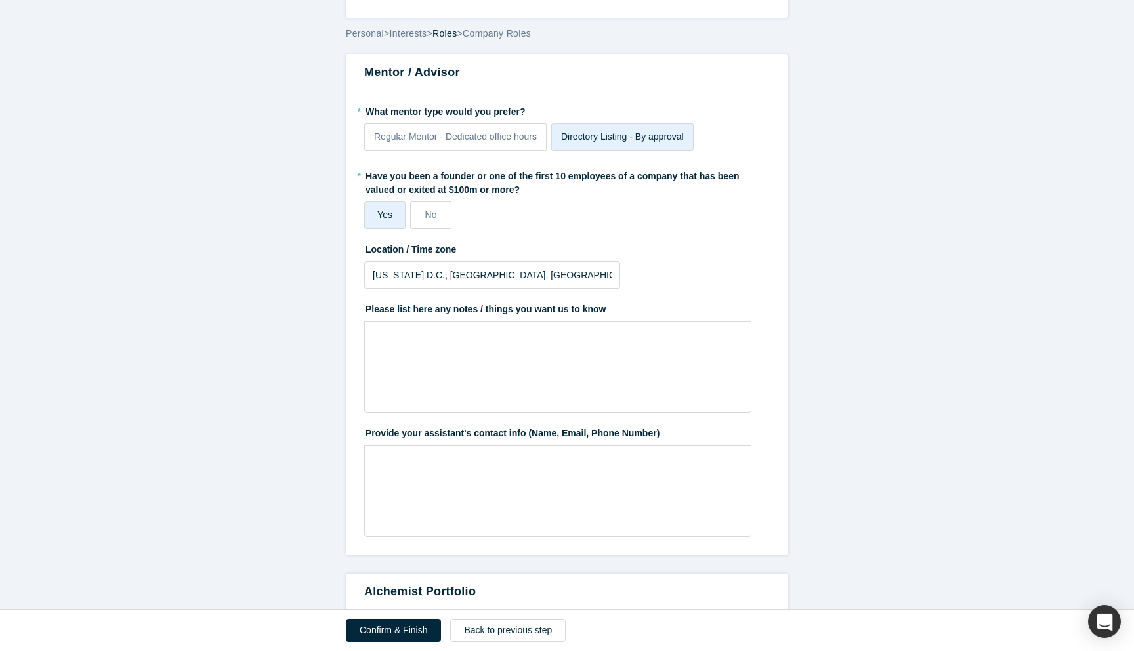
scroll to position [66, 0]
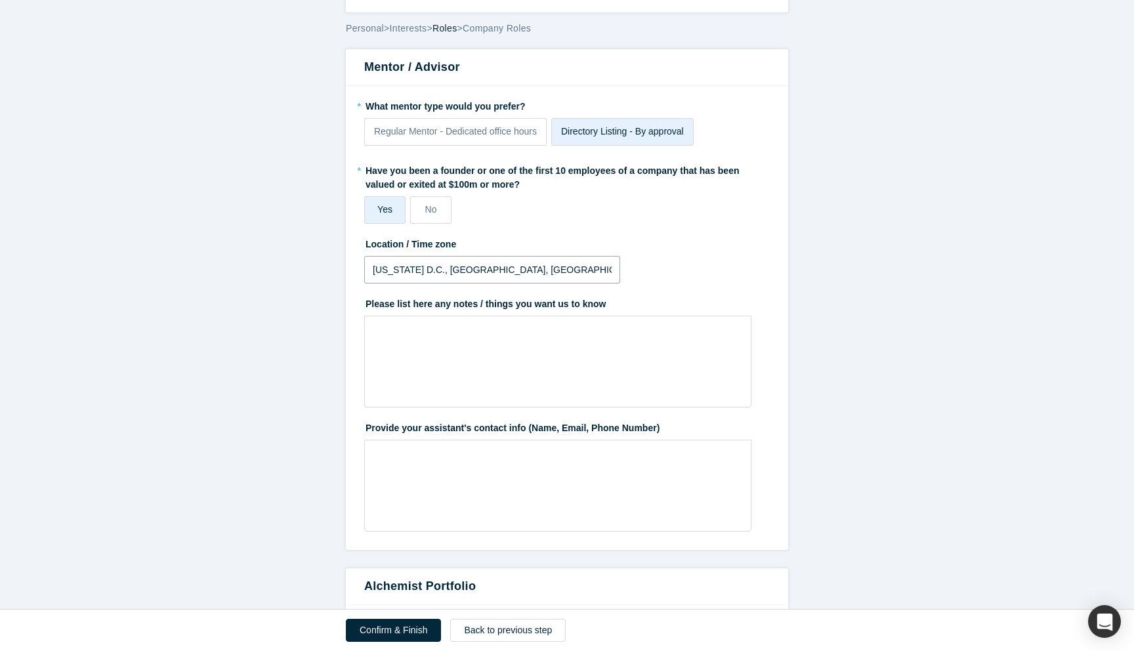
click at [512, 276] on input "[US_STATE] D.C., [GEOGRAPHIC_DATA], [GEOGRAPHIC_DATA]" at bounding box center [492, 270] width 256 height 28
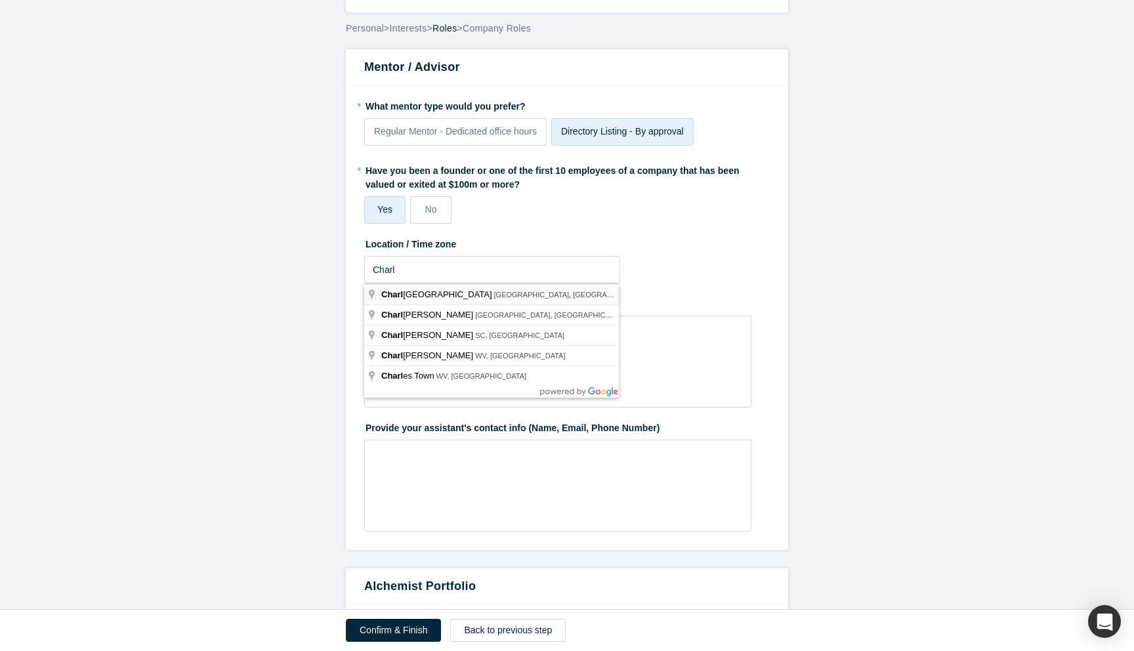
type input "[GEOGRAPHIC_DATA], [GEOGRAPHIC_DATA], [GEOGRAPHIC_DATA]"
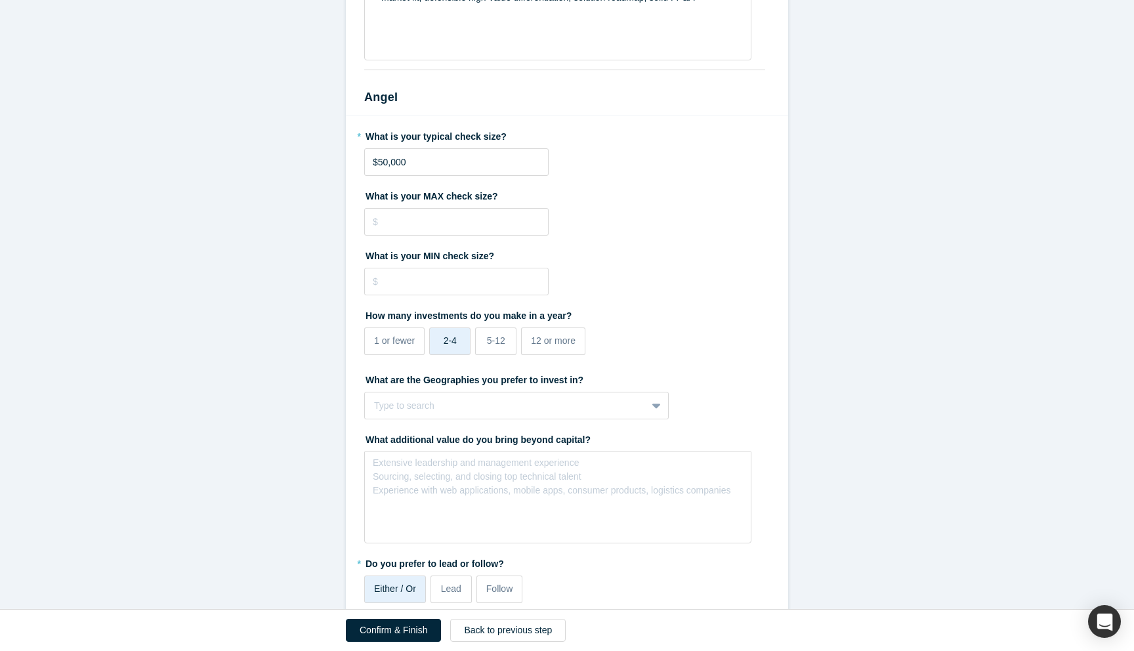
scroll to position [1086, 0]
click at [402, 632] on button "Confirm & Finish" at bounding box center [393, 630] width 95 height 23
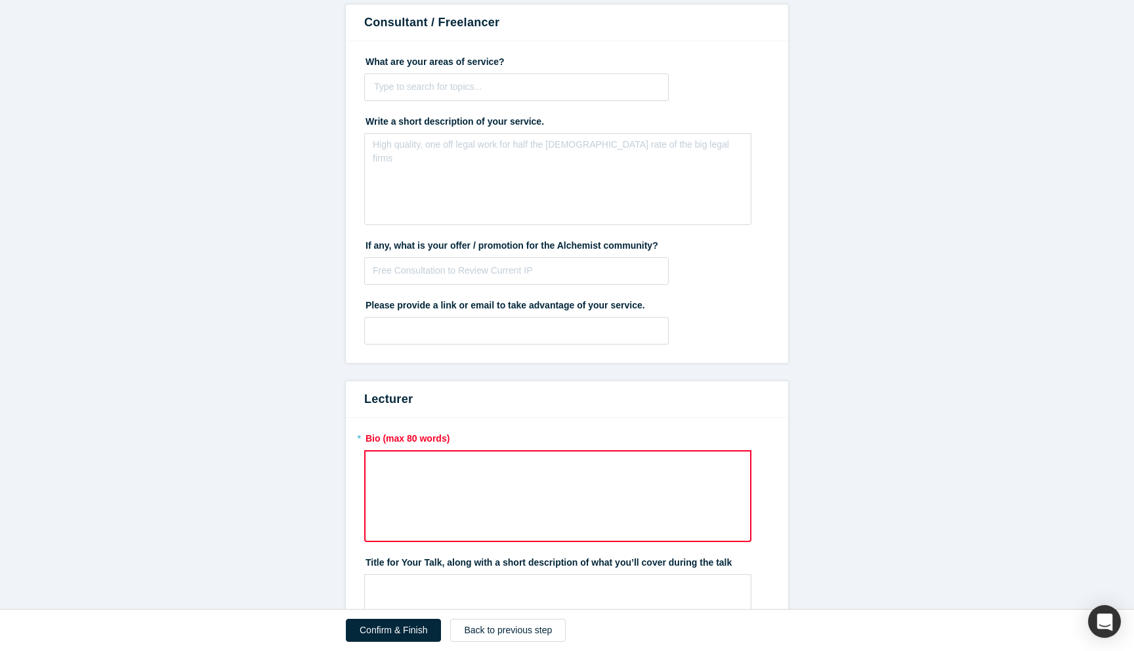
scroll to position [1909, 0]
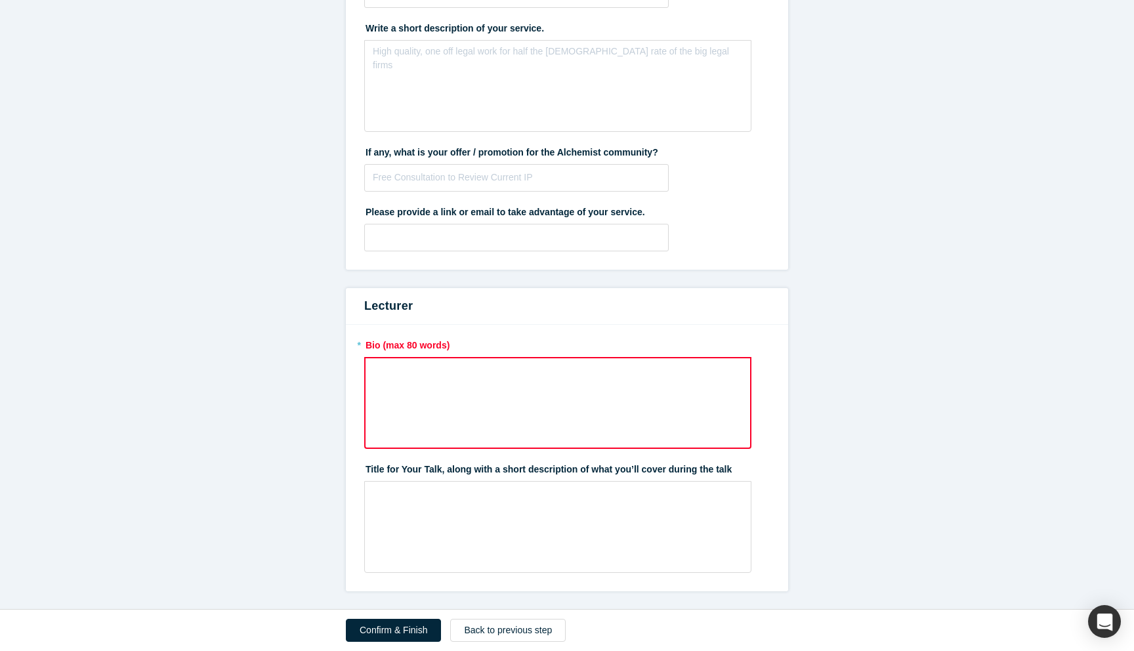
click at [422, 399] on div "rdw-wrapper" at bounding box center [557, 403] width 387 height 92
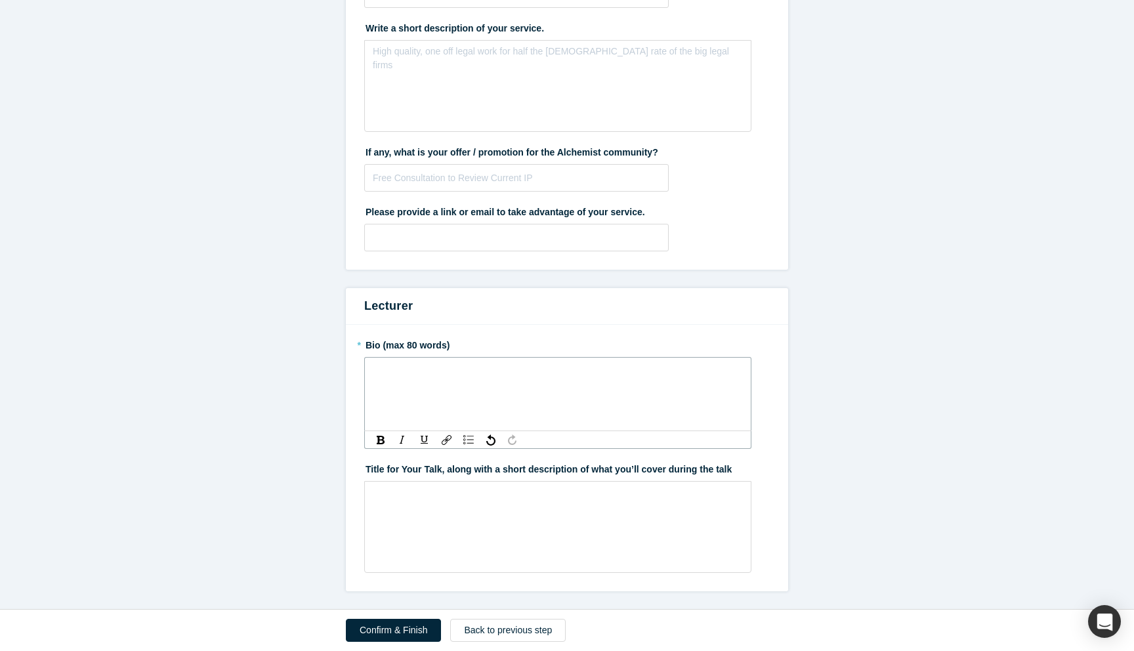
click at [417, 398] on div "rdw-wrapper" at bounding box center [557, 394] width 387 height 74
click at [368, 633] on button "Confirm & Finish" at bounding box center [393, 630] width 95 height 23
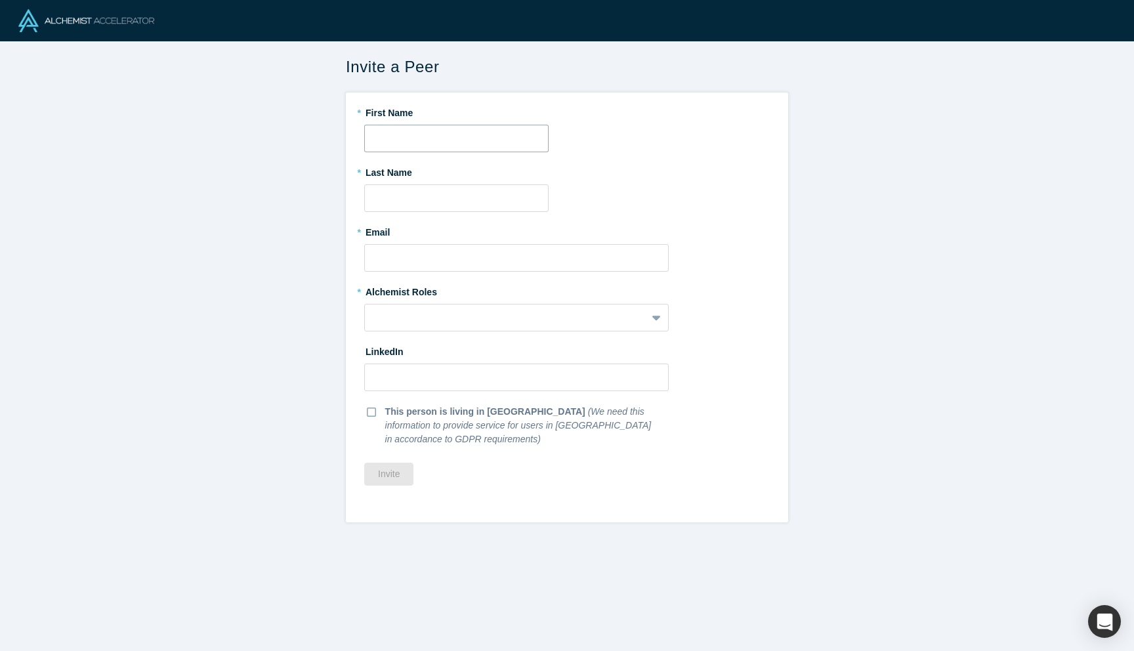
click at [389, 142] on input "text" at bounding box center [456, 139] width 184 height 28
type input "[PERSON_NAME]"
